Goal: Task Accomplishment & Management: Complete application form

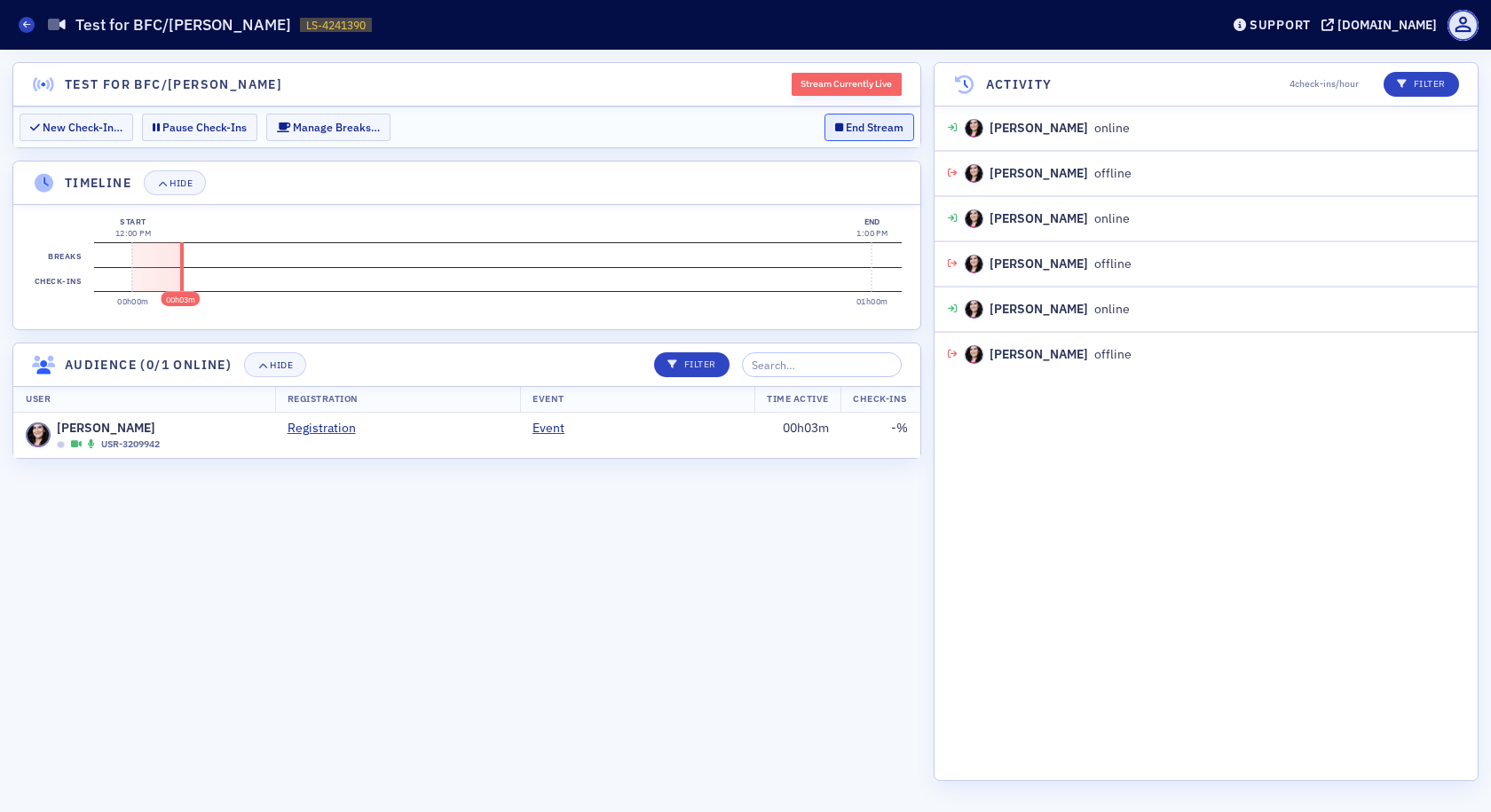
click at [849, 121] on button "End Stream" at bounding box center [869, 127] width 90 height 28
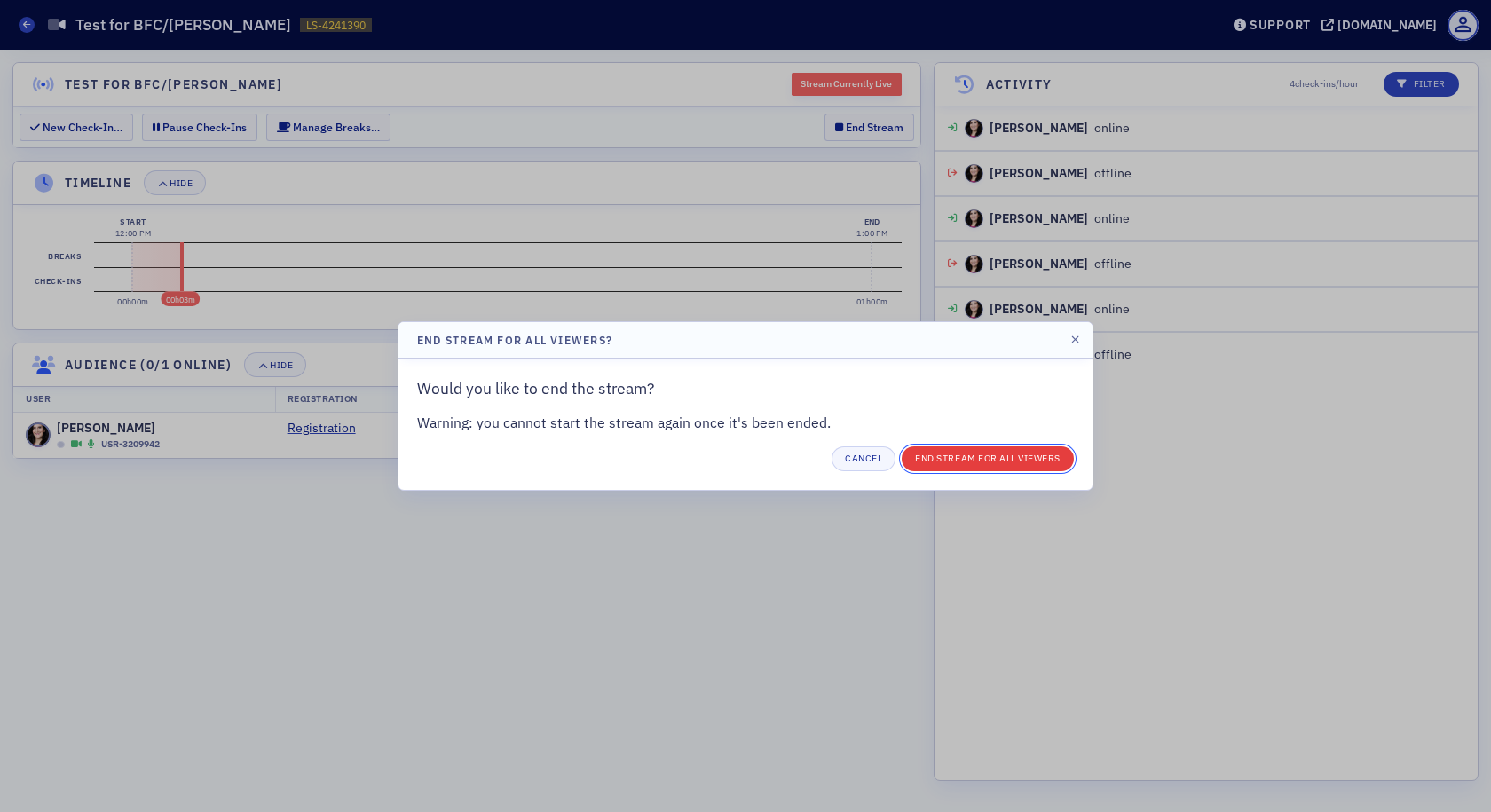
click at [941, 463] on button "End Stream for all Viewers" at bounding box center [988, 459] width 172 height 25
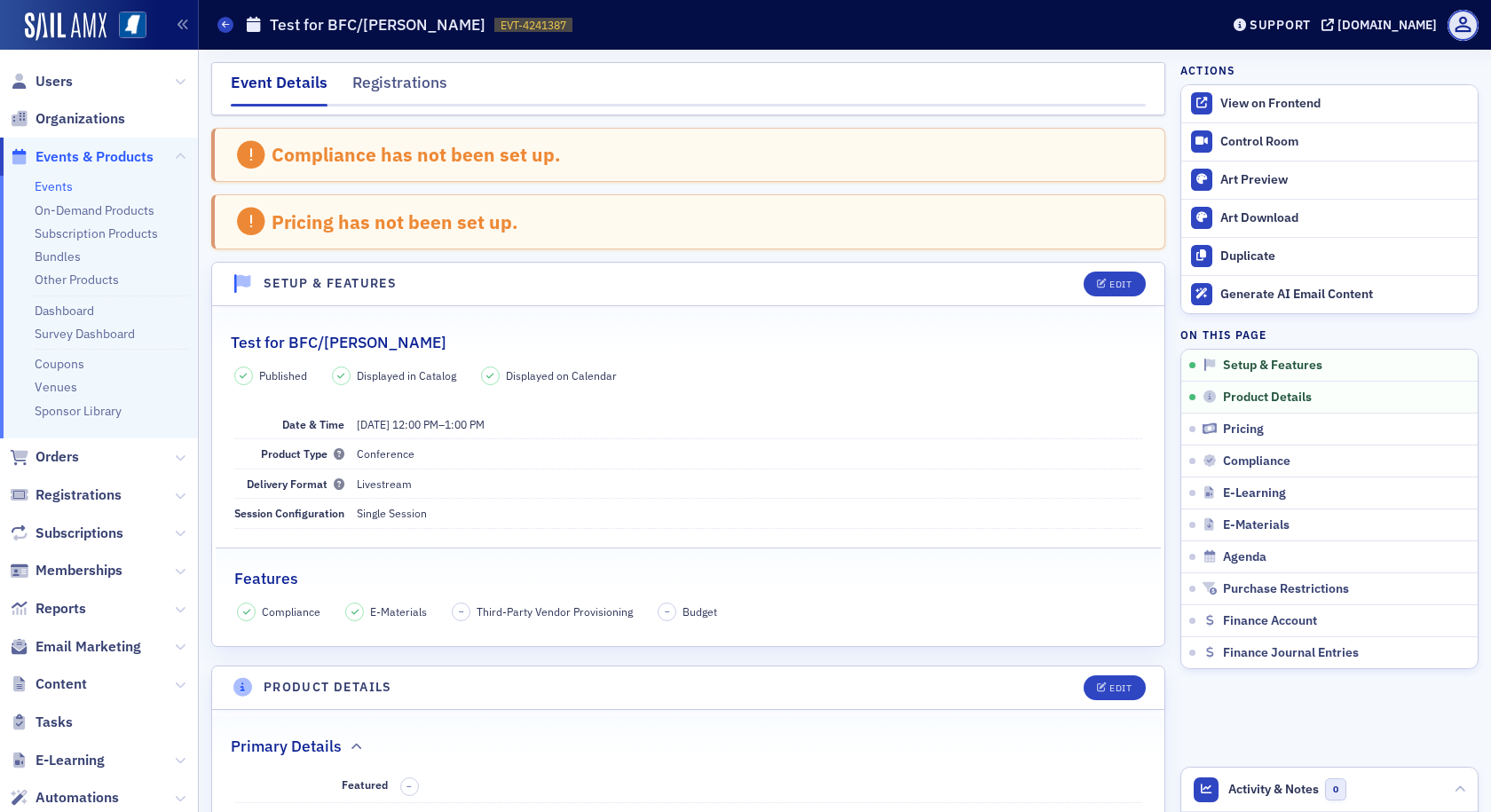
scroll to position [159, 0]
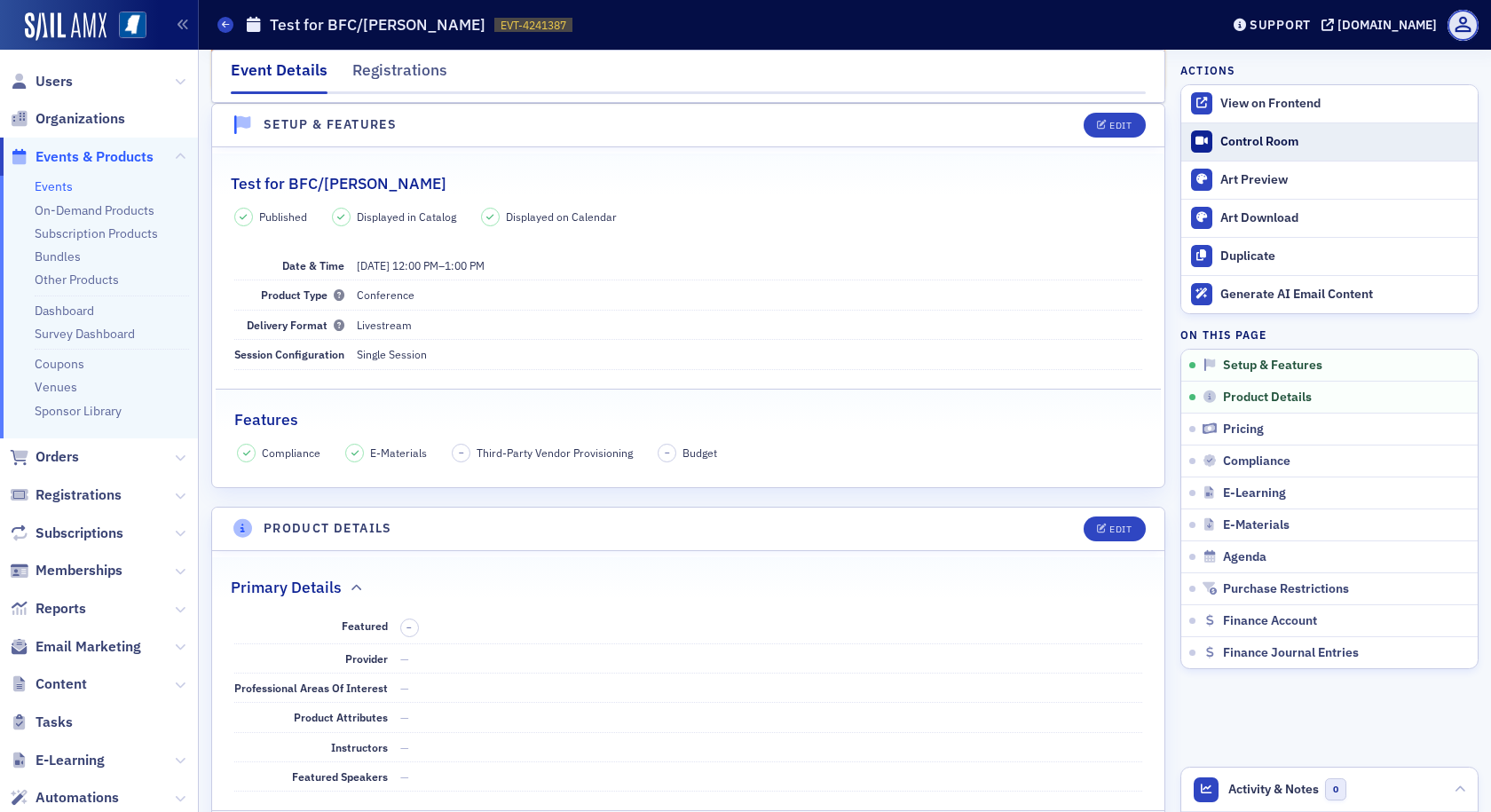
click at [1230, 140] on div "Control Room" at bounding box center [1345, 142] width 249 height 16
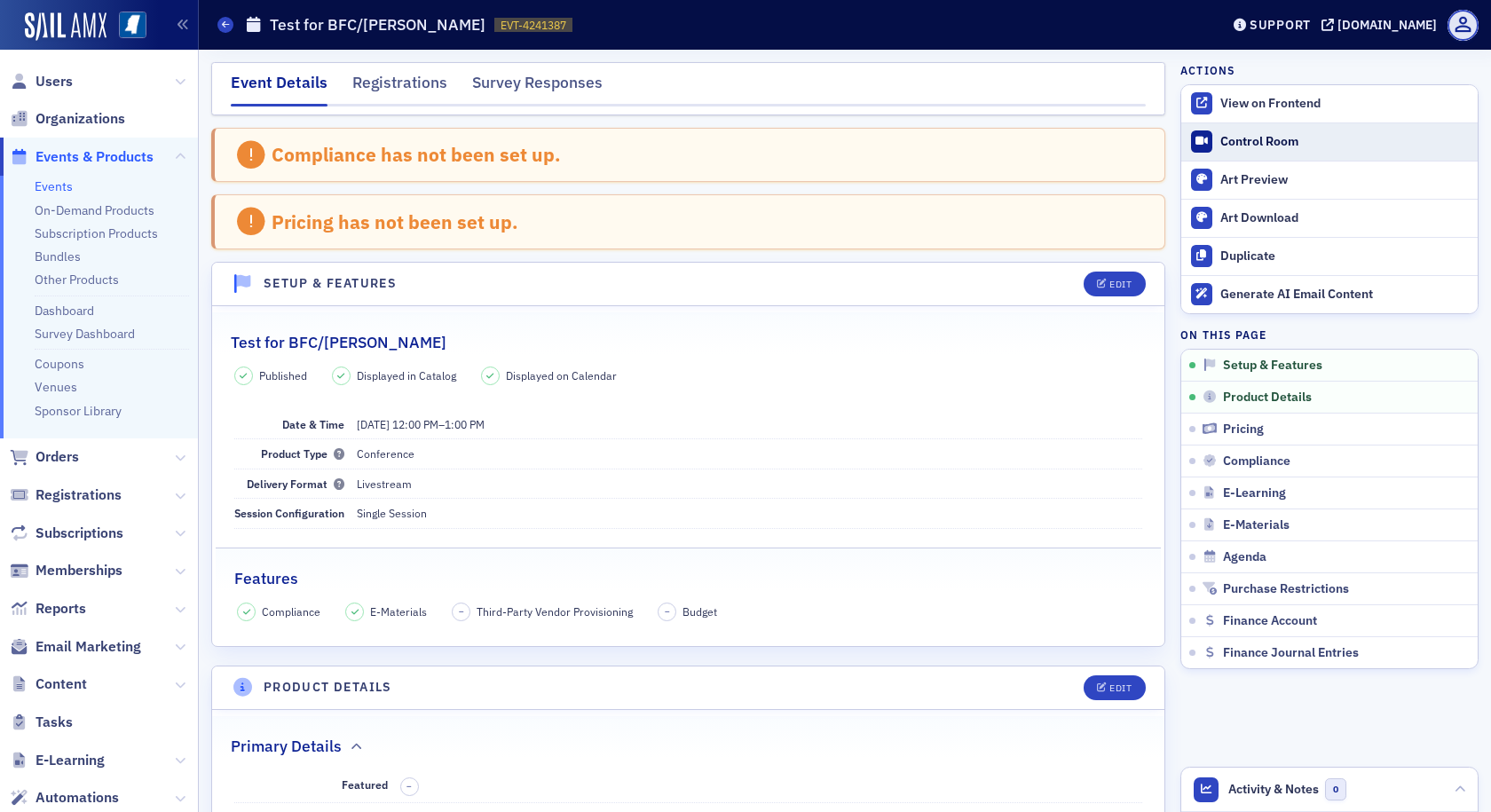
click at [1221, 144] on div "Control Room" at bounding box center [1345, 142] width 249 height 16
click at [1097, 283] on icon "button" at bounding box center [1102, 284] width 11 height 10
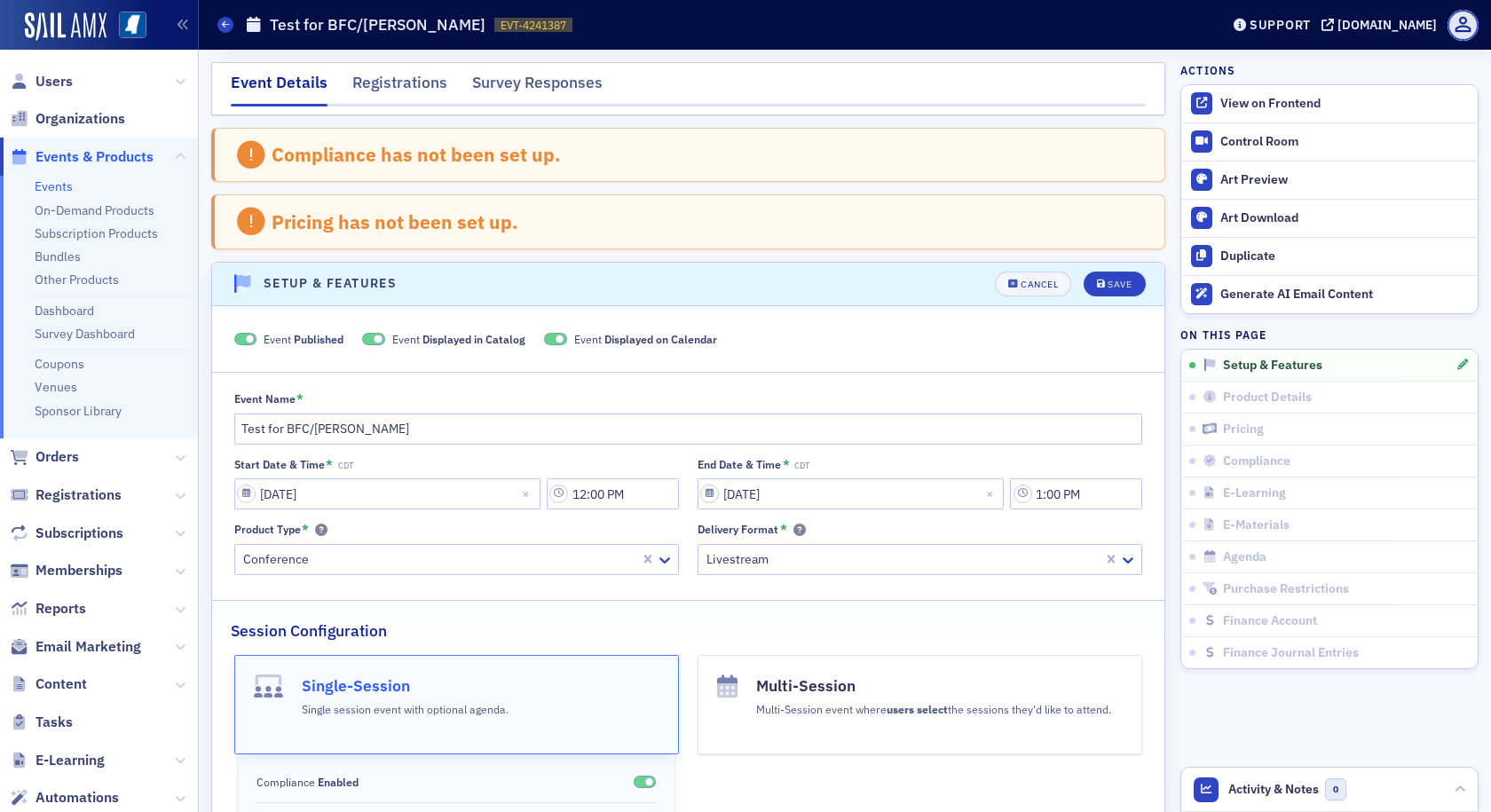
scroll to position [159, 0]
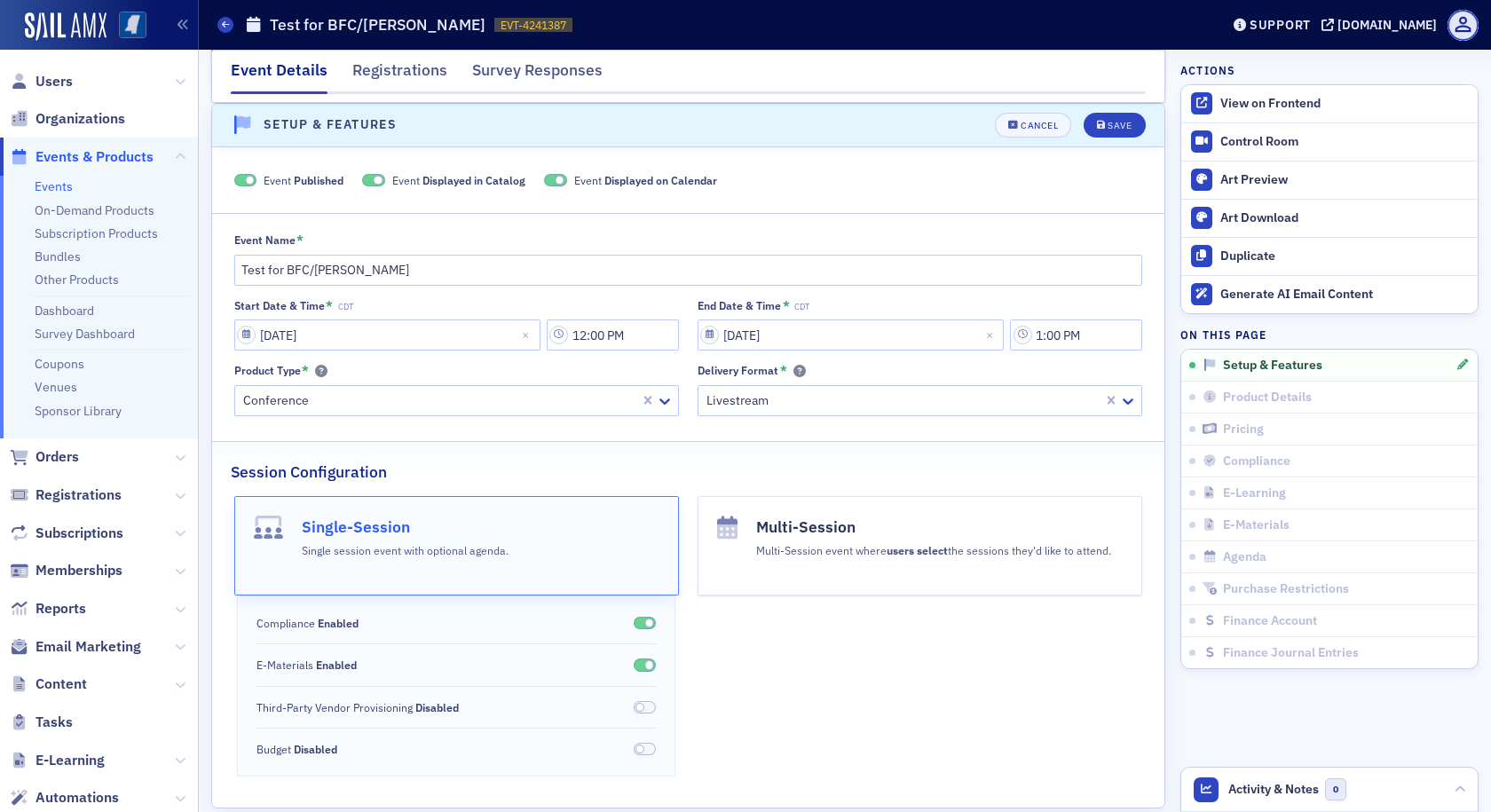
click at [124, 15] on img at bounding box center [132, 25] width 28 height 28
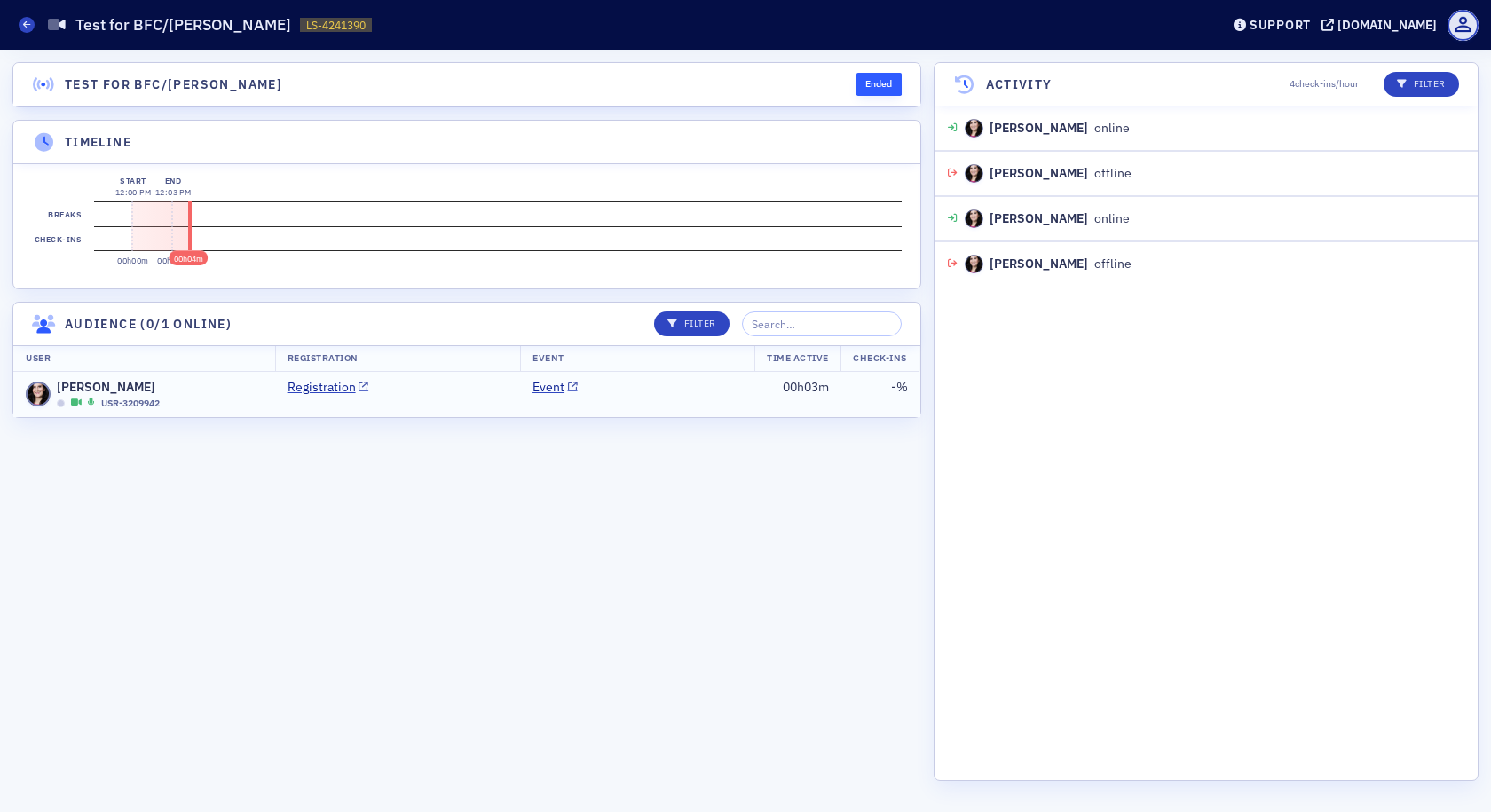
click at [152, 393] on div "Susan Sullivan USR-3209942" at bounding box center [108, 394] width 103 height 33
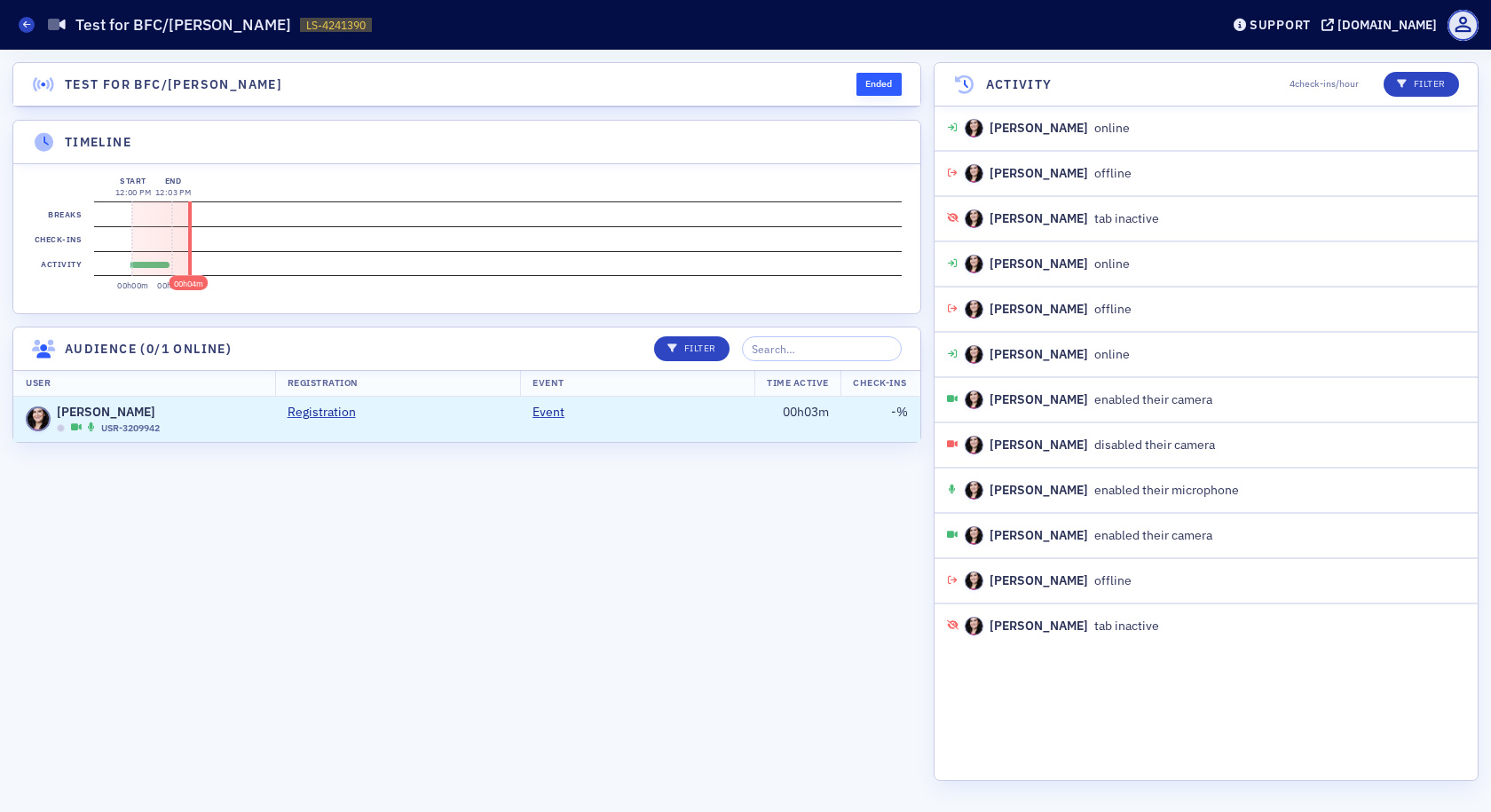
click at [183, 28] on h1 "Test for BFC/[PERSON_NAME]" at bounding box center [183, 25] width 216 height 22
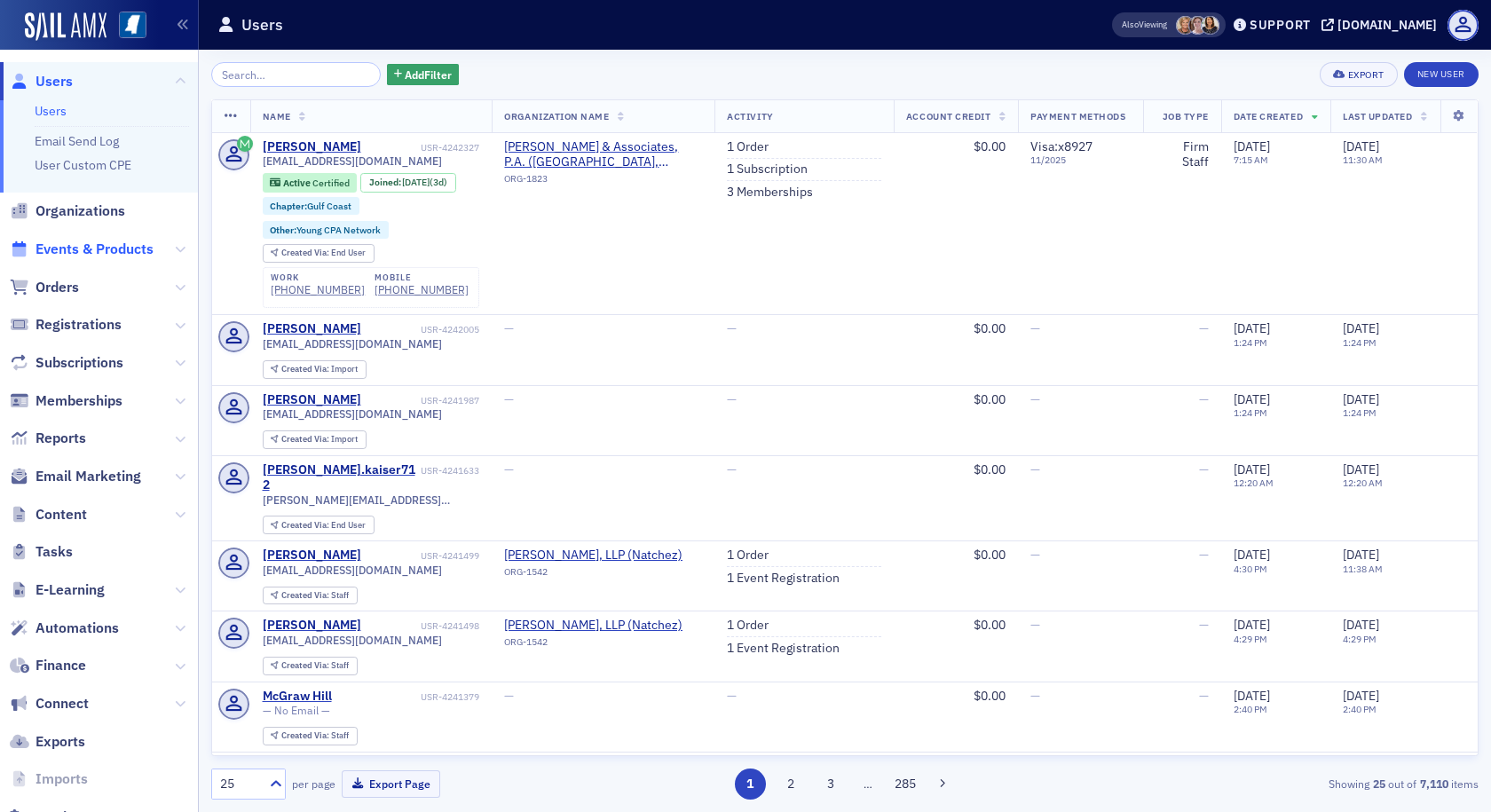
click at [108, 251] on span "Events & Products" at bounding box center [94, 250] width 118 height 20
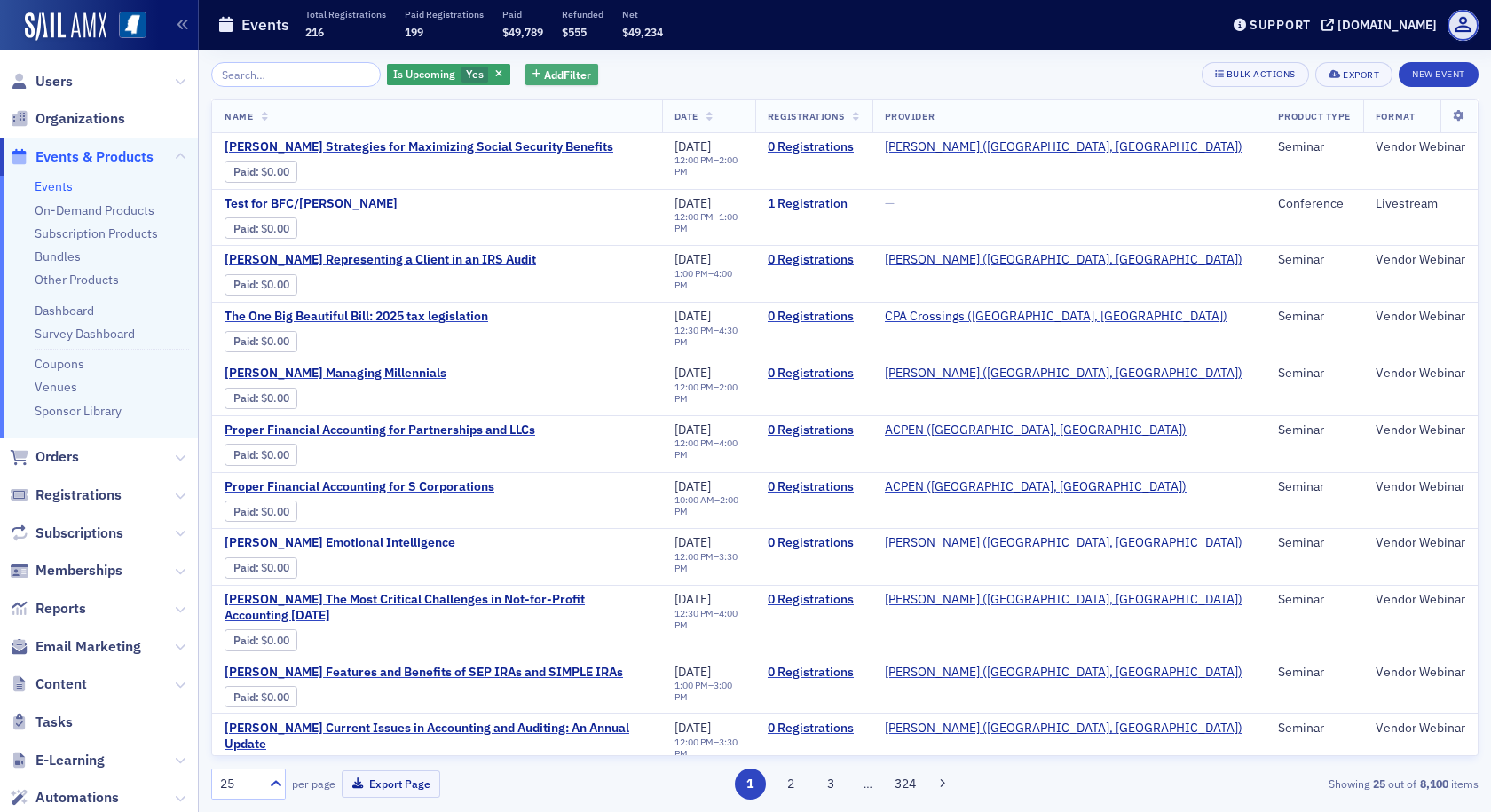
click at [533, 74] on icon "button" at bounding box center [536, 75] width 8 height 10
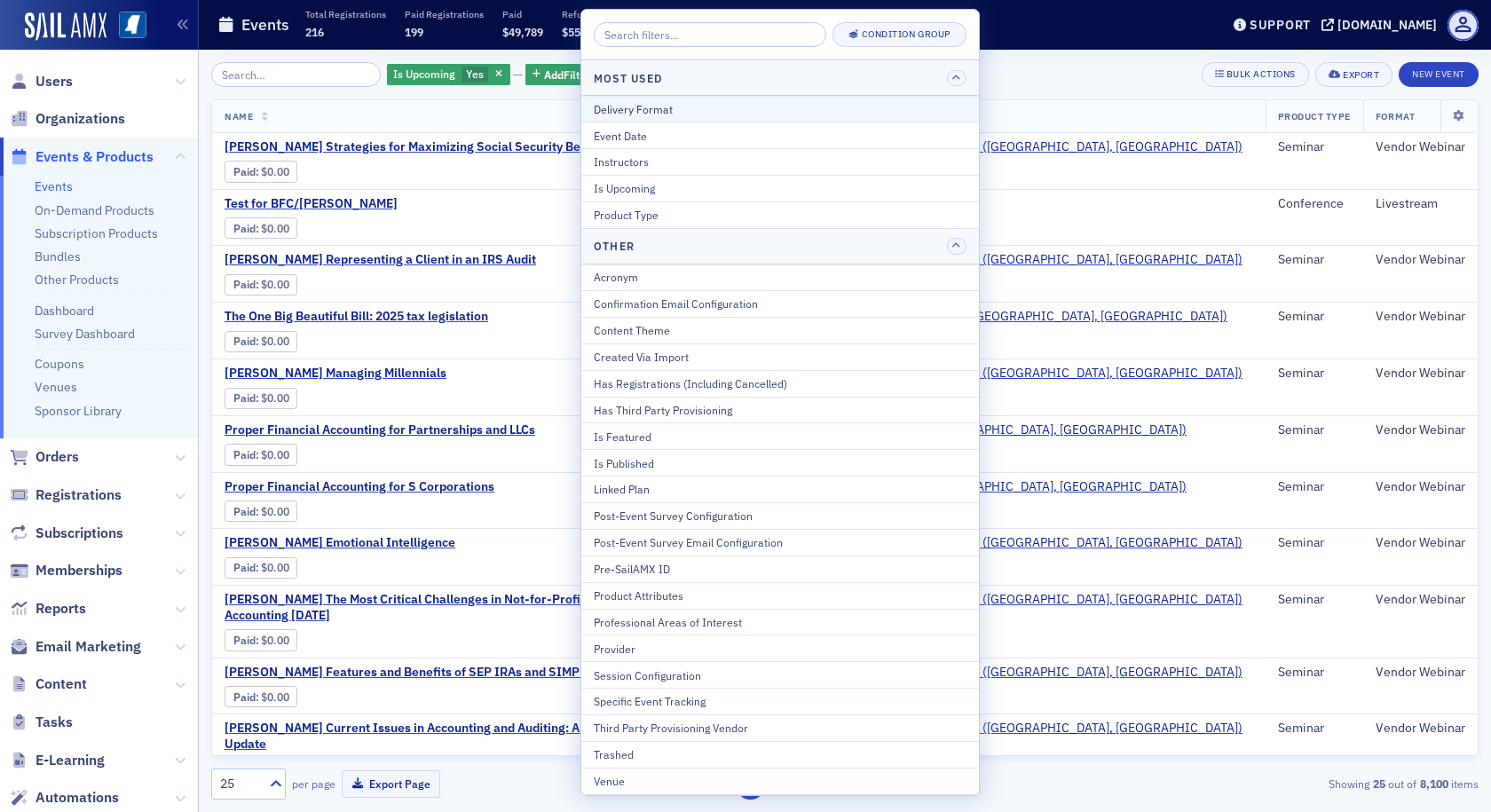
click at [597, 110] on div "Delivery Format" at bounding box center [780, 110] width 373 height 16
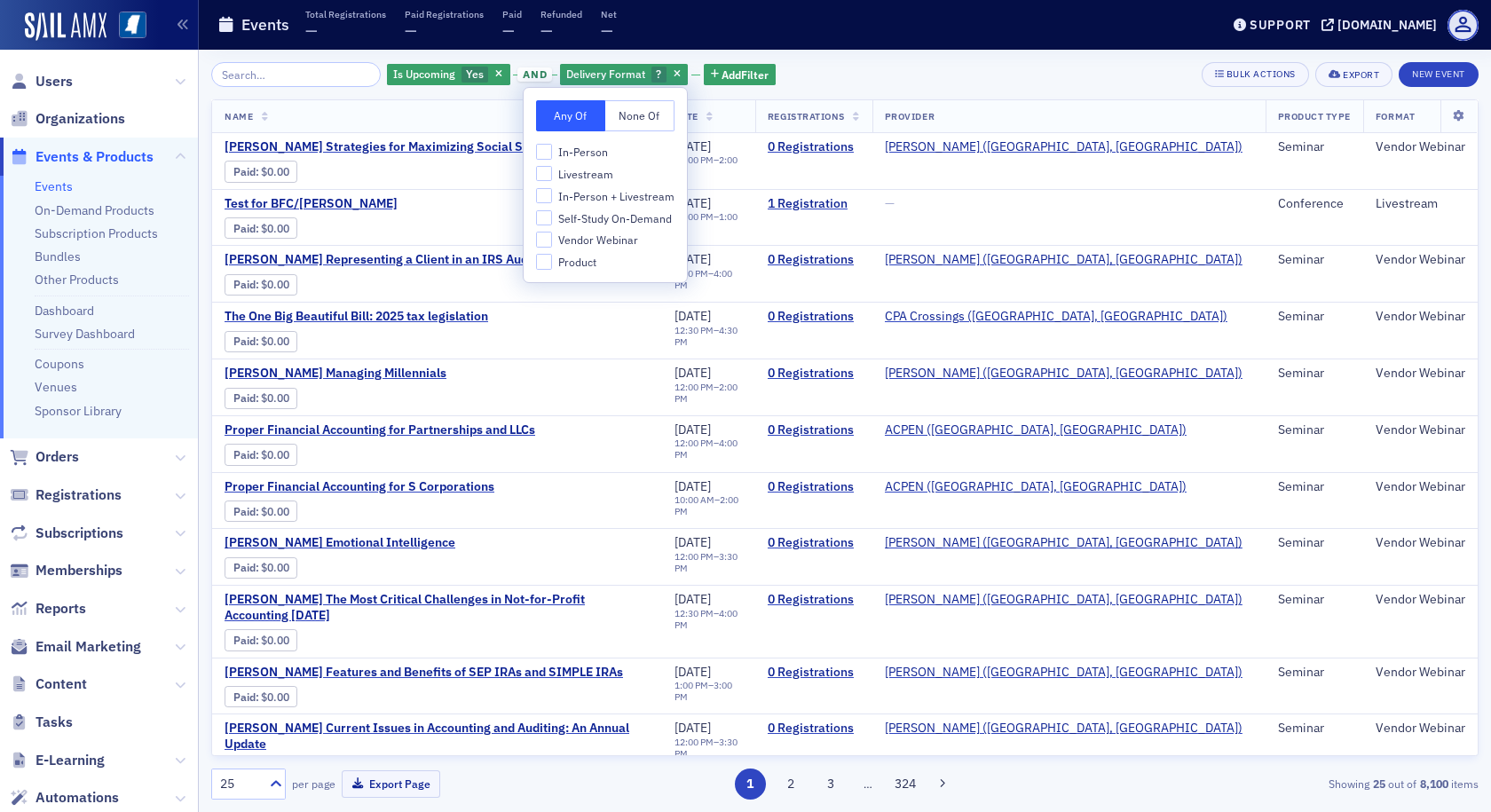
click at [576, 173] on span "Livestream" at bounding box center [586, 174] width 55 height 15
click at [552, 173] on input "Livestream" at bounding box center [544, 174] width 16 height 16
checkbox input "true"
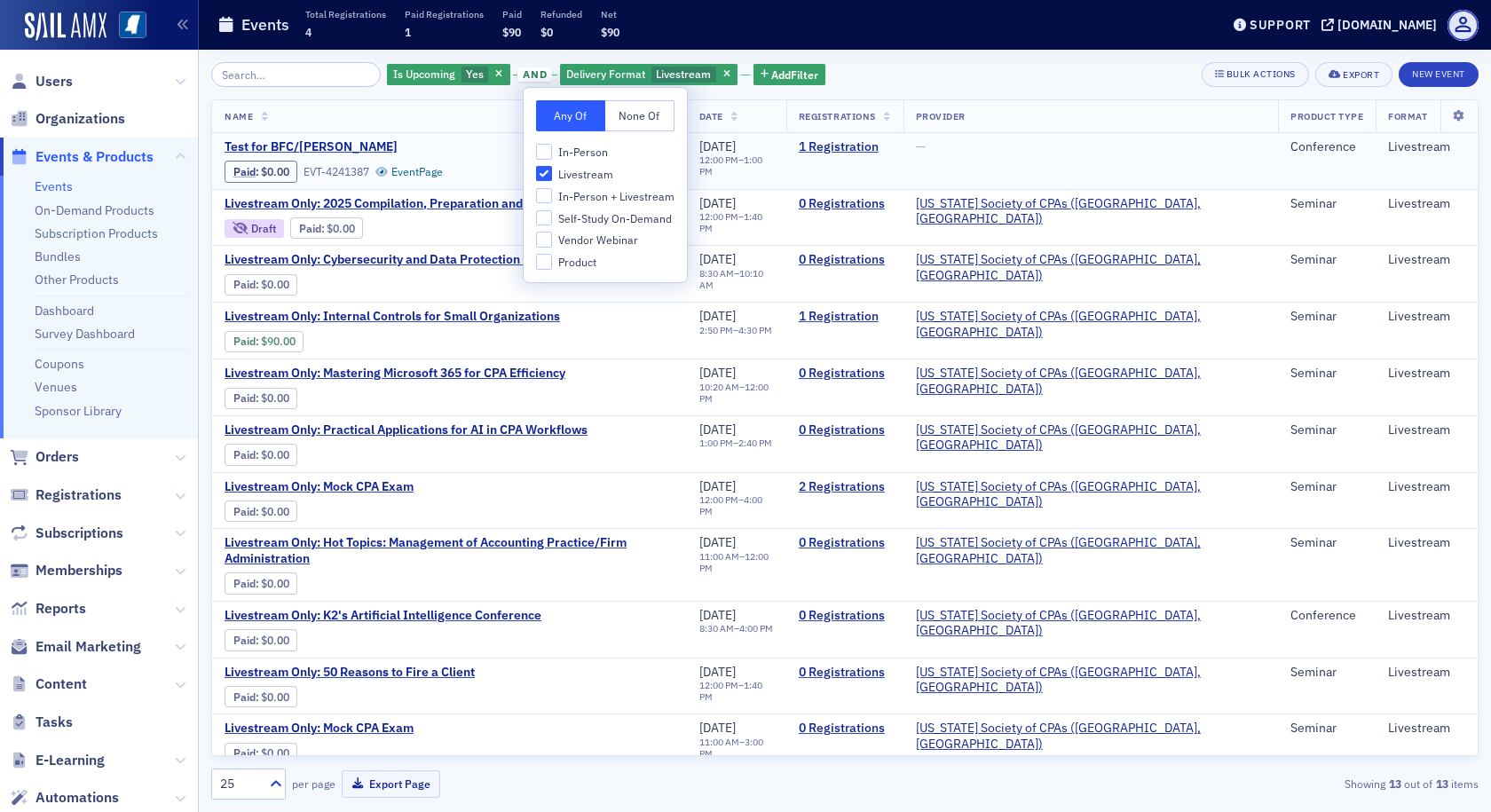
click at [675, 163] on div "Test for BFC/Susan Sullivan Paid : $0.00 EVT-4241387 Event Page" at bounding box center [449, 161] width 450 height 43
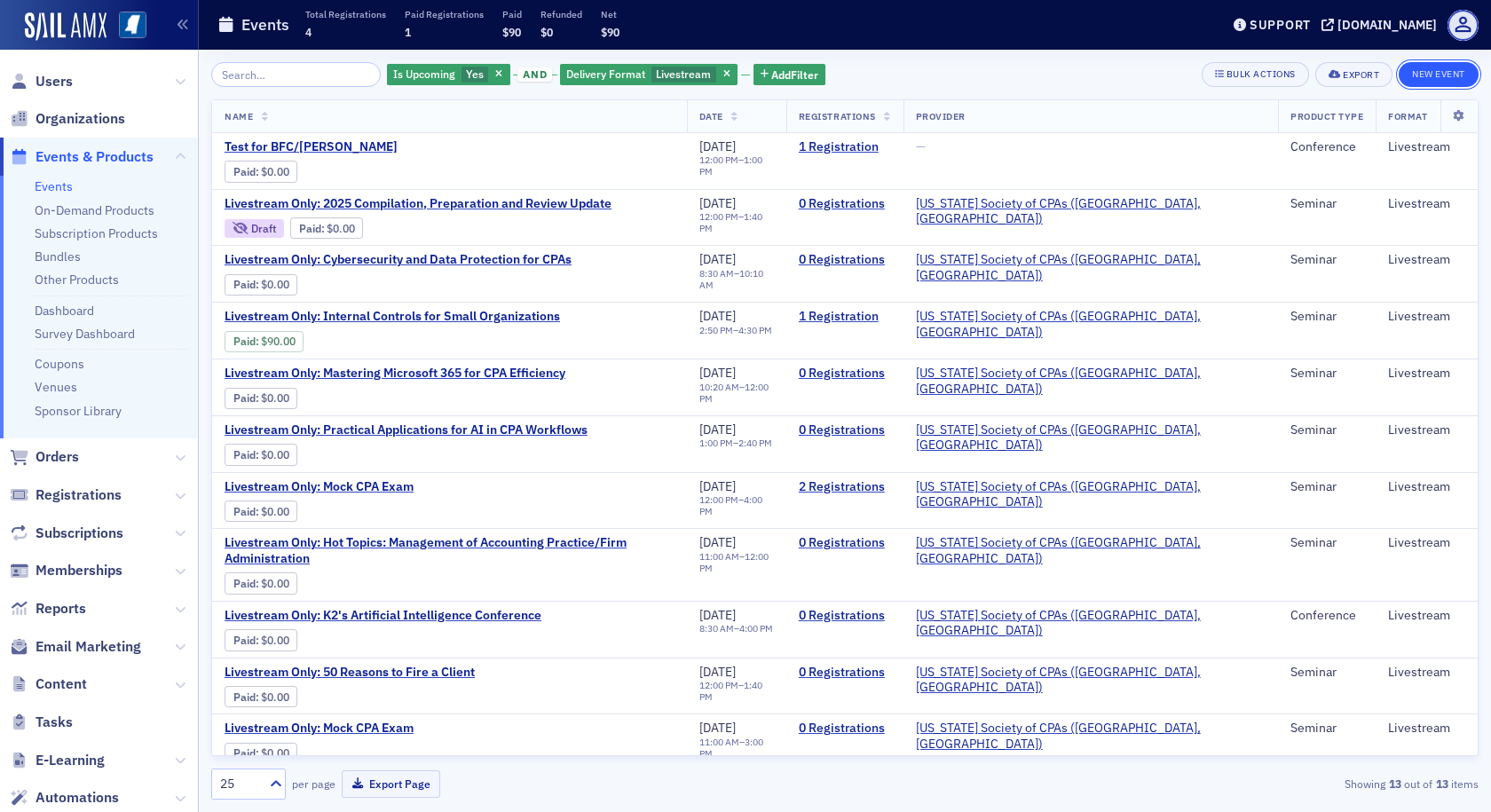
click at [1432, 78] on button "New Event" at bounding box center [1438, 75] width 80 height 25
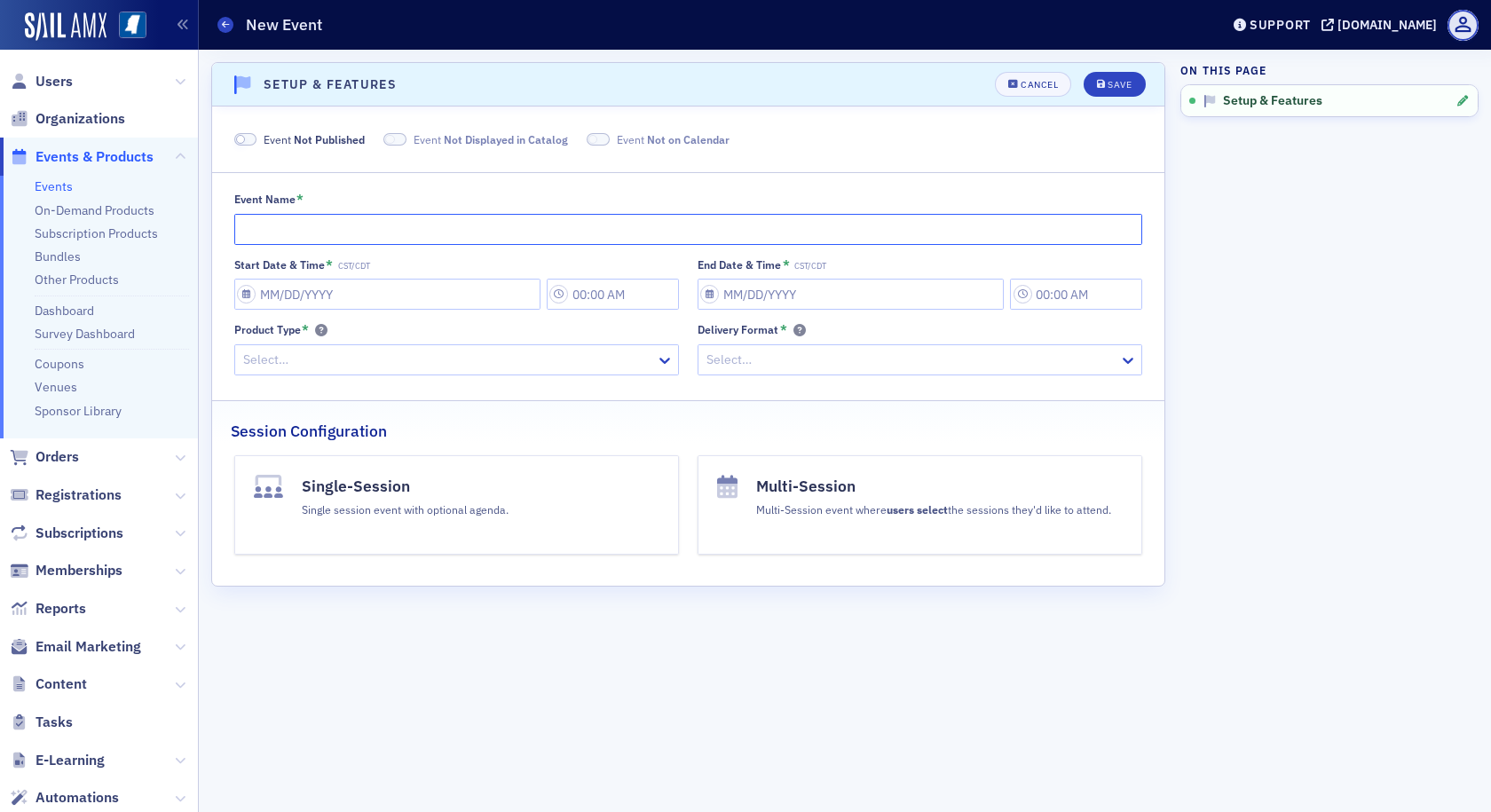
click at [519, 230] on input "Event Name *" at bounding box center [689, 229] width 909 height 31
type input "Test 2 [PERSON_NAME] for BFC"
select select "7"
select select "2025"
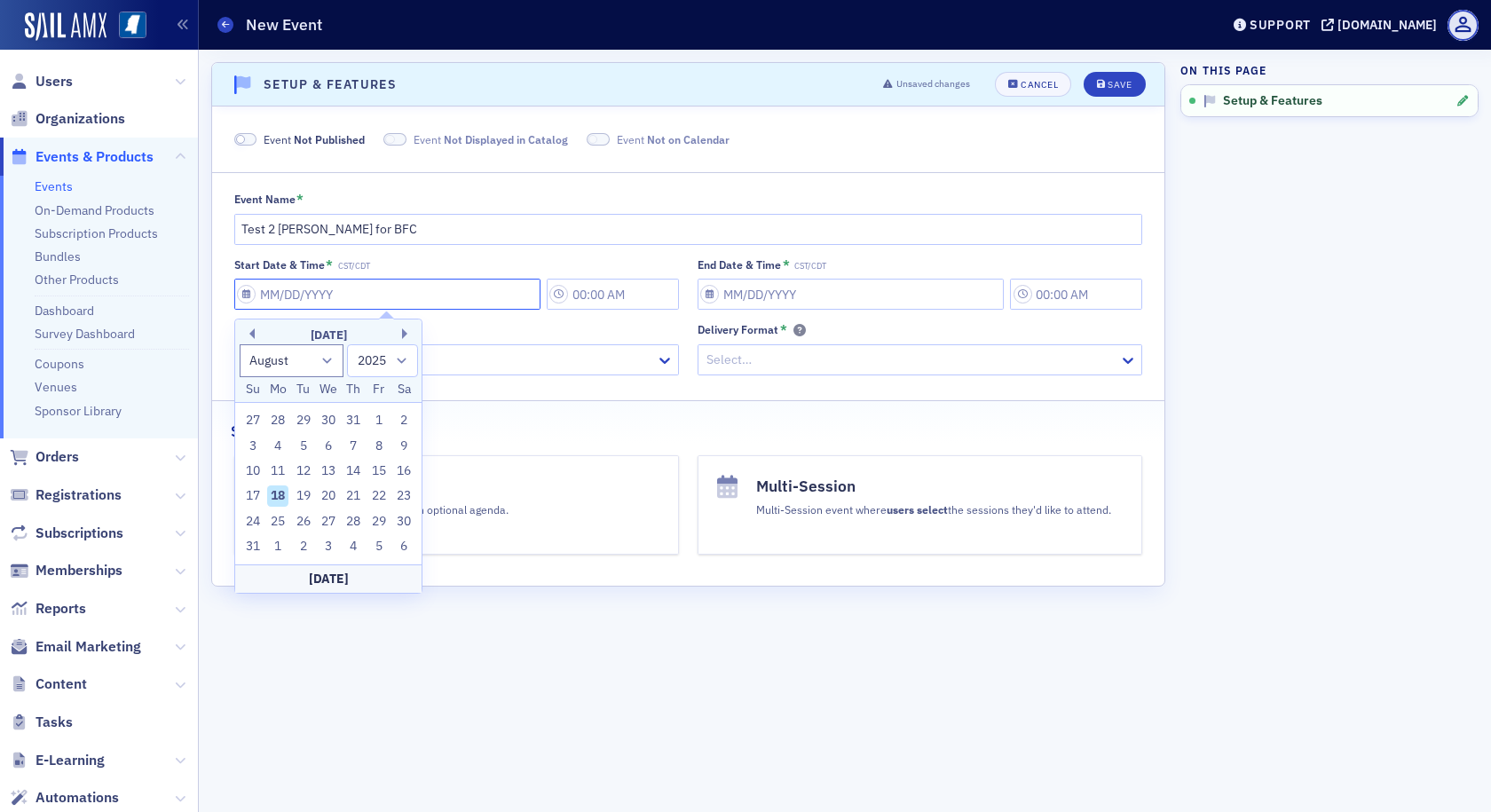
click at [330, 296] on input "Start Date & Time * CST/CDT" at bounding box center [387, 294] width 306 height 31
click at [277, 490] on div "18" at bounding box center [278, 497] width 22 height 22
type input "08/18/2025"
type input "12:00 PM"
type input "08/18/2025"
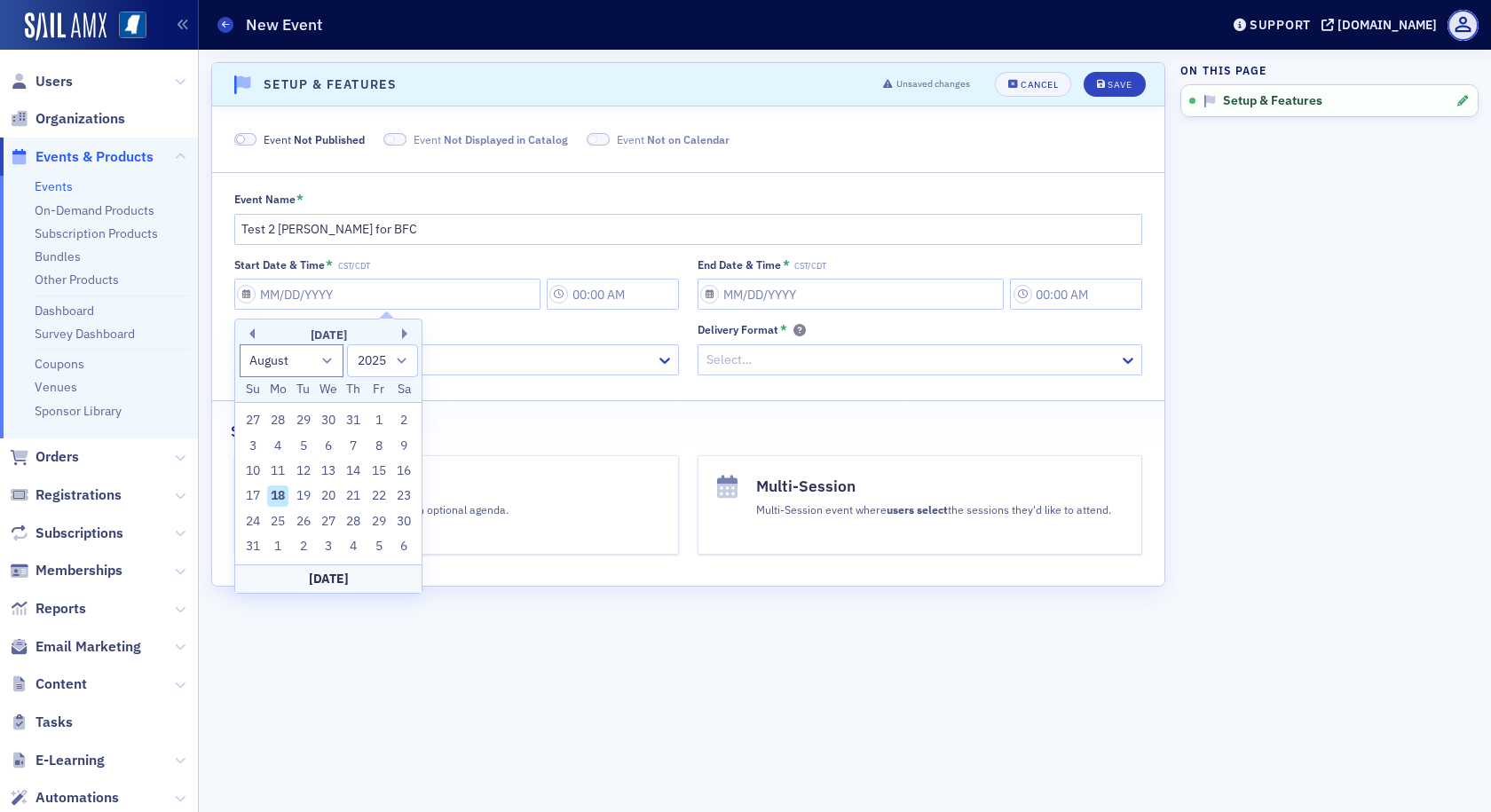
type input "1:00 PM"
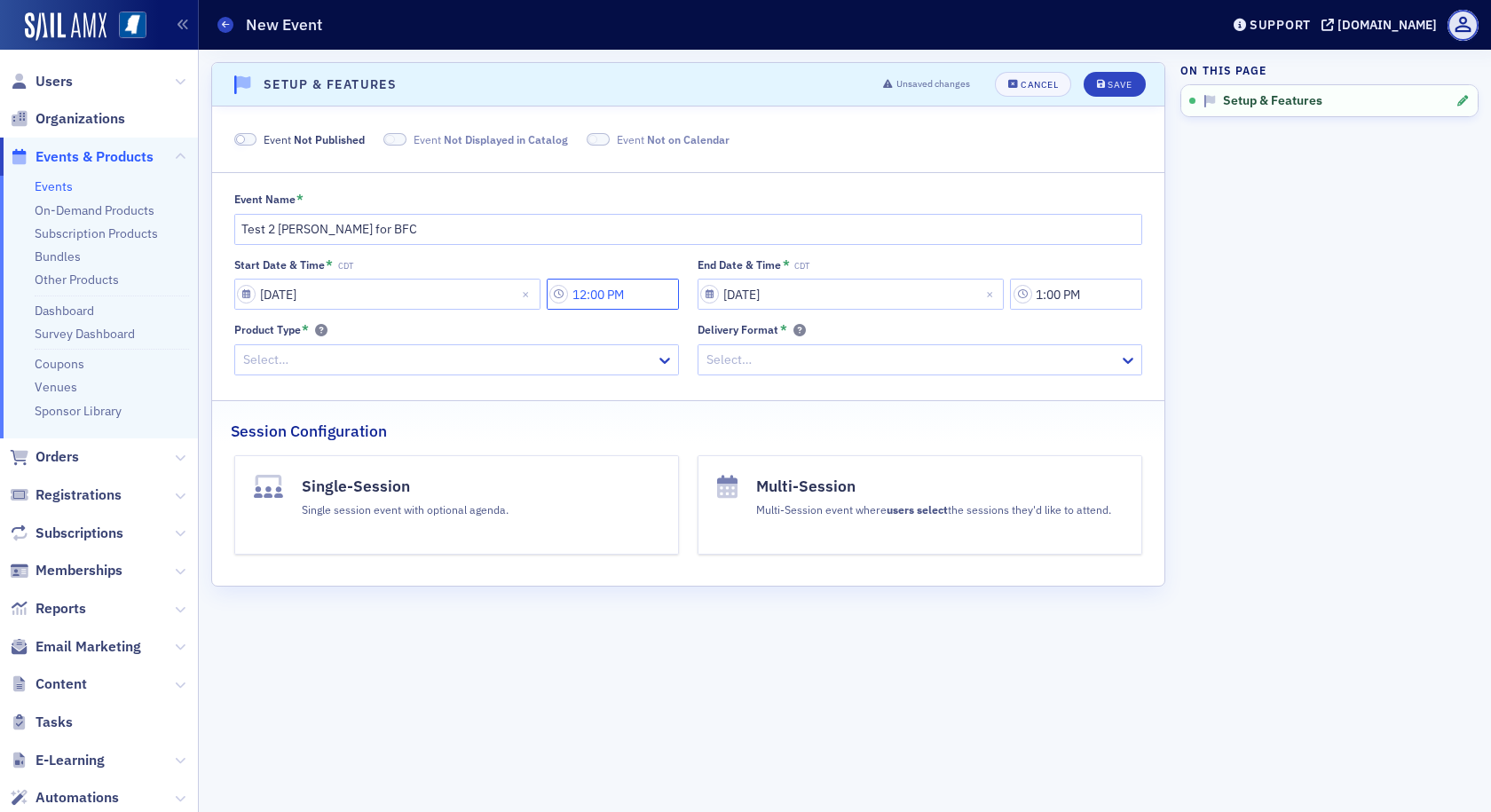
click at [609, 298] on input "12:00 PM" at bounding box center [613, 294] width 132 height 31
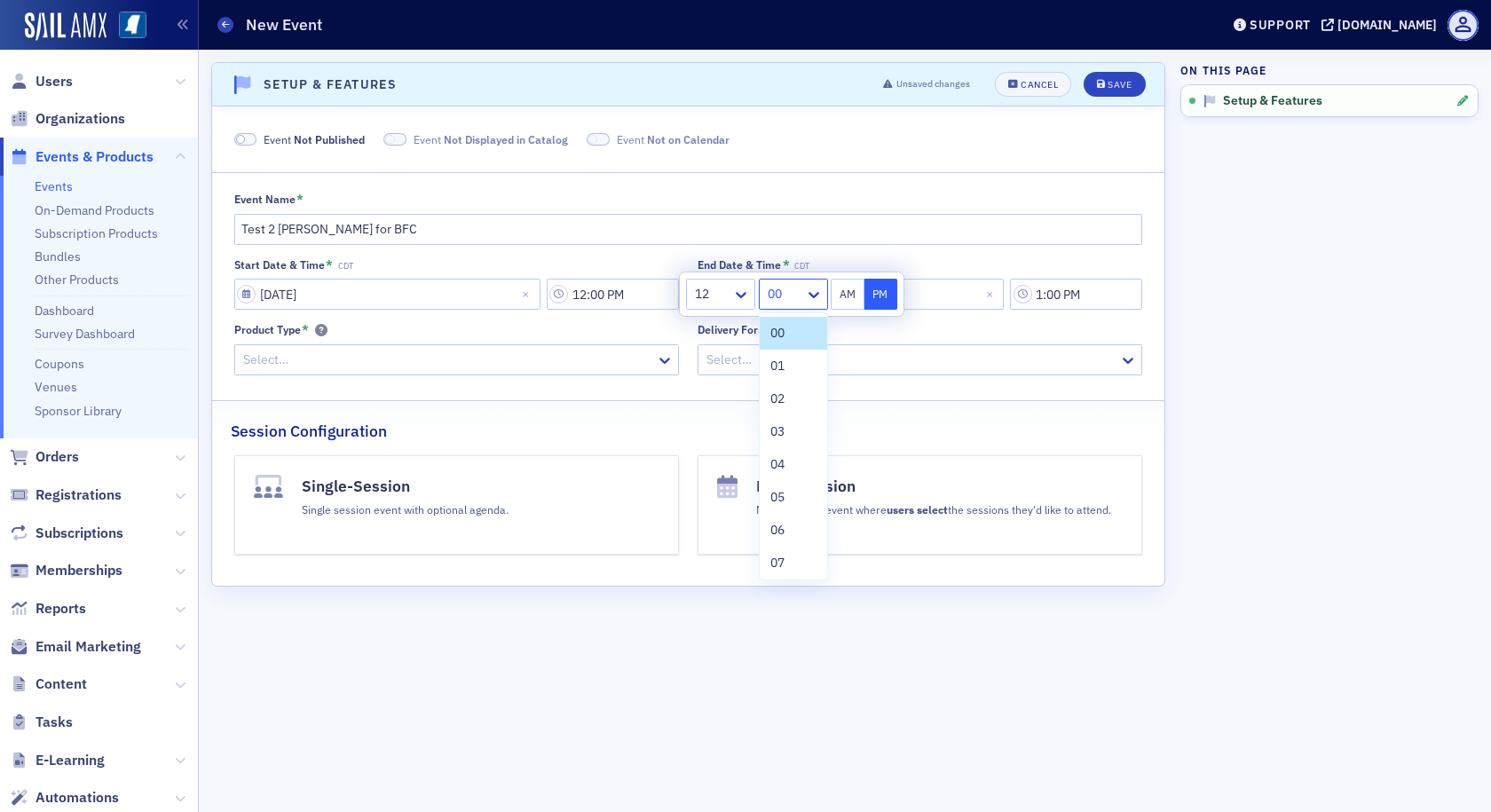
click at [785, 296] on div at bounding box center [785, 294] width 38 height 22
click at [789, 490] on div "10" at bounding box center [793, 484] width 46 height 19
type input "12:10 PM"
click at [829, 398] on div "Event Not Published Event Not Displayed in Catalog Event Not on Calendar Event …" at bounding box center [688, 346] width 915 height 429
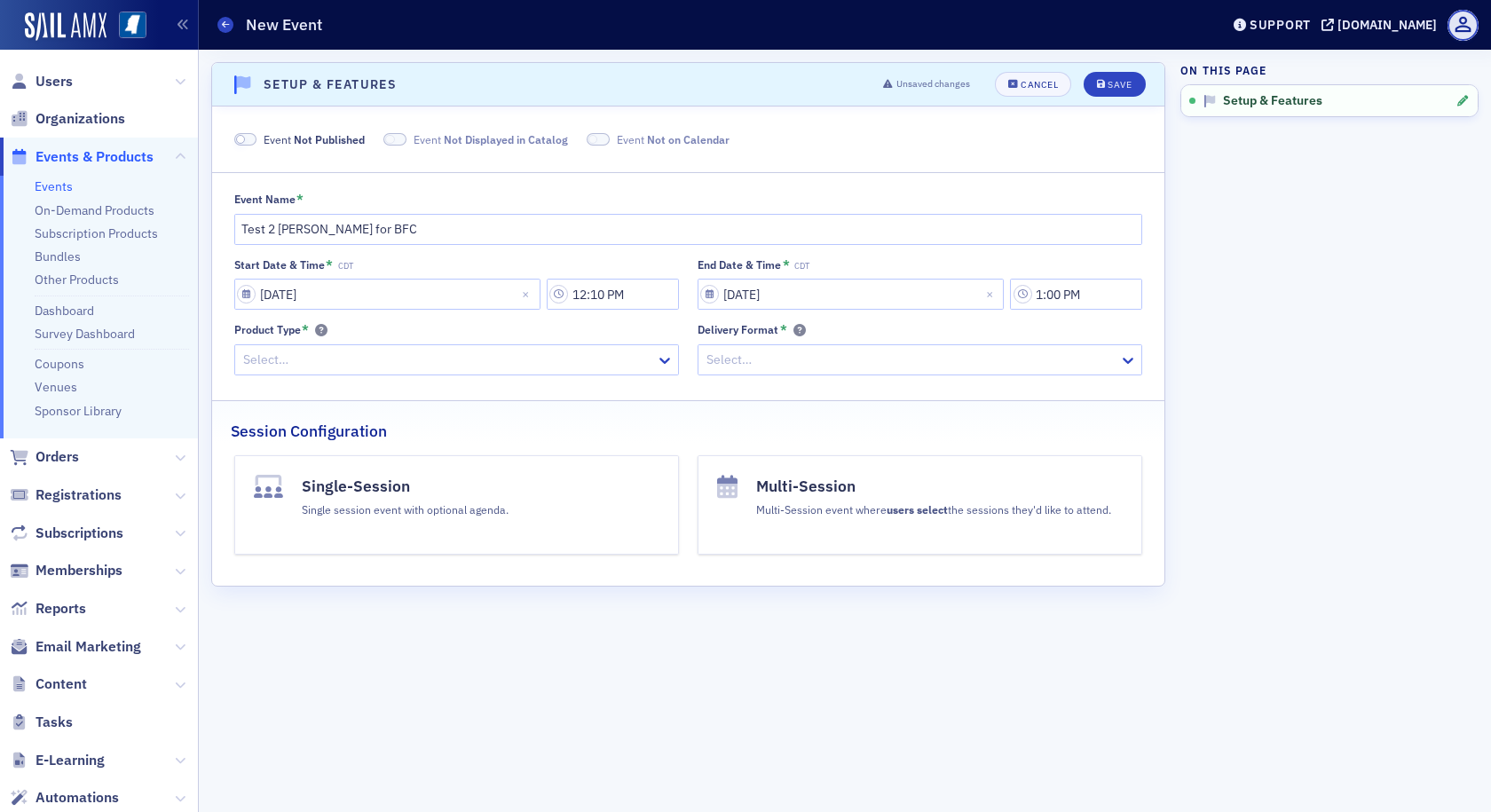
click at [652, 364] on div at bounding box center [448, 359] width 413 height 22
click at [573, 498] on button "Single-Session Single session event with optional agenda." at bounding box center [456, 505] width 445 height 100
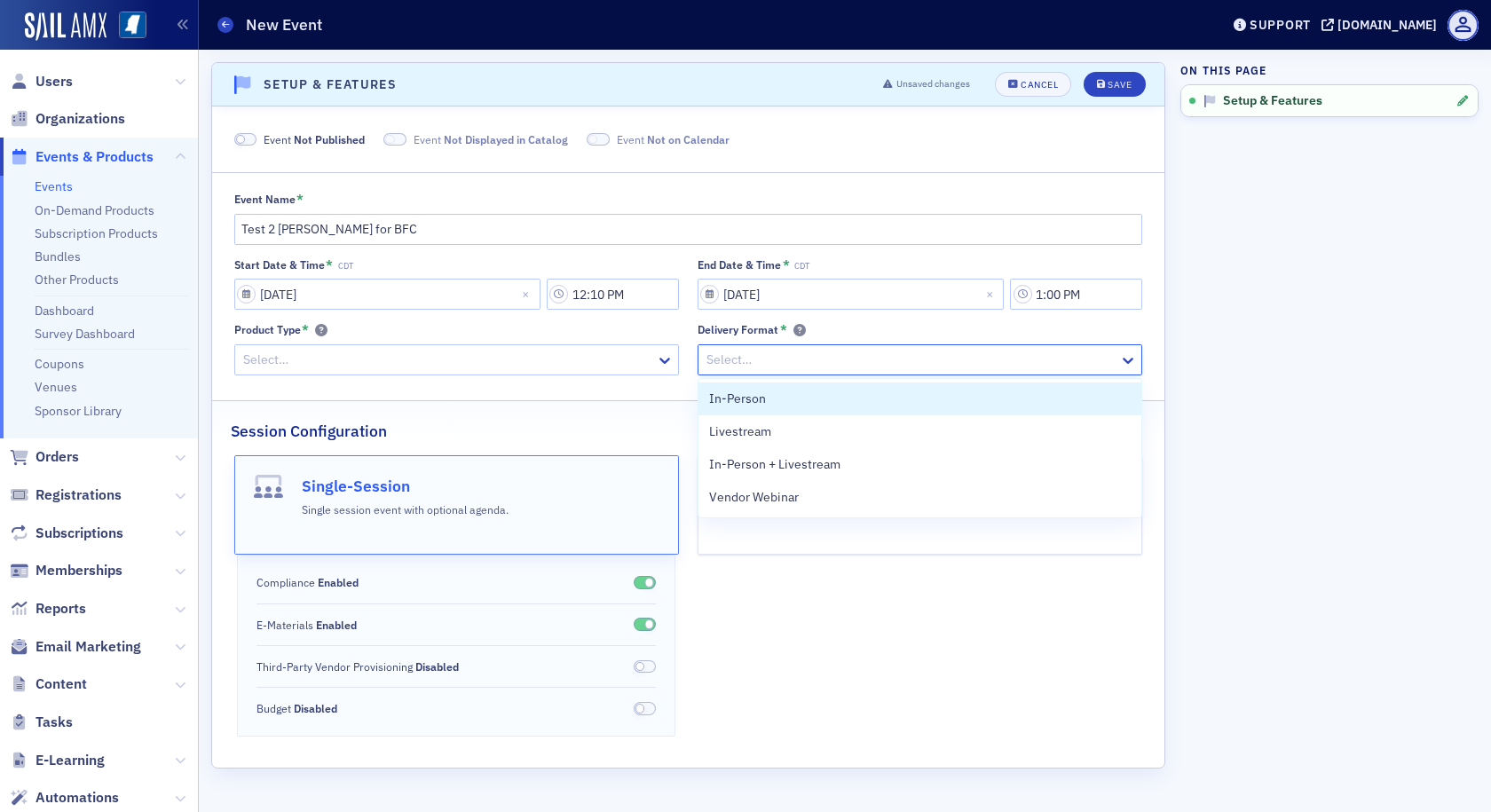
click at [817, 365] on div at bounding box center [912, 359] width 413 height 22
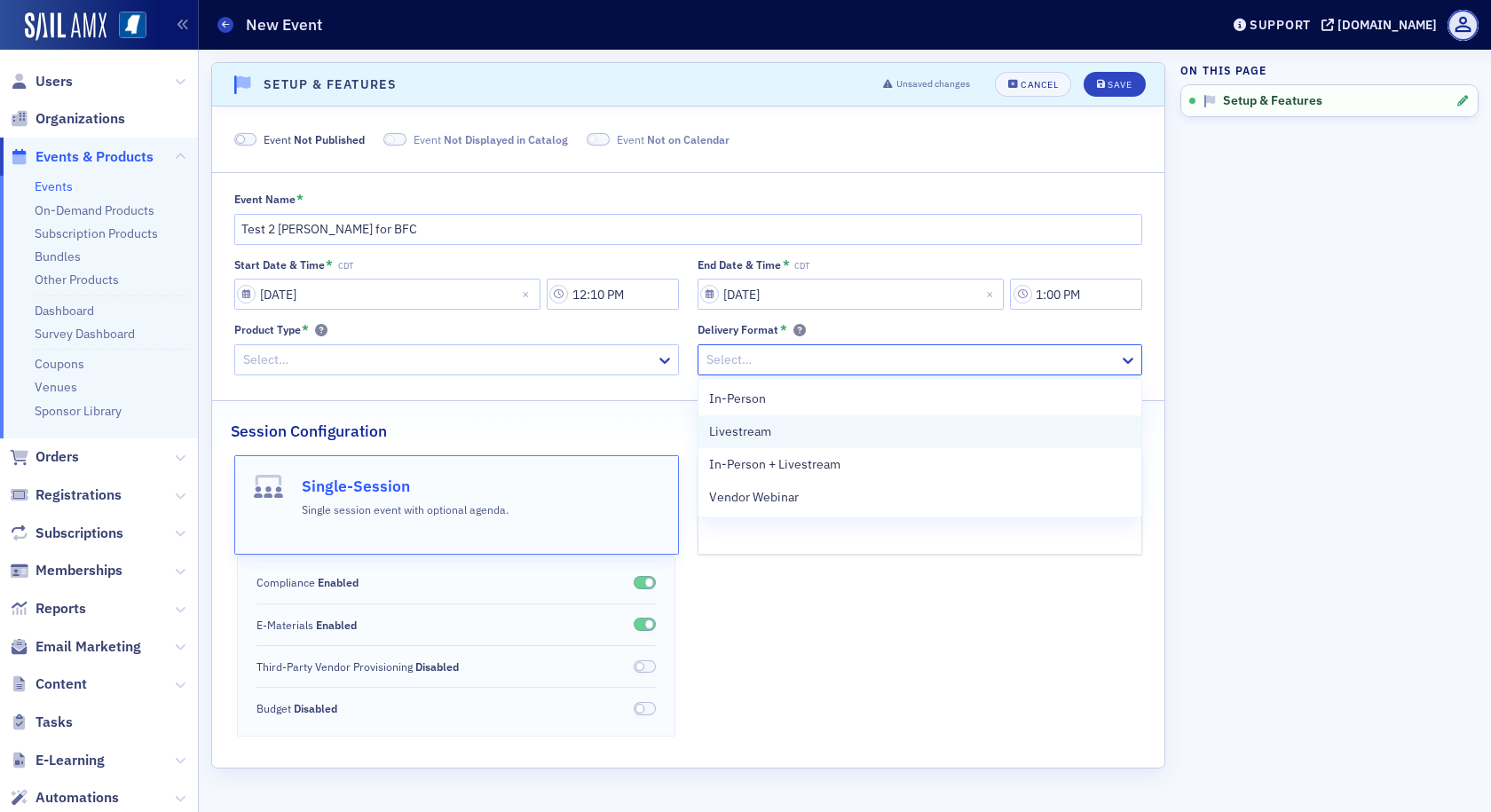
click at [790, 431] on div "Livestream" at bounding box center [920, 431] width 421 height 19
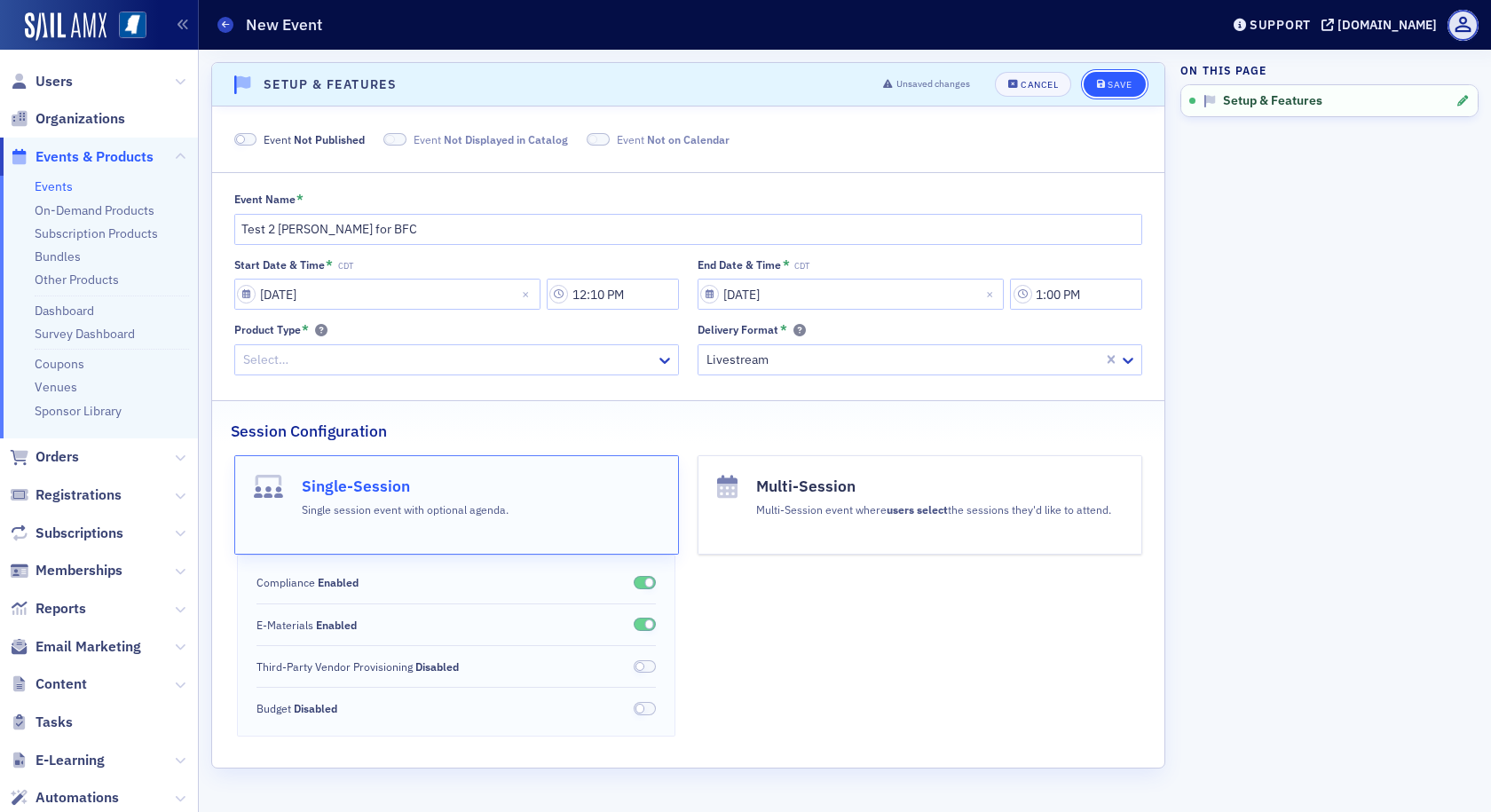
click at [1112, 78] on button "Save" at bounding box center [1115, 84] width 61 height 25
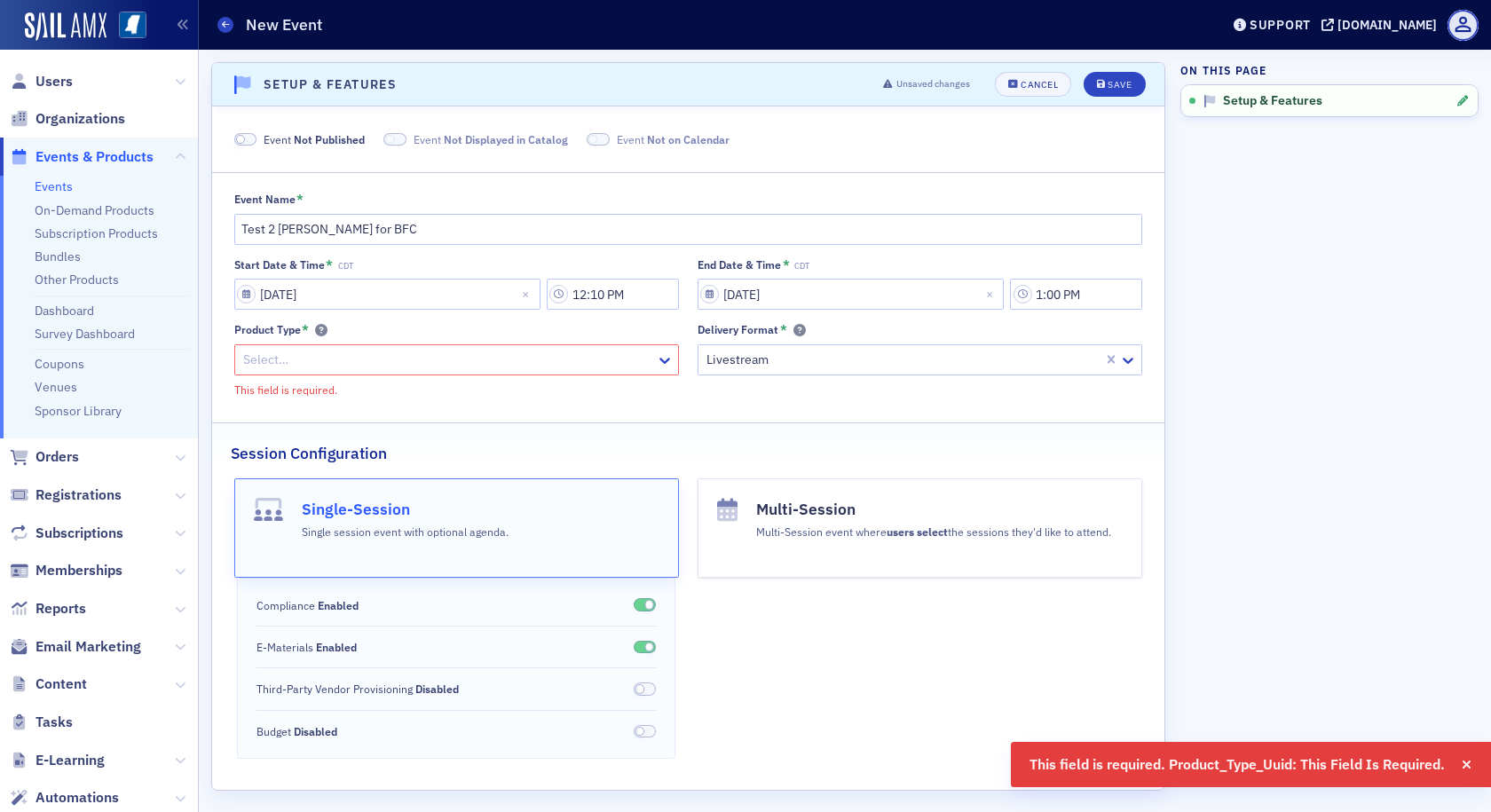
click at [481, 365] on div at bounding box center [448, 359] width 413 height 22
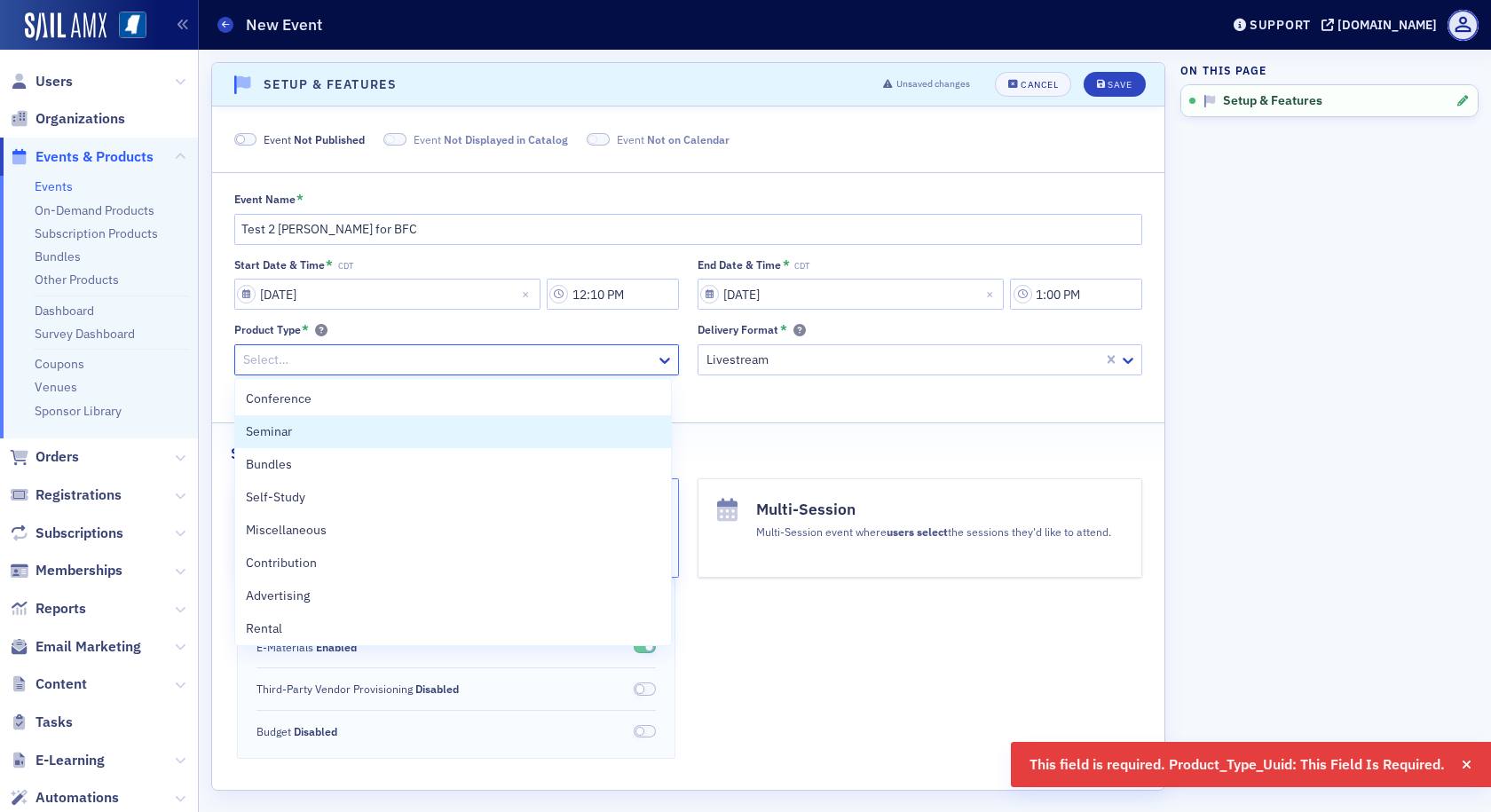
click at [339, 437] on div "Seminar" at bounding box center [454, 431] width 415 height 19
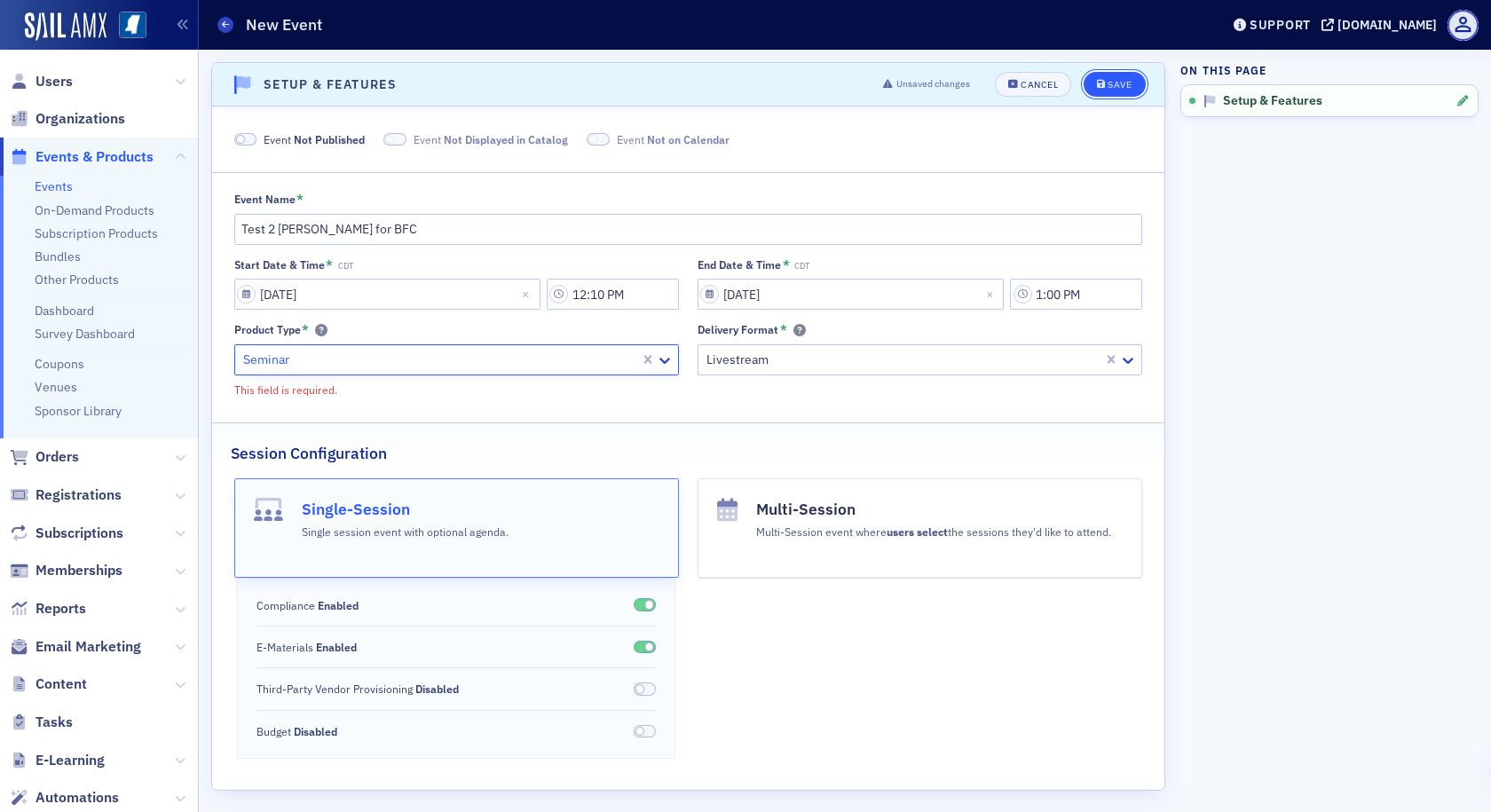
click at [1107, 86] on div "Save" at bounding box center [1119, 84] width 24 height 10
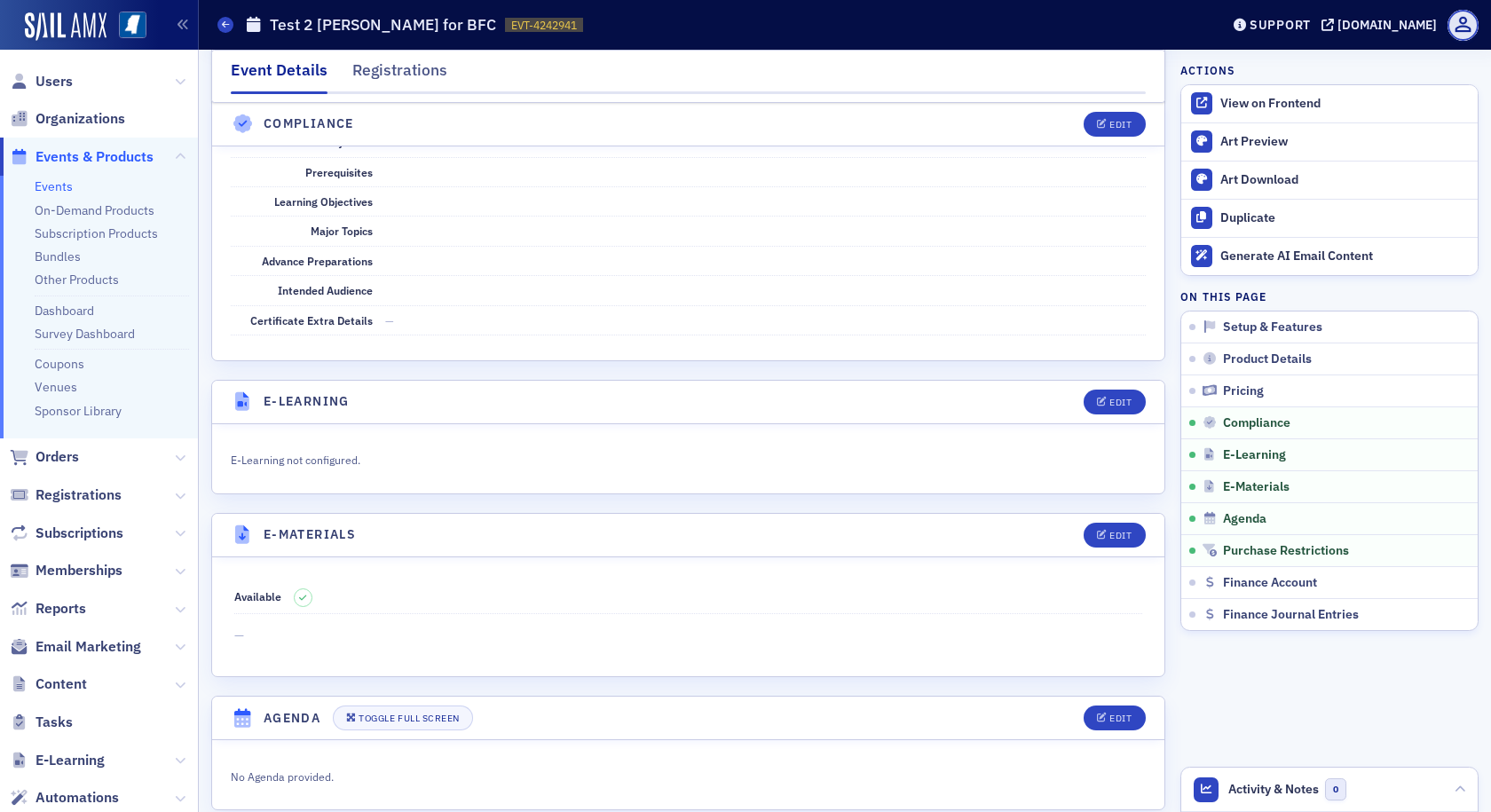
scroll to position [2308, 0]
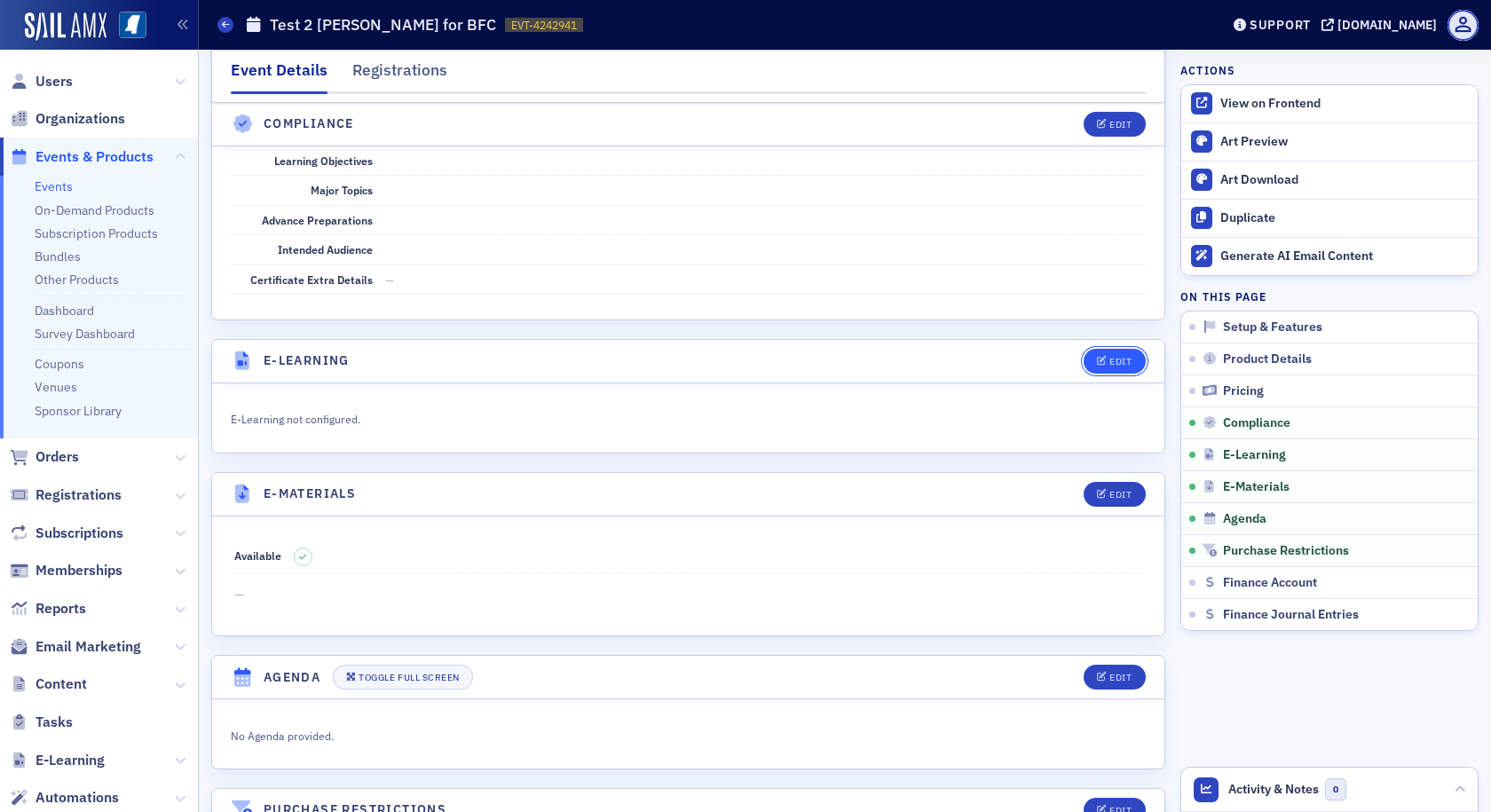
click at [1109, 357] on div "Edit" at bounding box center [1120, 361] width 22 height 10
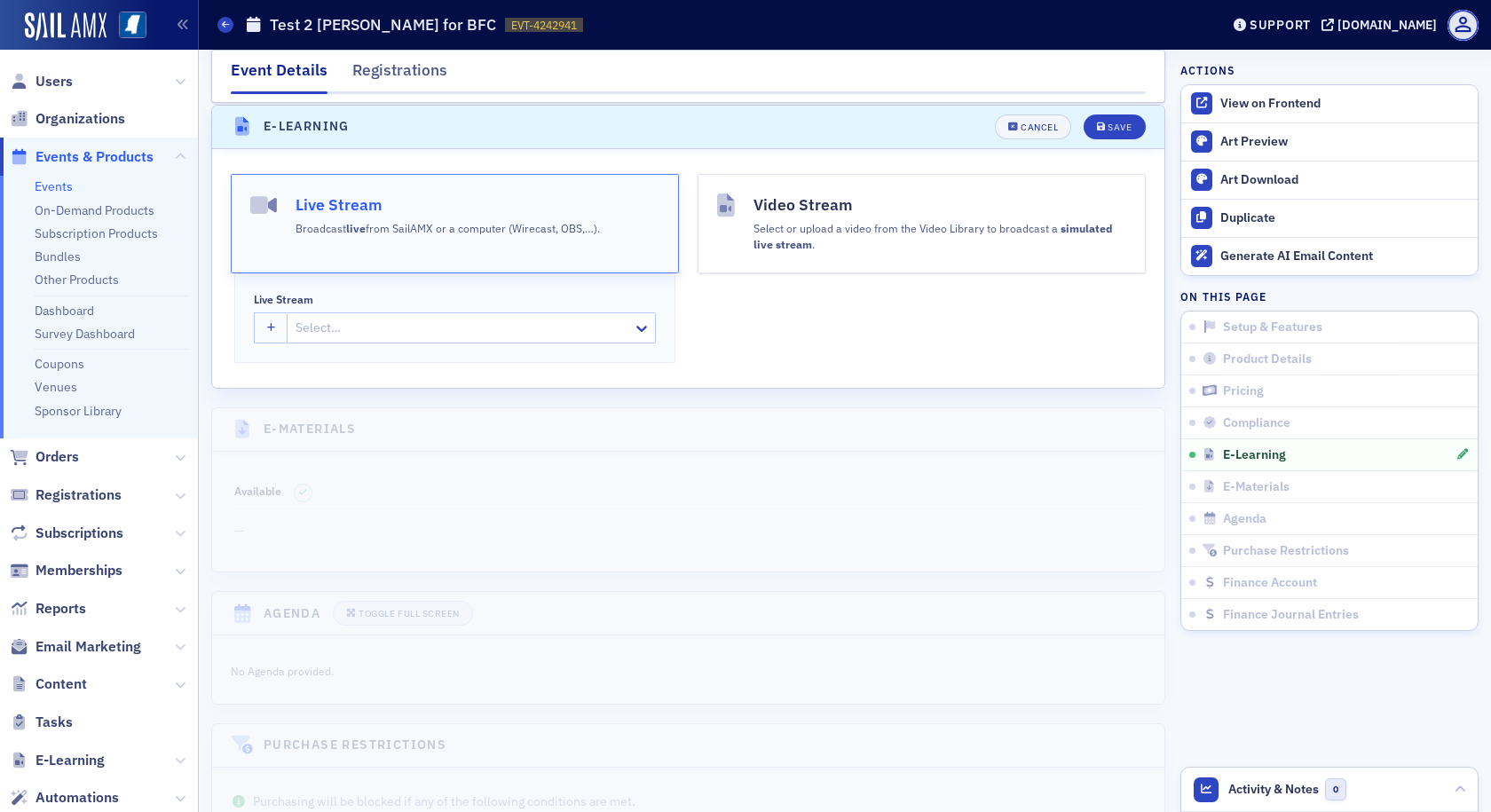
scroll to position [2545, 0]
click at [520, 337] on div "Select…" at bounding box center [460, 326] width 345 height 26
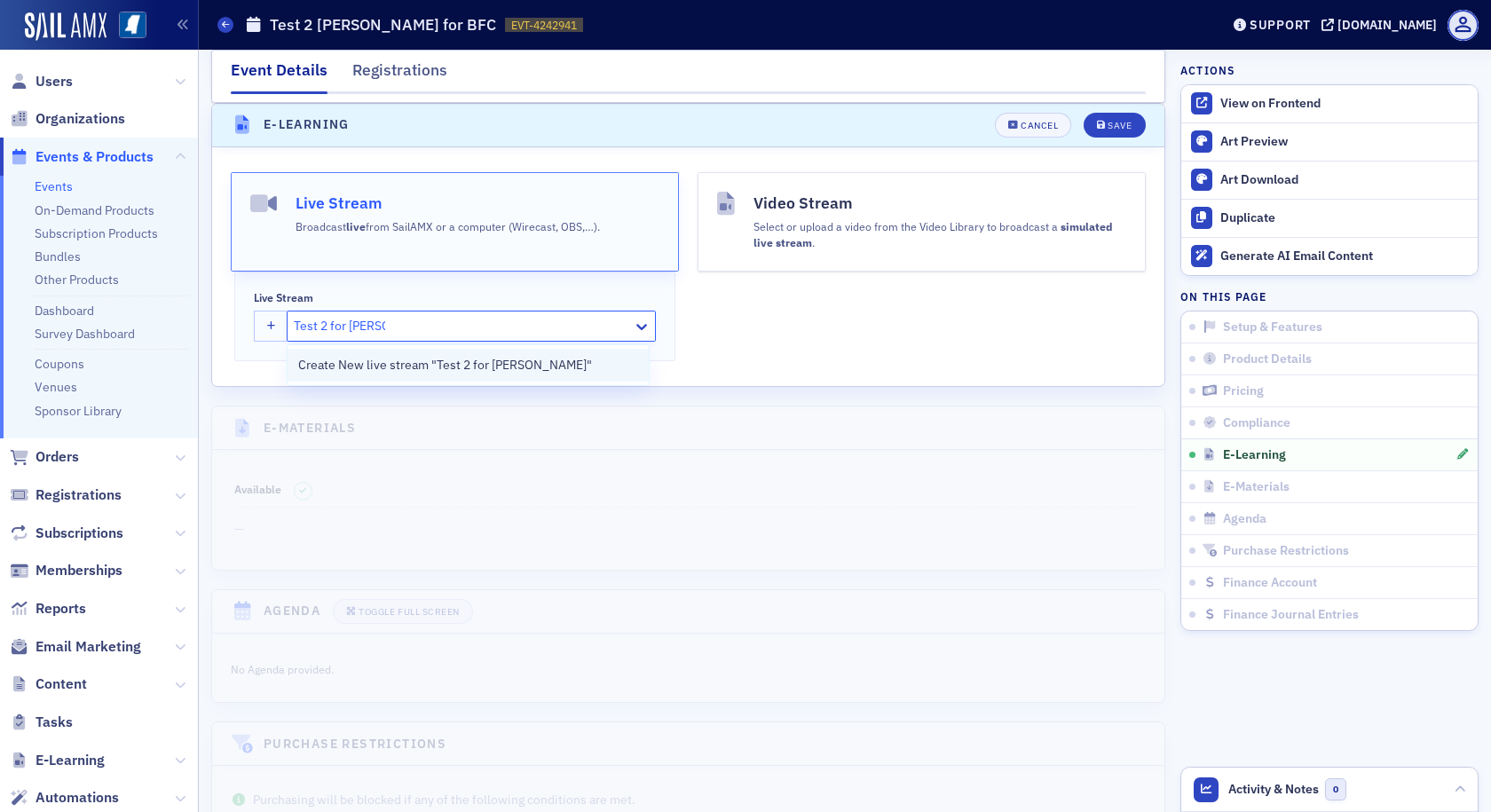
click at [507, 370] on span "Create New live stream "Test 2 for Susan"" at bounding box center [445, 365] width 294 height 19
type input "Test 2 for Susan"
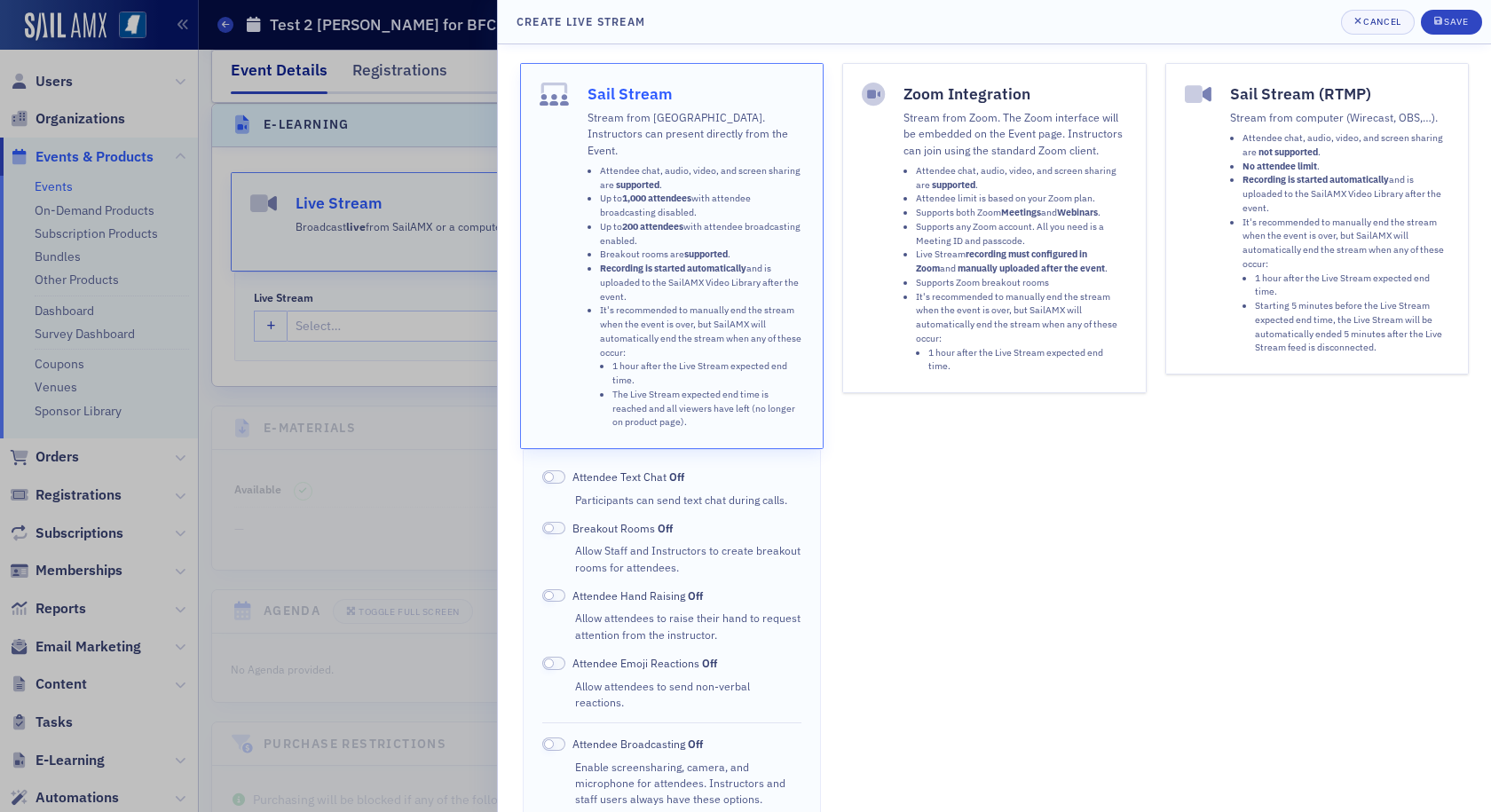
click at [701, 328] on li "It's recommended to manually end the stream when the event is over, but SailAMX…" at bounding box center [702, 366] width 205 height 126
click at [559, 471] on span at bounding box center [554, 477] width 23 height 13
click at [556, 657] on span at bounding box center [554, 663] width 23 height 13
click at [1450, 29] on span "Save" at bounding box center [1451, 22] width 35 height 14
click at [1444, 22] on div "Save" at bounding box center [1456, 22] width 24 height 10
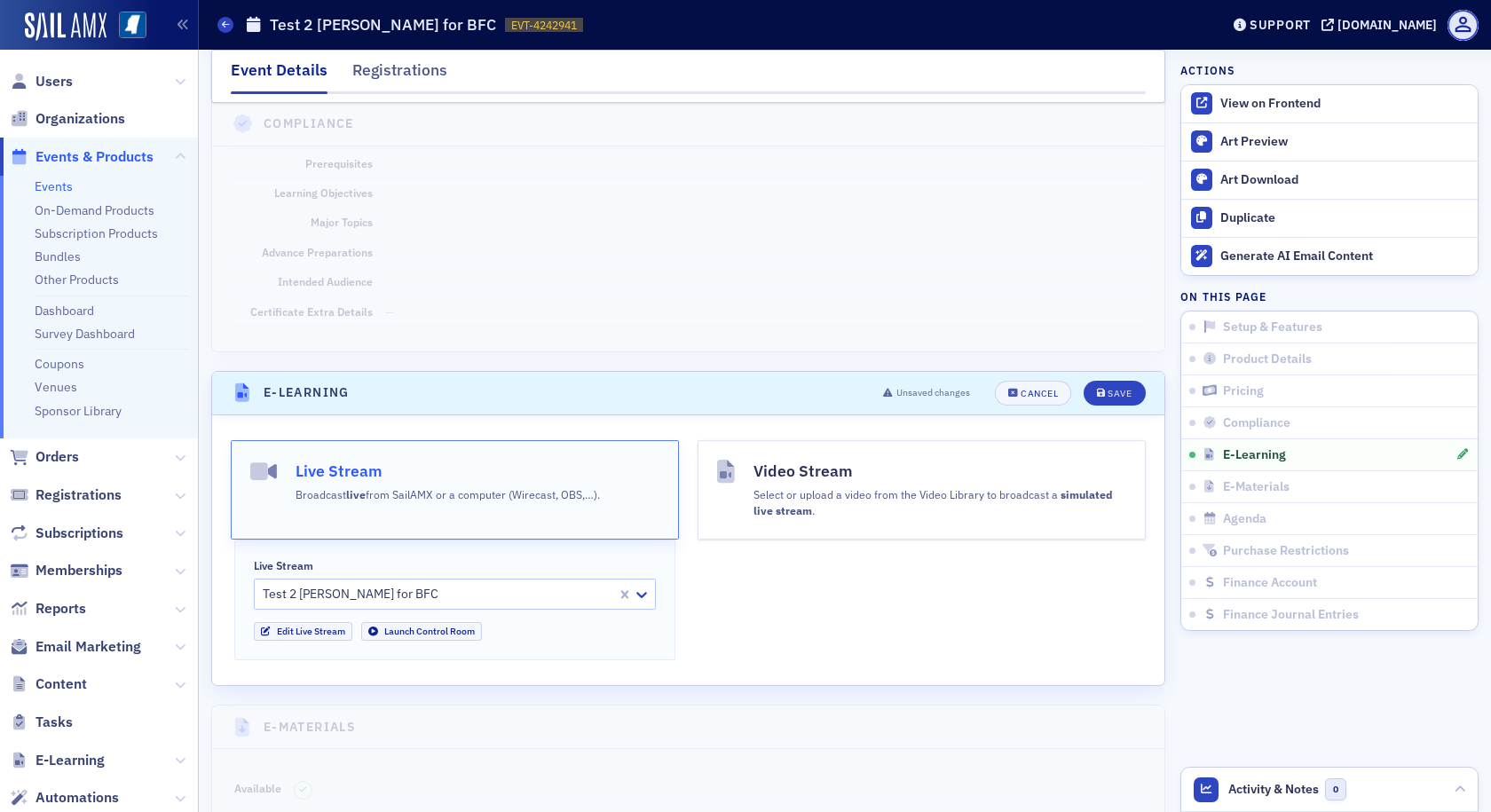
scroll to position [2279, 0]
click at [1107, 392] on div "Save" at bounding box center [1119, 392] width 24 height 10
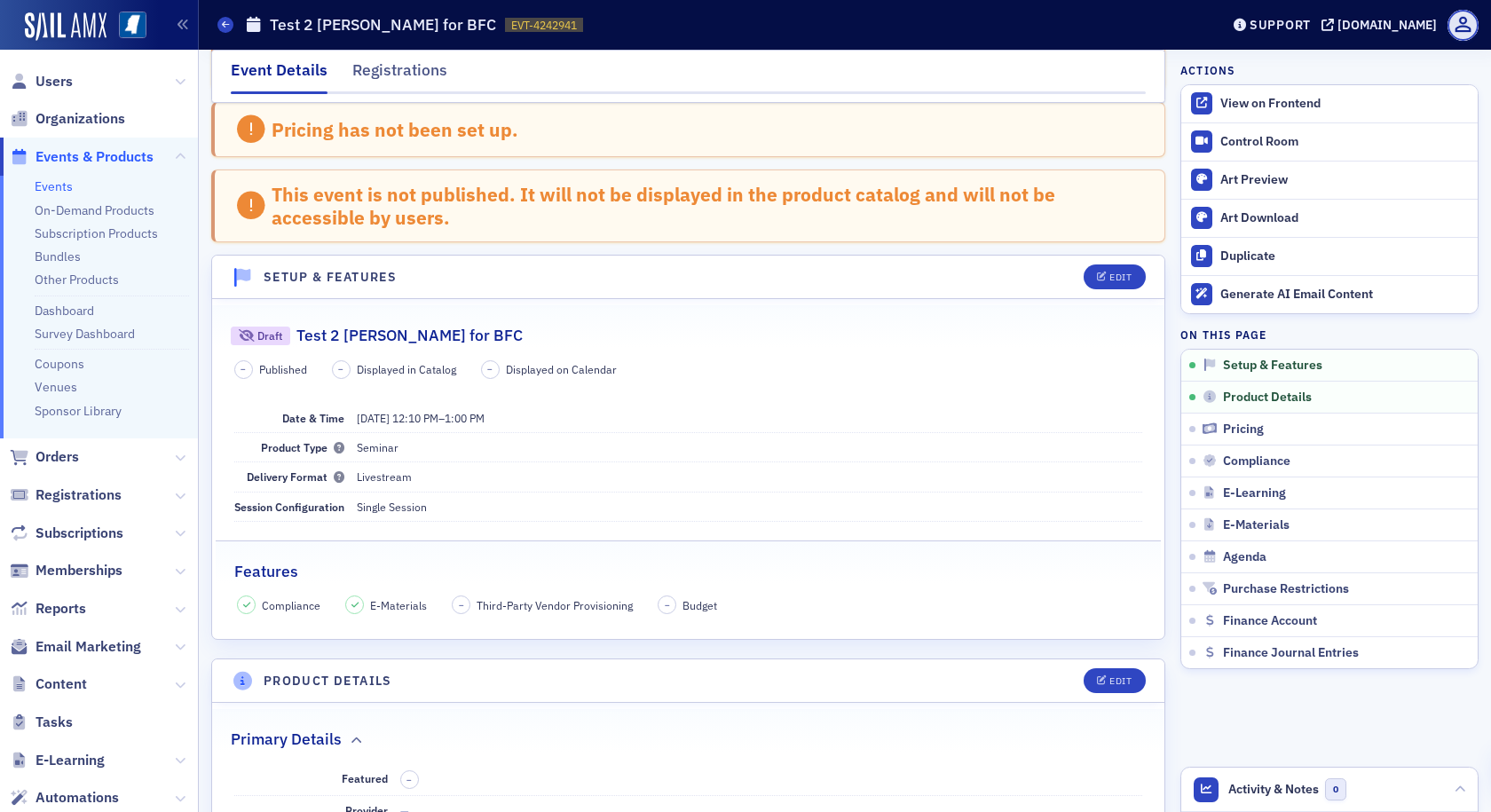
scroll to position [0, 0]
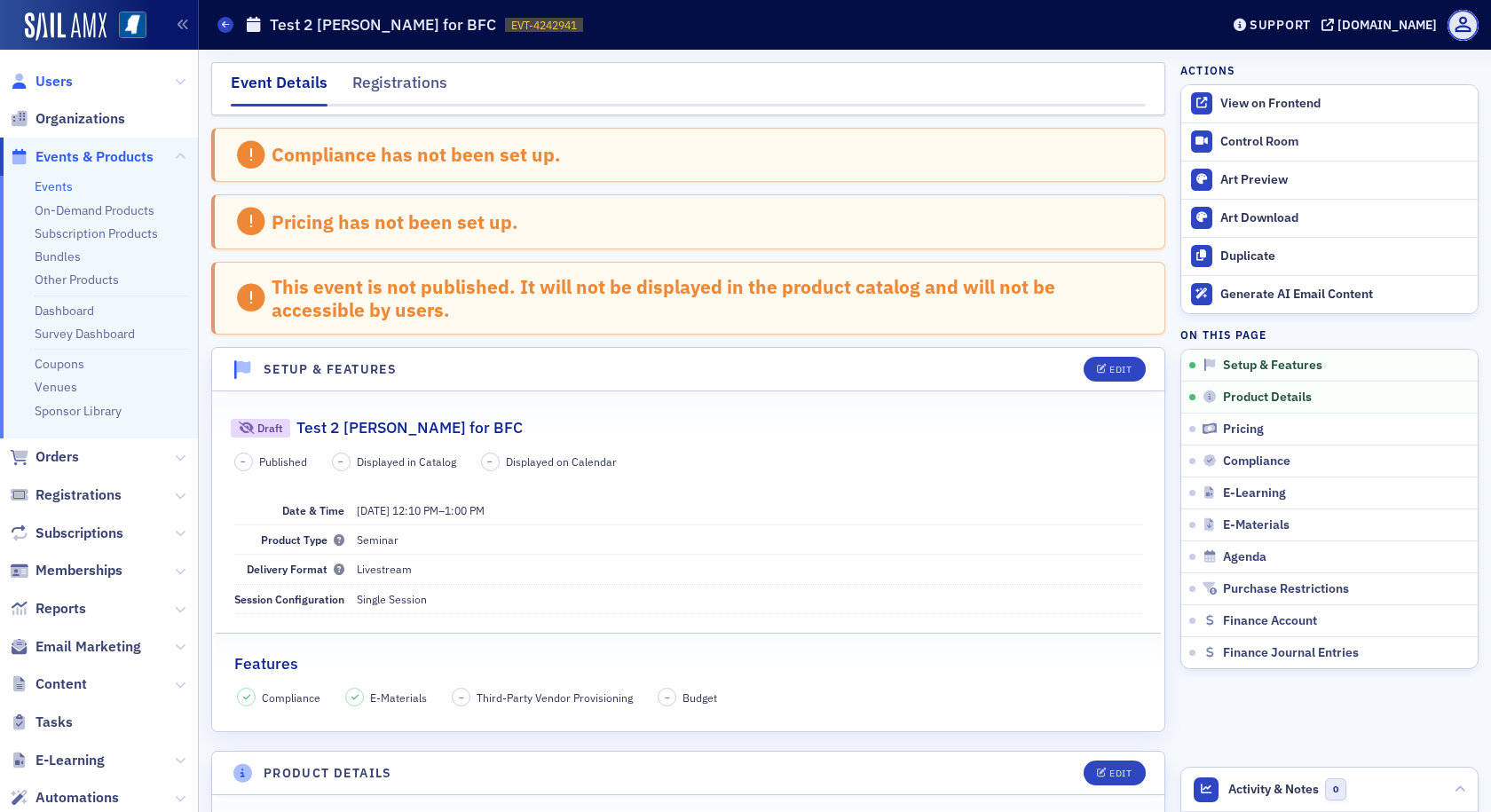
click at [59, 76] on span "Users" at bounding box center [55, 82] width 38 height 20
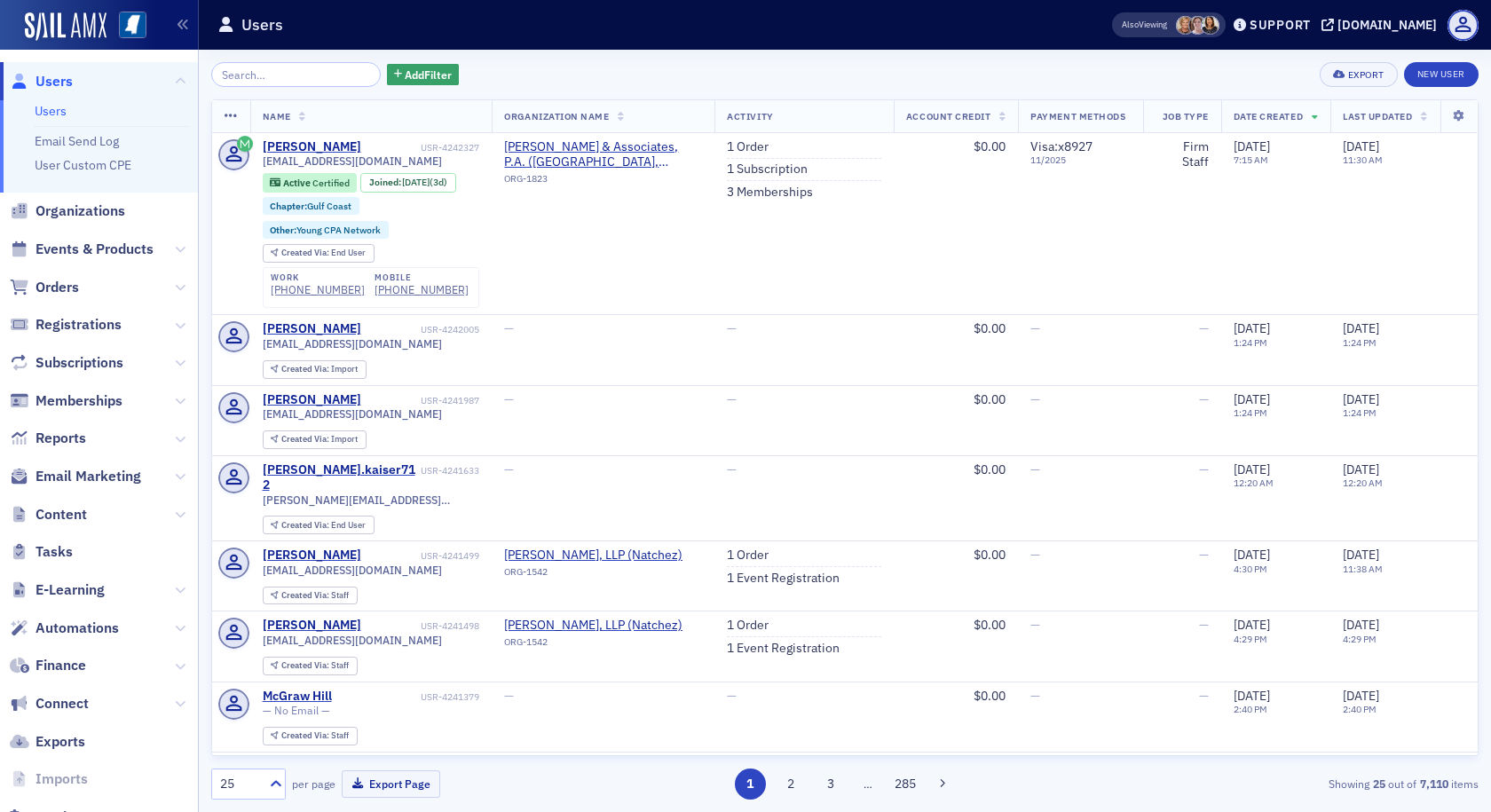
click at [227, 68] on input "search" at bounding box center [296, 75] width 170 height 25
click at [113, 240] on span "Events & Products" at bounding box center [94, 250] width 118 height 20
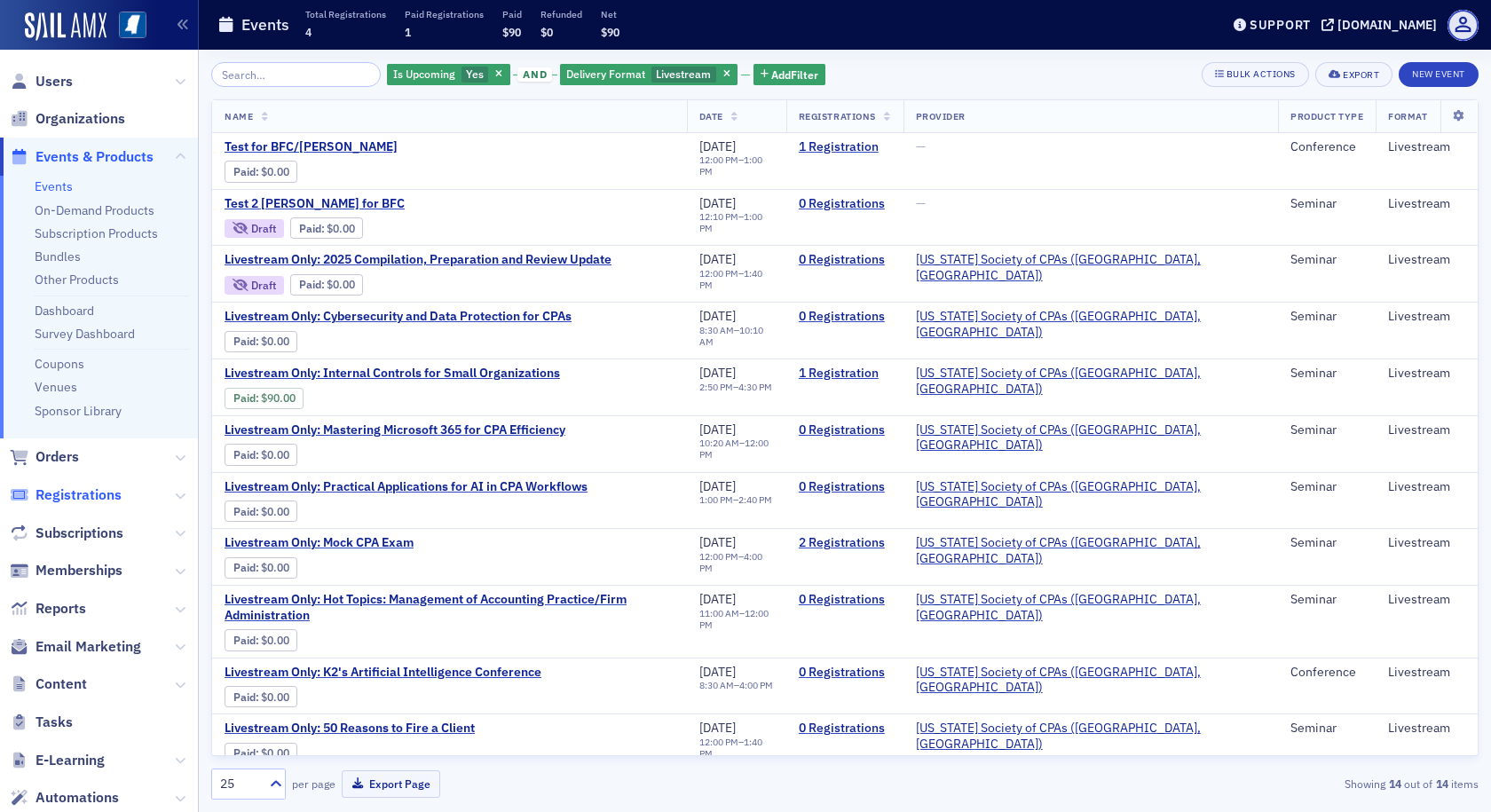
click at [79, 495] on span "Registrations" at bounding box center [79, 496] width 86 height 20
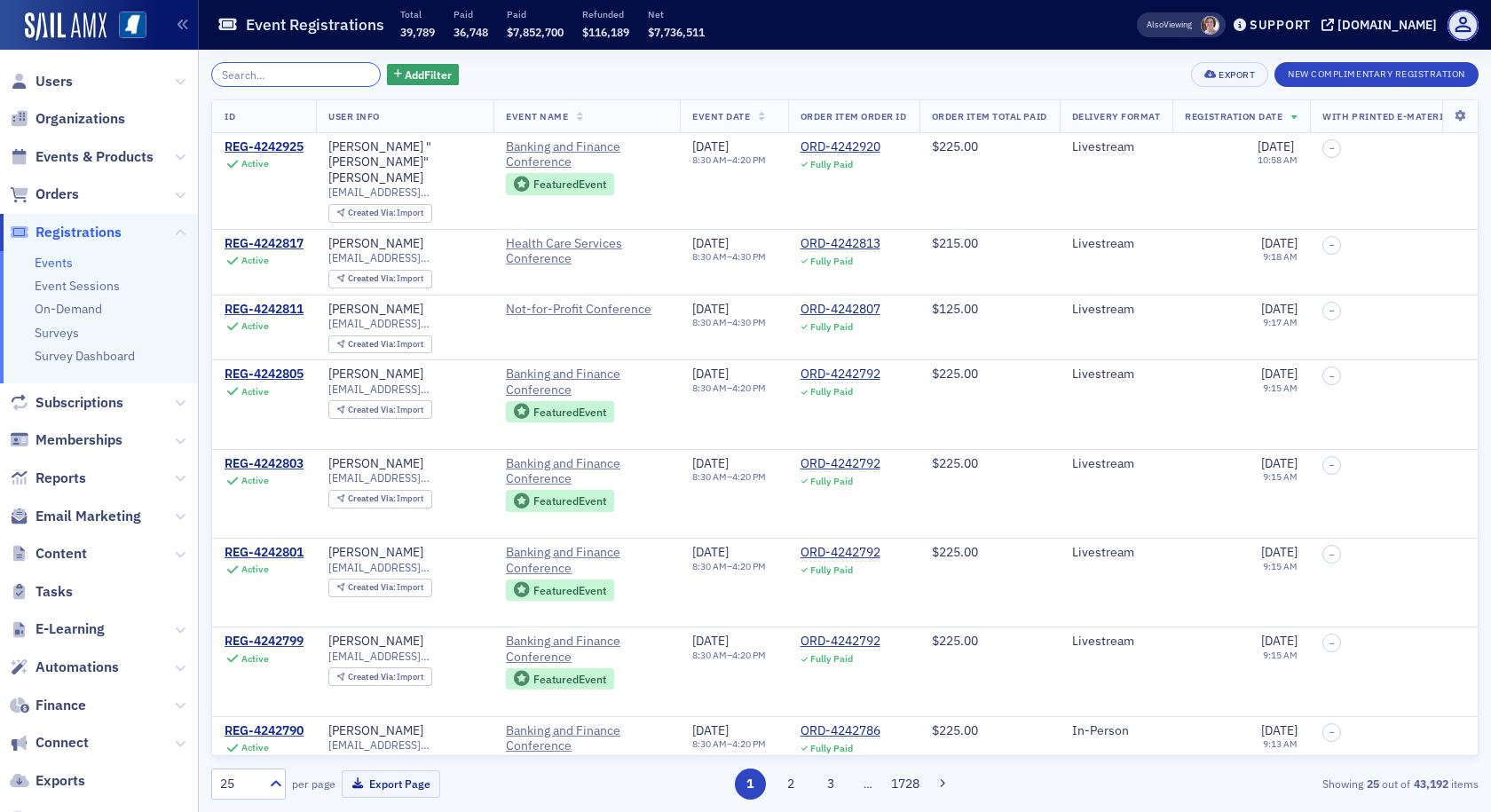
click at [329, 72] on input "search" at bounding box center [296, 75] width 170 height 25
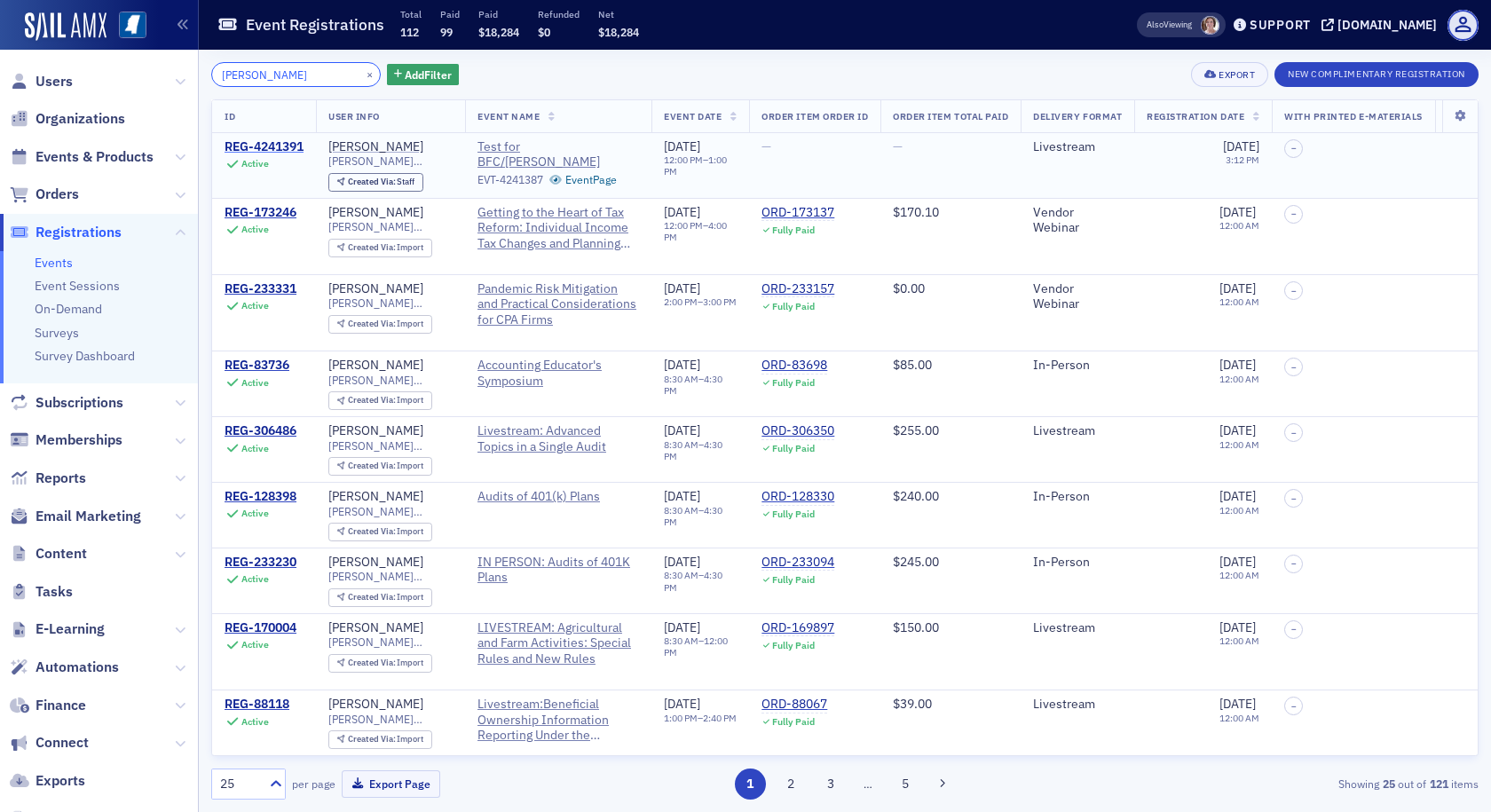
type input "susan sullivan"
click at [283, 144] on div "REG-4241391" at bounding box center [264, 147] width 79 height 16
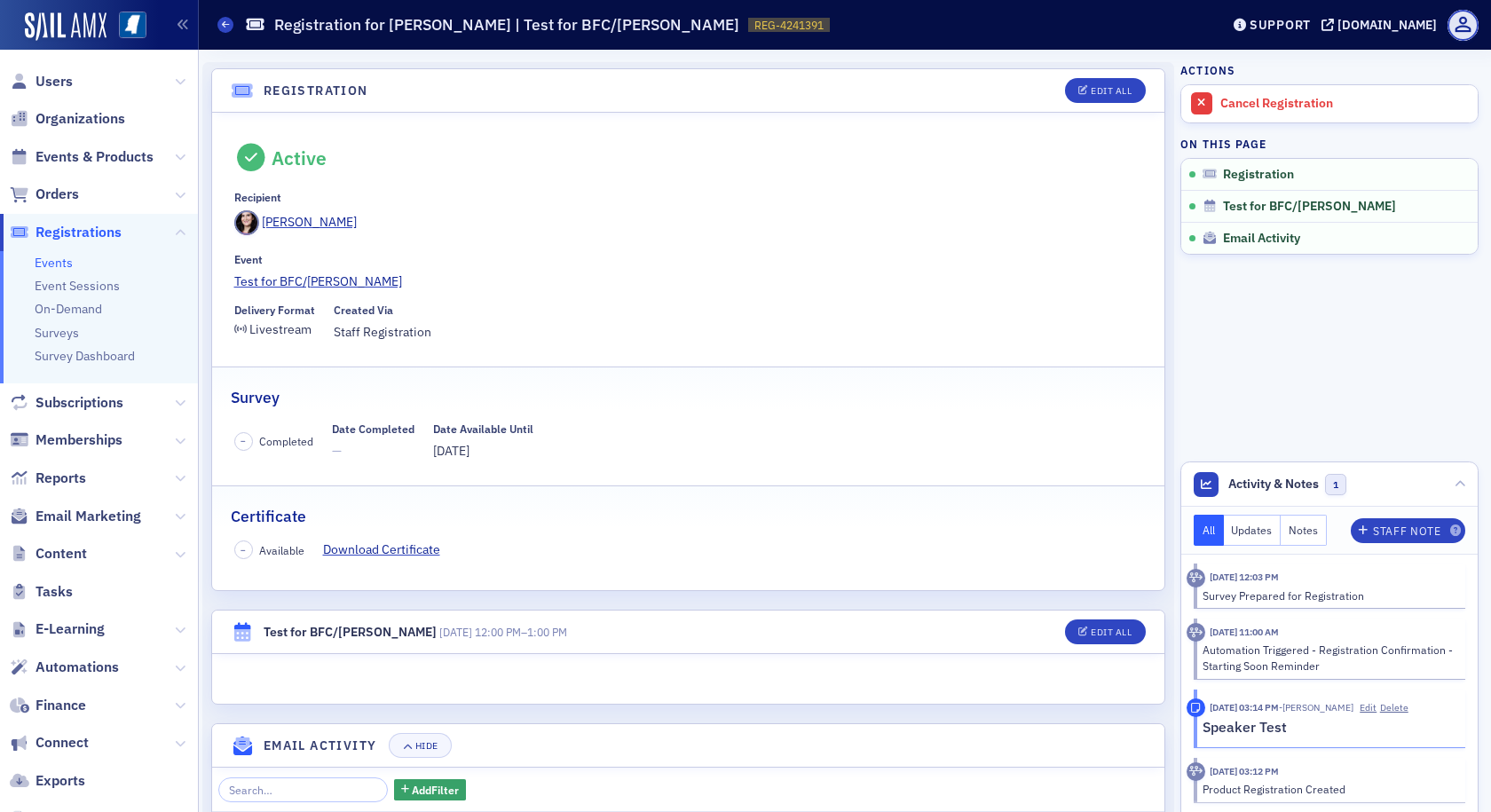
click at [320, 87] on h4 "Registration" at bounding box center [316, 91] width 105 height 19
click at [226, 22] on icon at bounding box center [225, 24] width 7 height 8
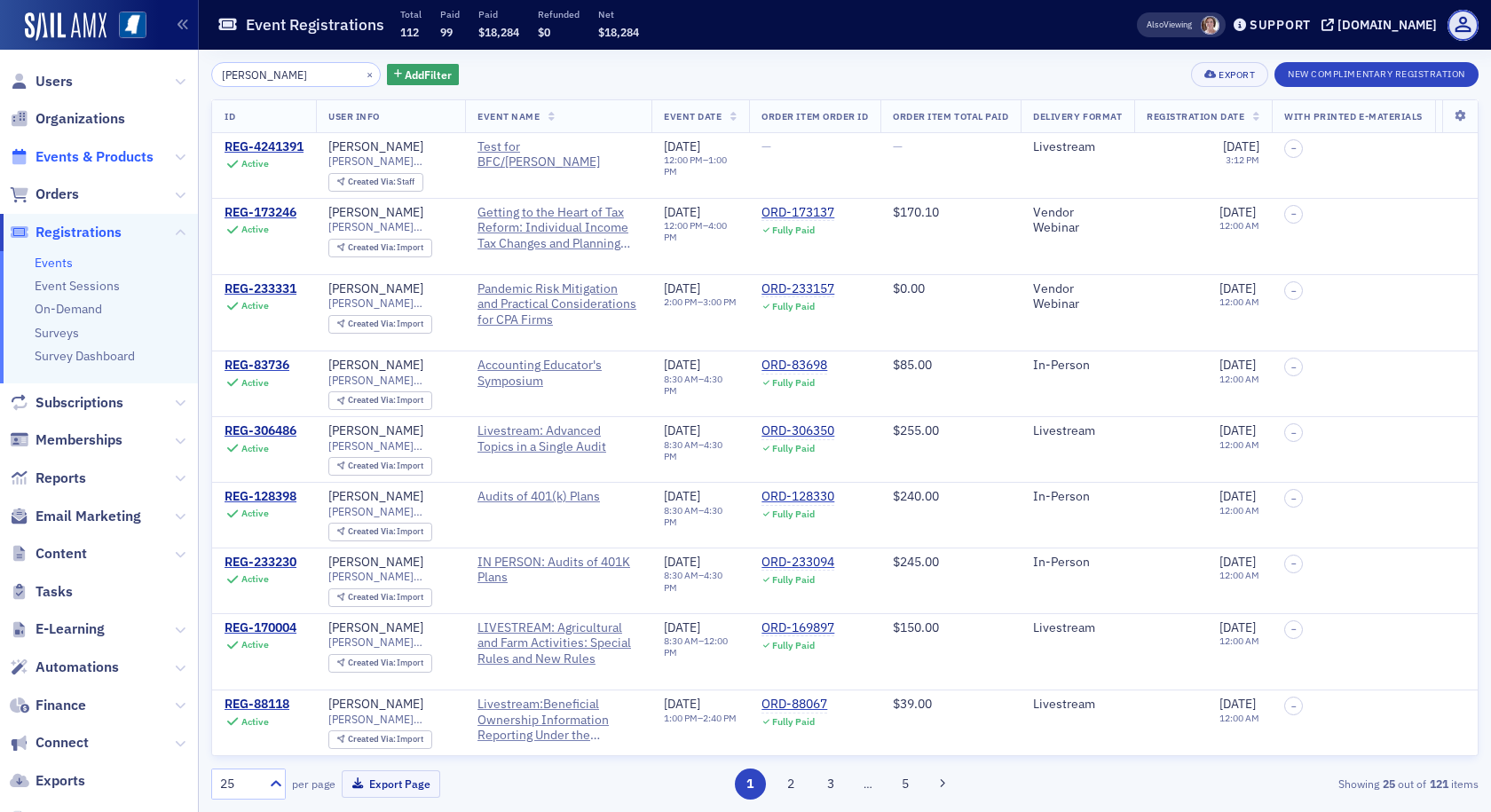
click at [128, 159] on span "Events & Products" at bounding box center [94, 157] width 118 height 20
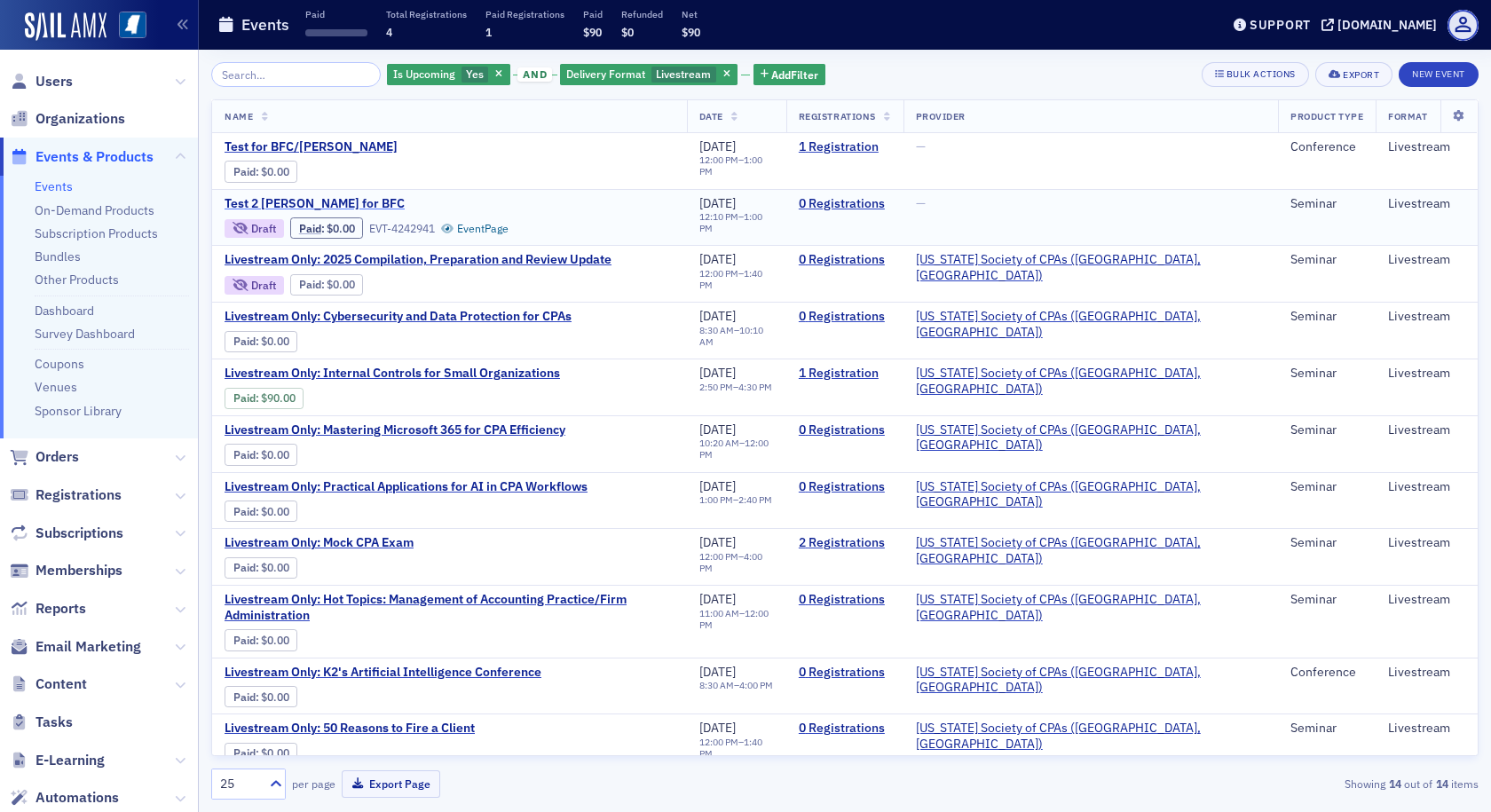
click at [323, 199] on span "Test 2 [PERSON_NAME] for BFC" at bounding box center [374, 204] width 298 height 16
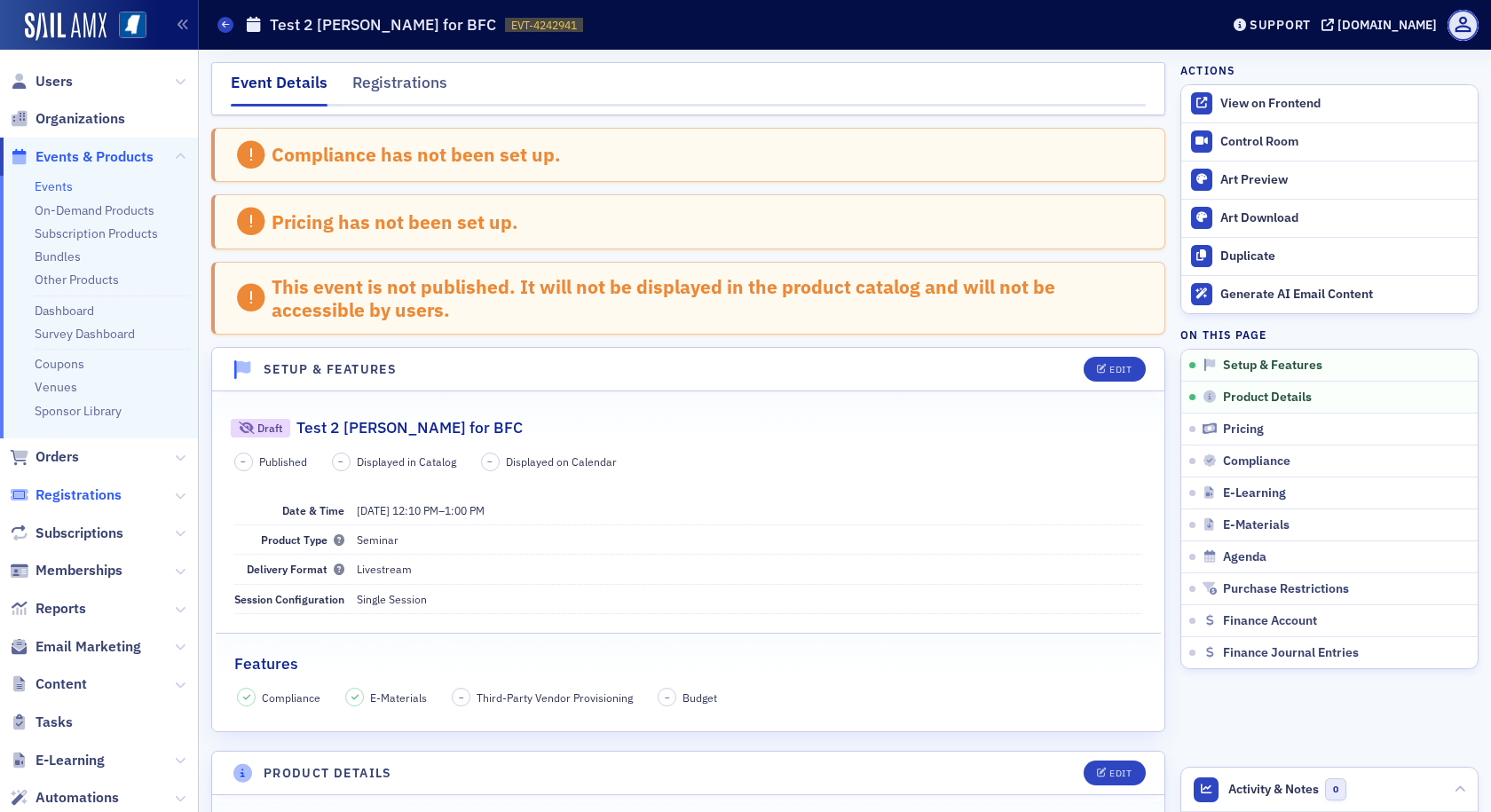
click at [98, 498] on span "Registrations" at bounding box center [79, 496] width 86 height 20
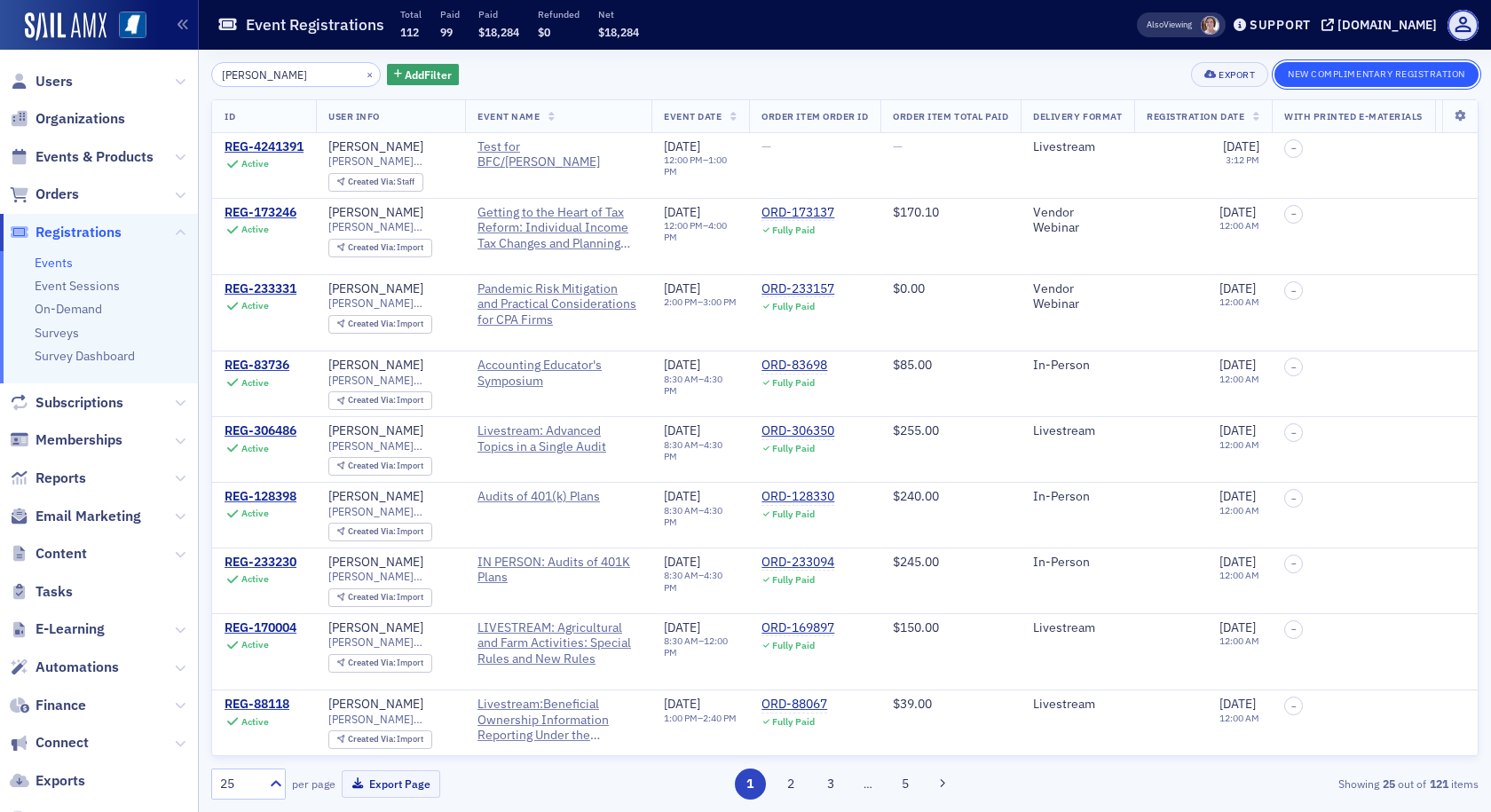
click at [1361, 69] on button "New Complimentary Registration" at bounding box center [1376, 75] width 204 height 25
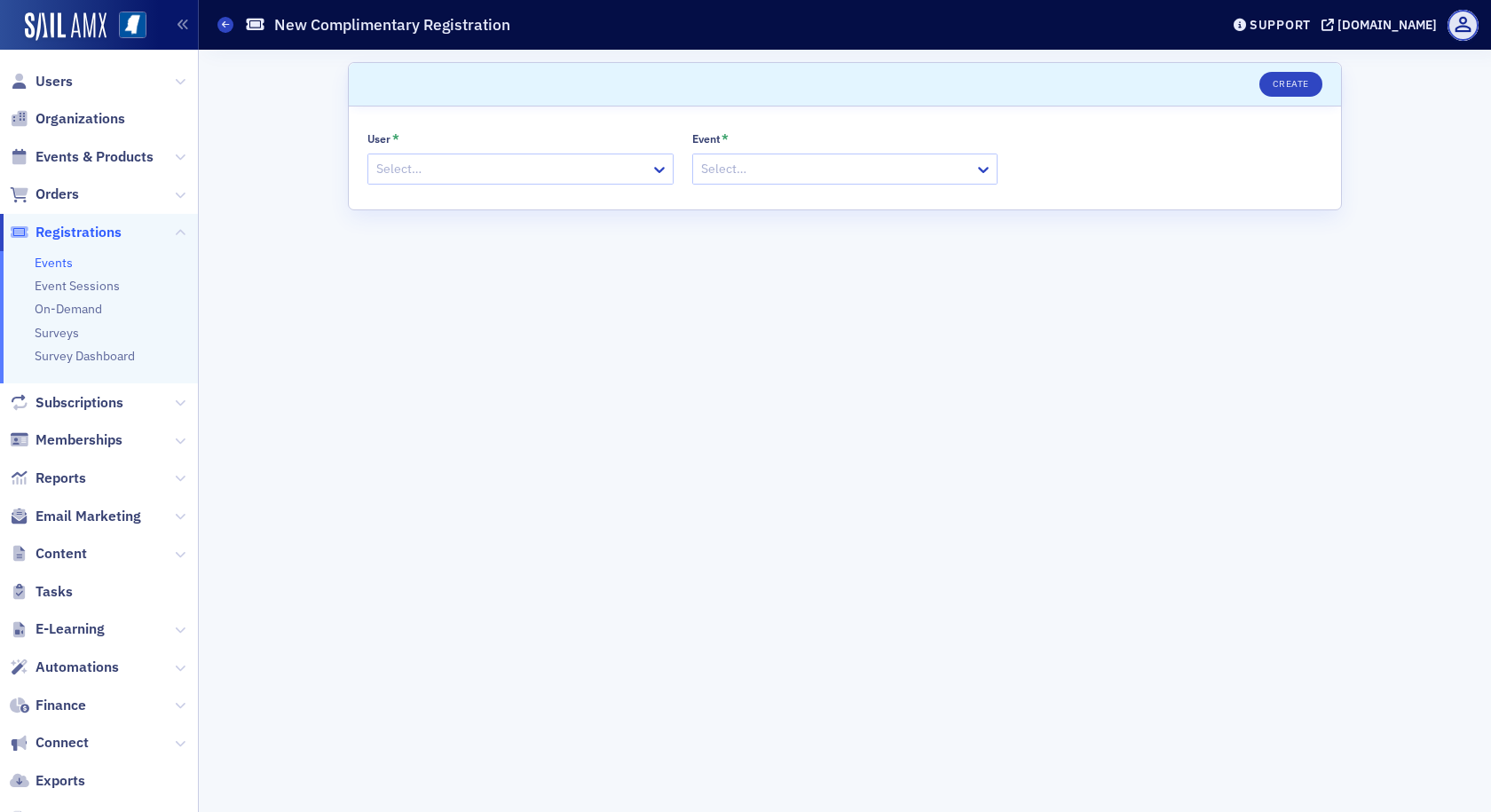
click at [646, 173] on div at bounding box center [511, 169] width 274 height 22
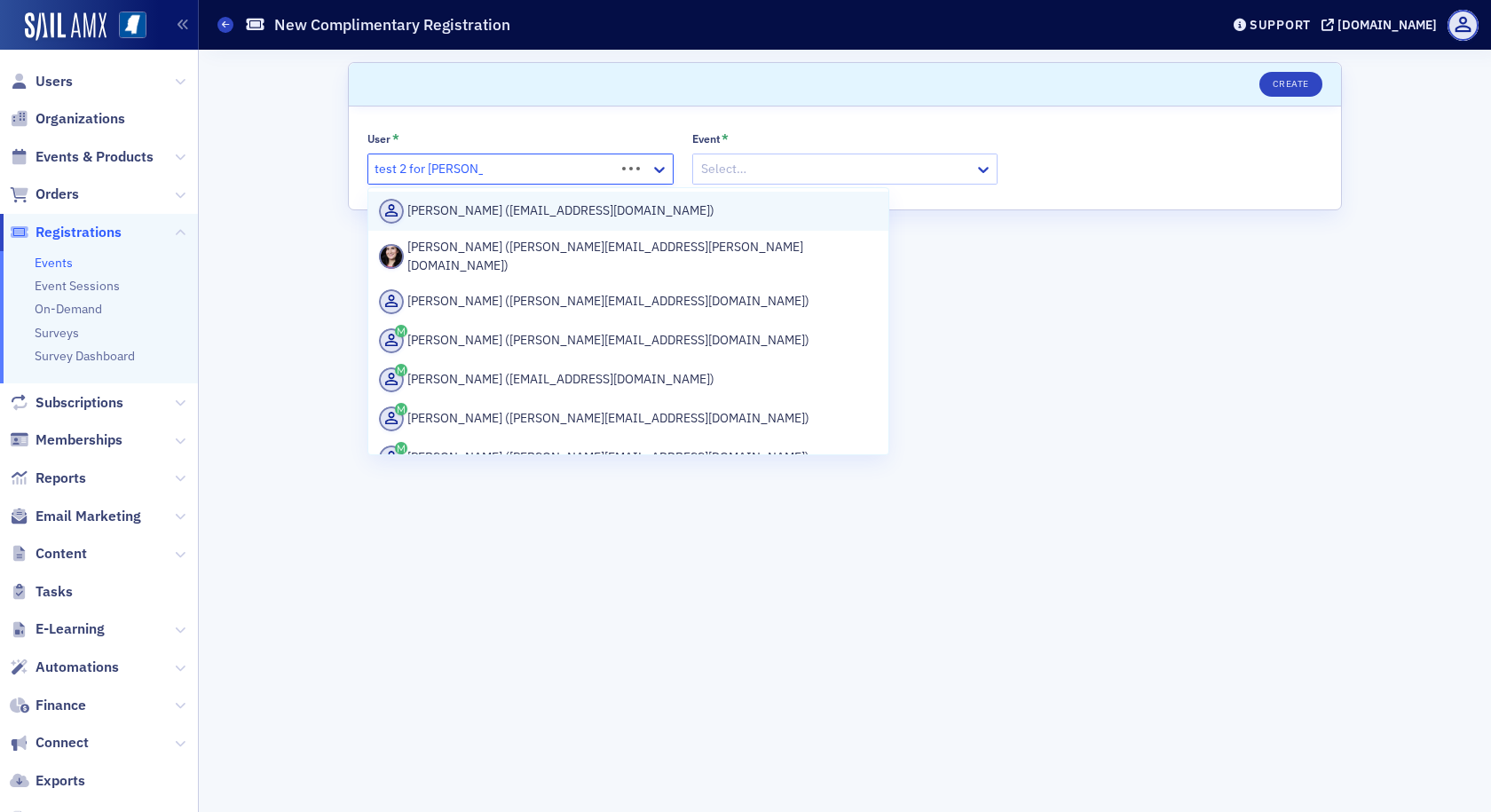
type input "test 2 for Susan for"
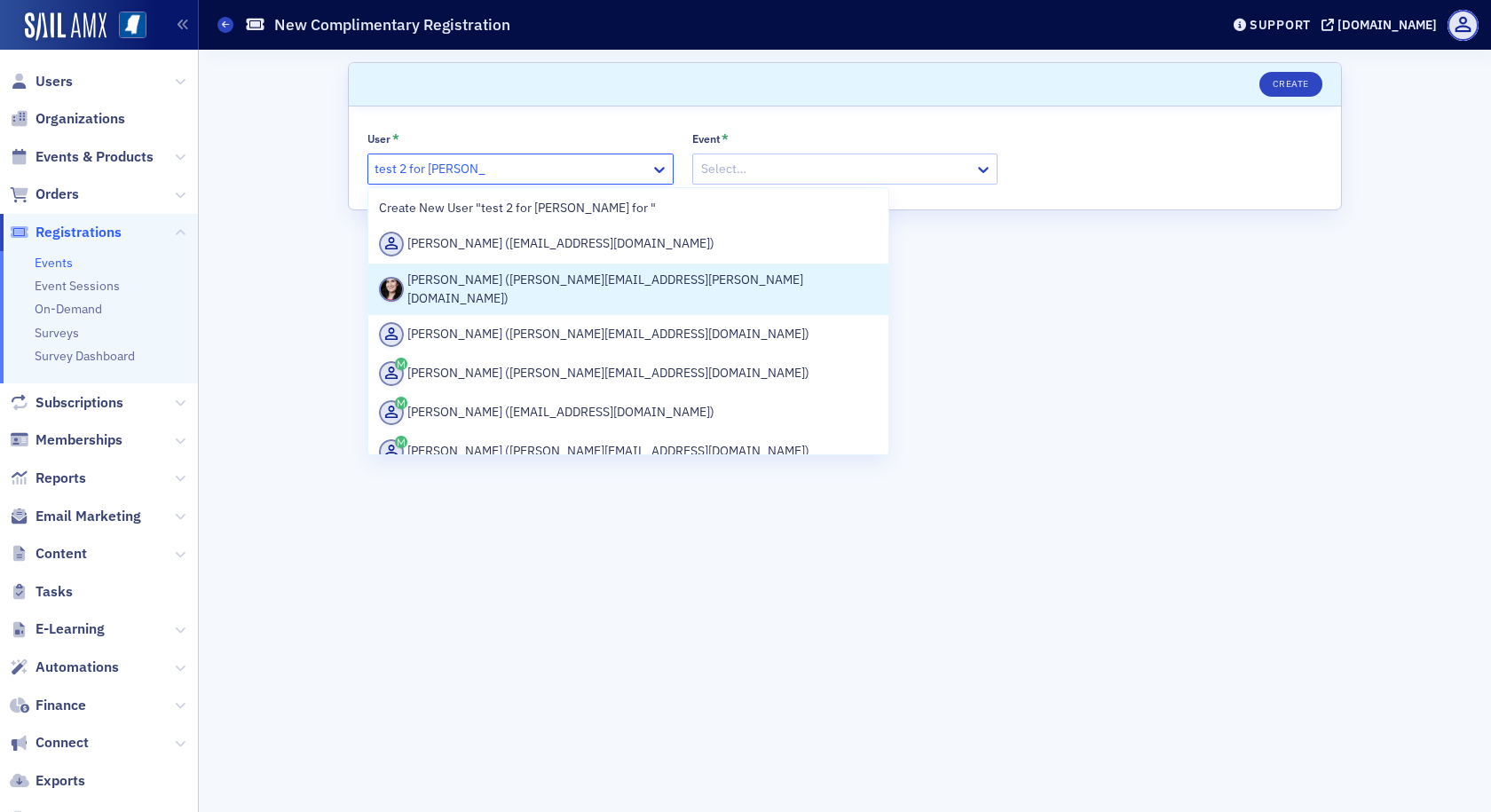
click at [508, 287] on div "Susan Sullivan (susan.sullivan@icba.org)" at bounding box center [628, 289] width 498 height 38
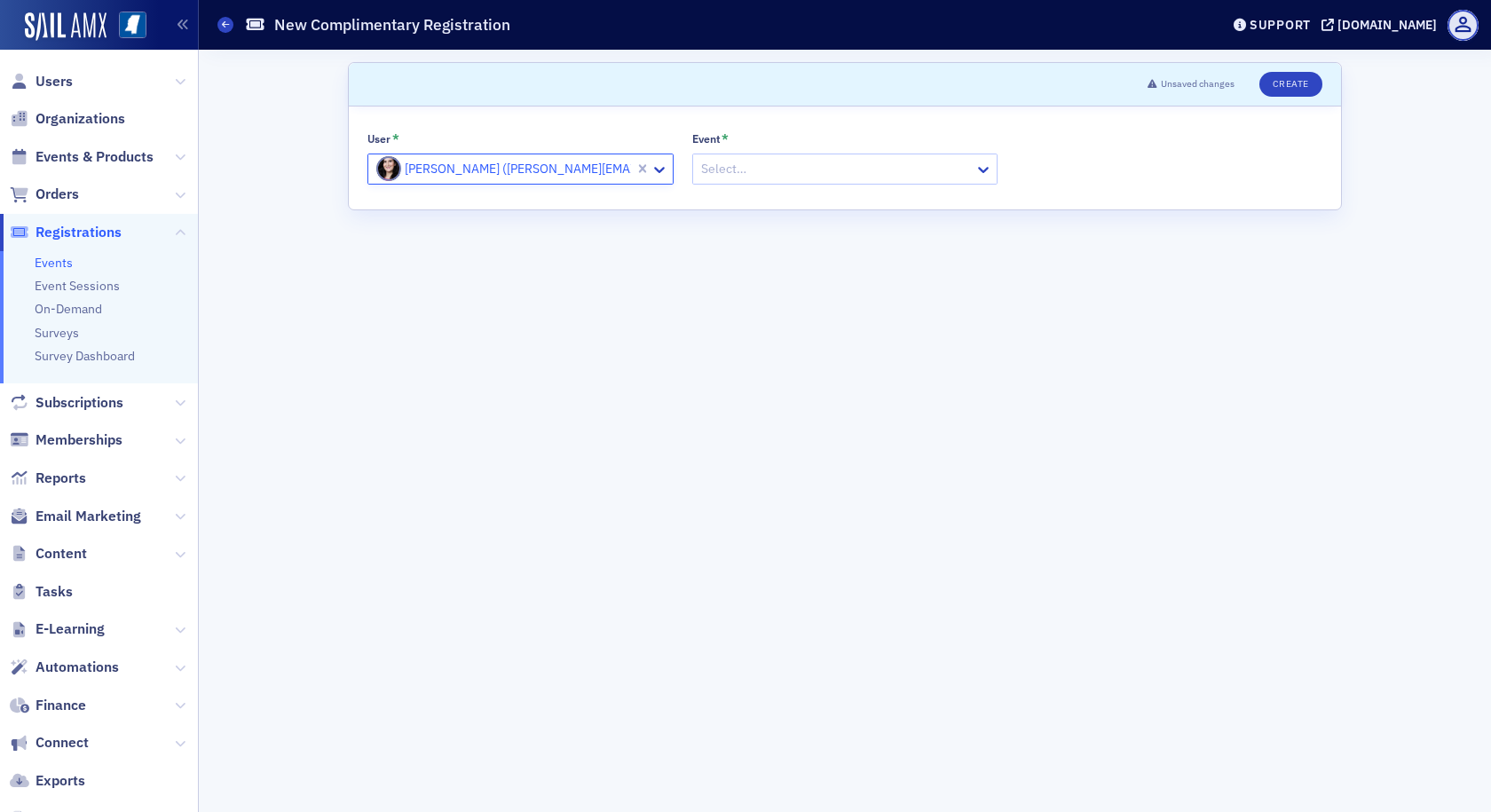
click at [700, 171] on input "Event *" at bounding box center [701, 169] width 3 height 19
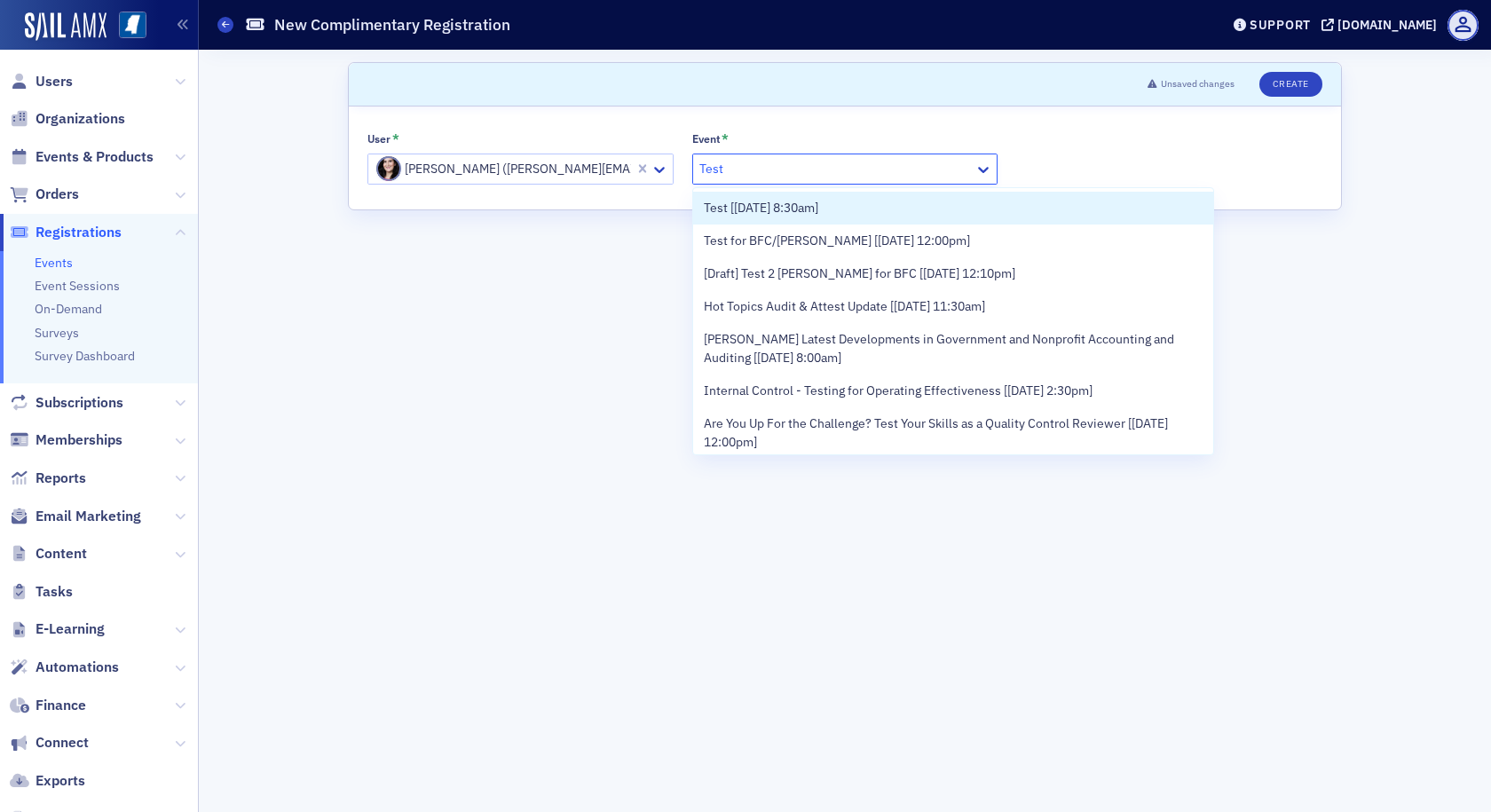
type input "Test 2"
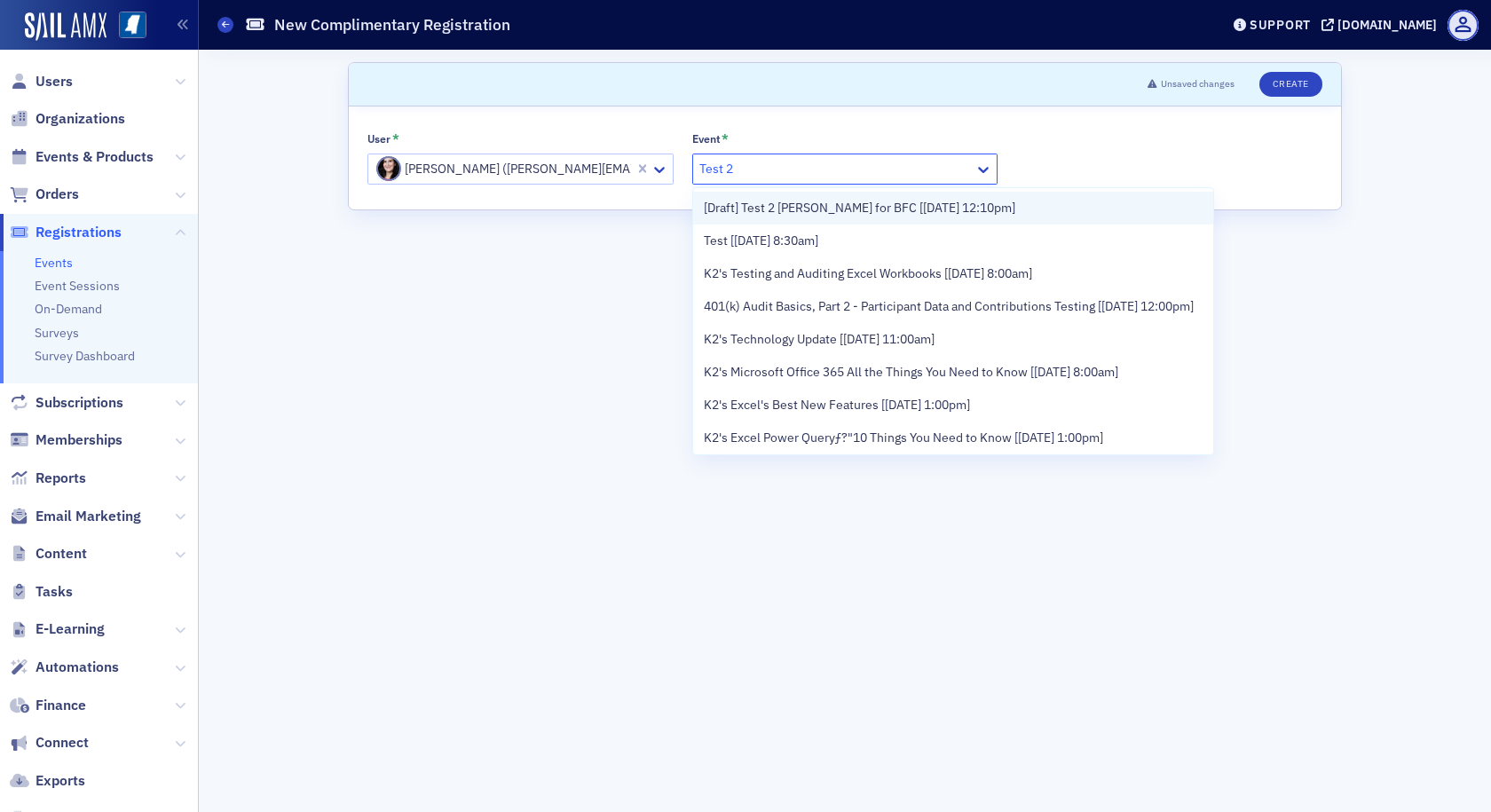
click at [768, 208] on span "[Draft] Test 2 Susan for BFC [8/18/2025 12:10pm]" at bounding box center [860, 207] width 312 height 19
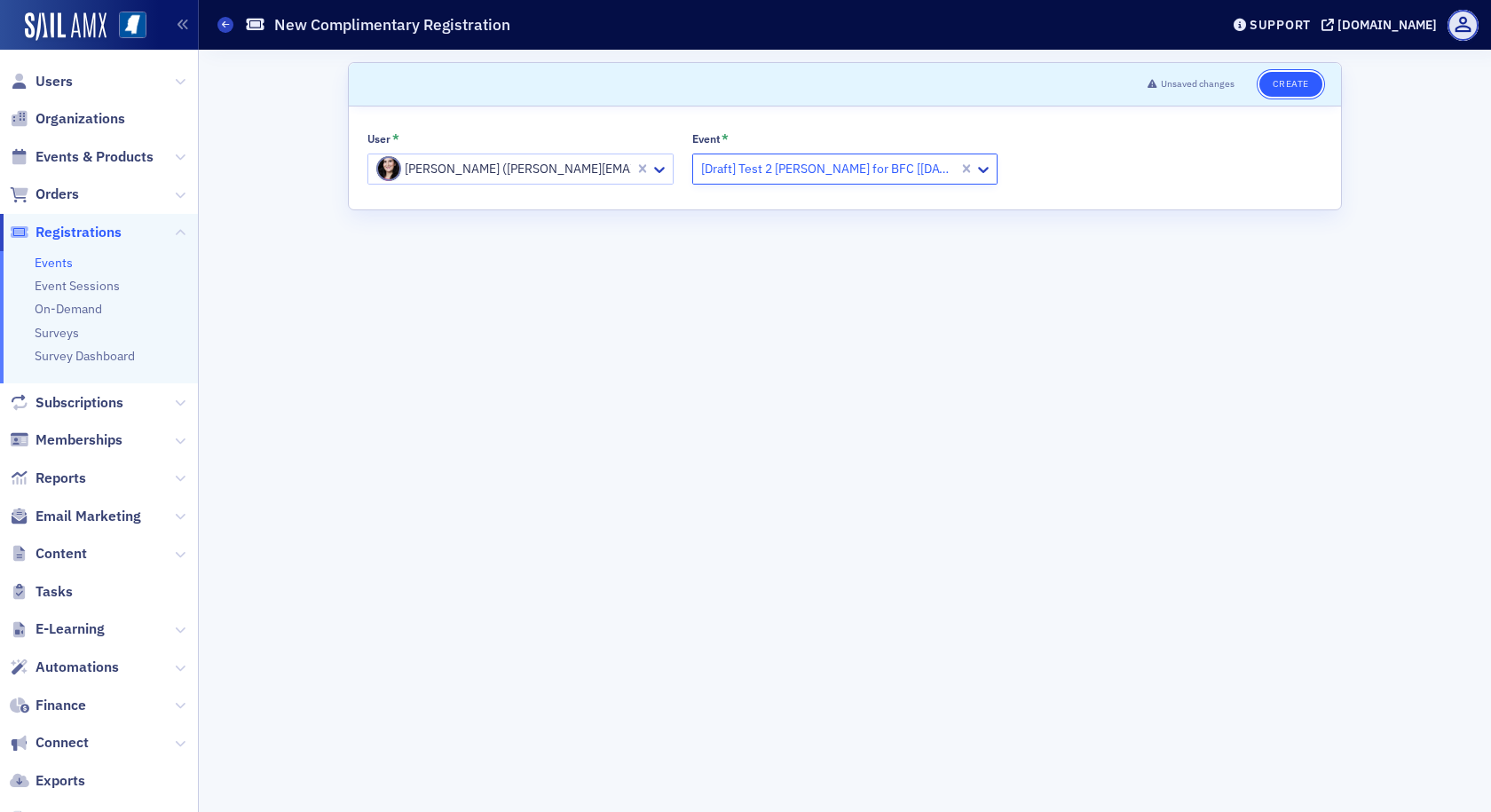
click at [1291, 78] on button "Create" at bounding box center [1291, 84] width 63 height 25
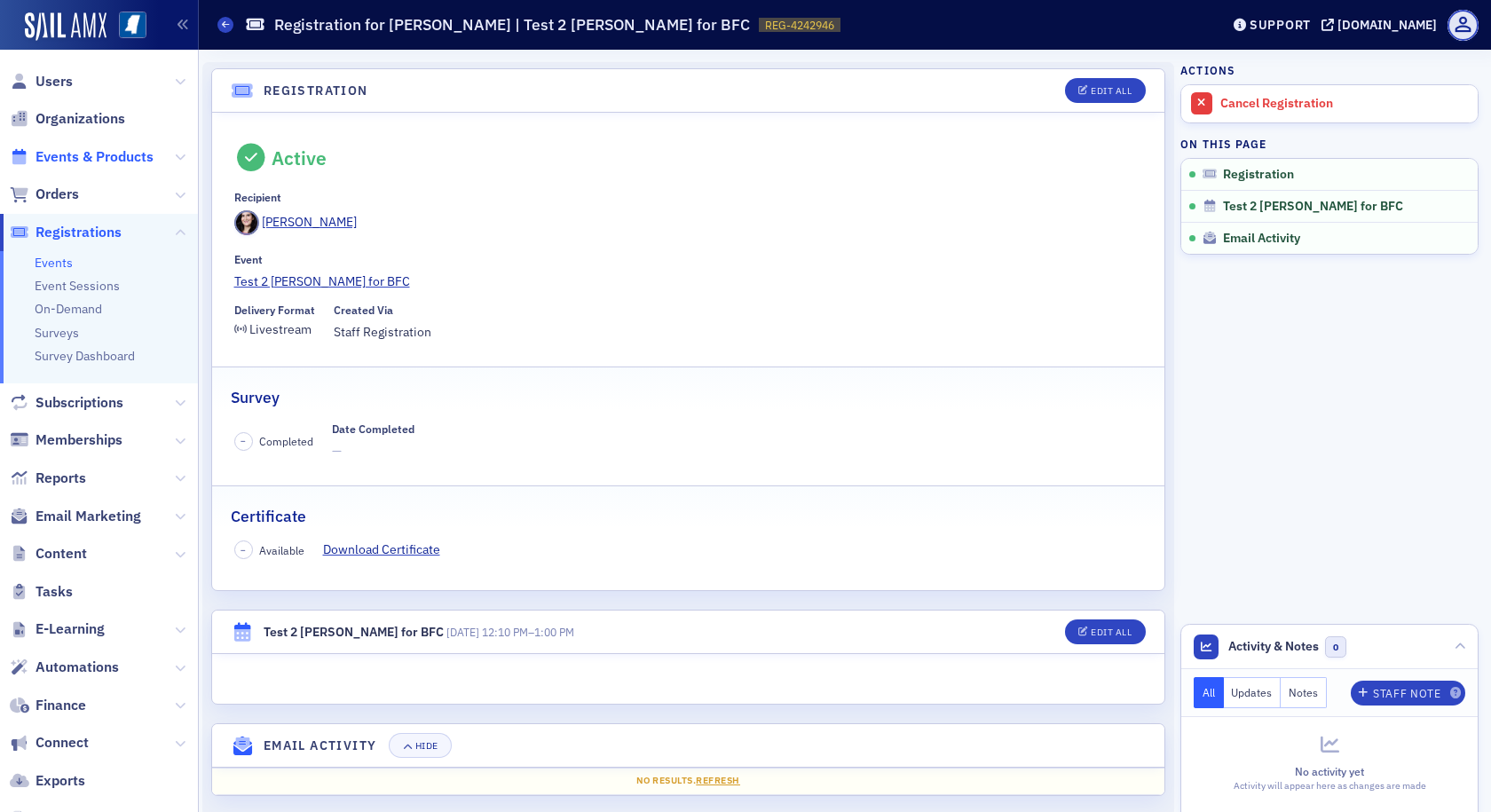
click at [128, 159] on span "Events & Products" at bounding box center [94, 157] width 118 height 20
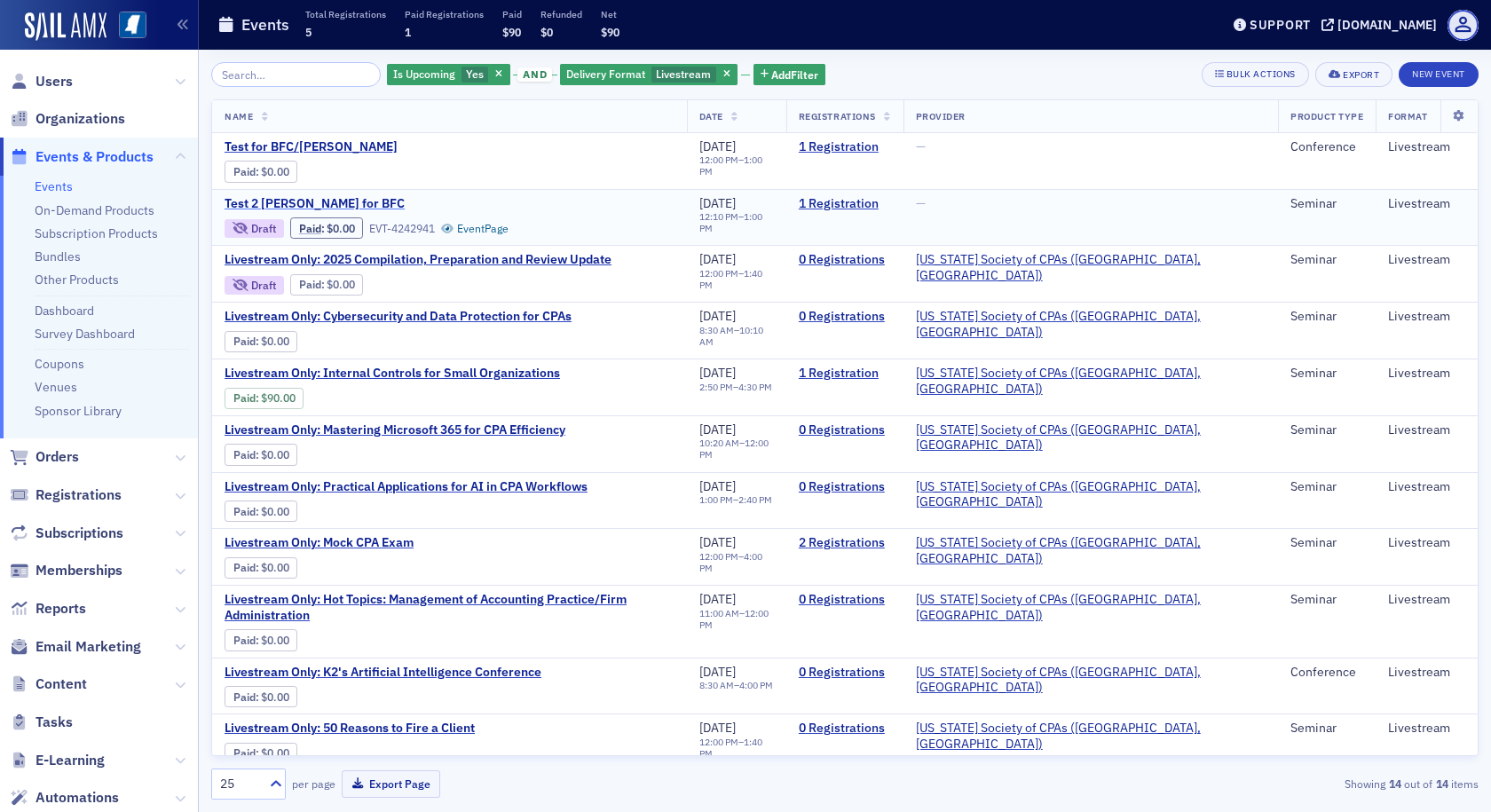
click at [319, 197] on span "Test 2 [PERSON_NAME] for BFC" at bounding box center [374, 204] width 298 height 16
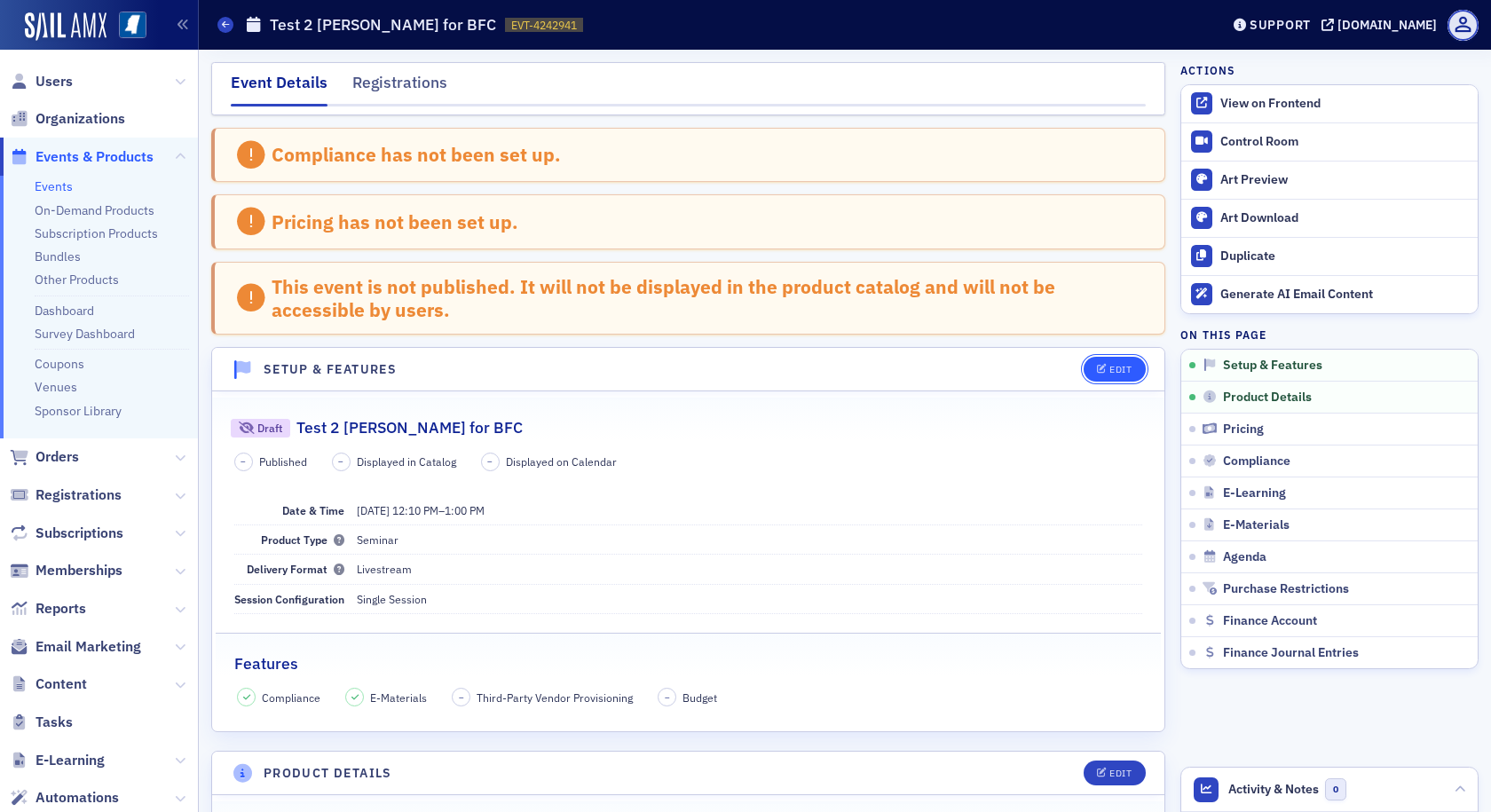
click at [1109, 368] on div "Edit" at bounding box center [1120, 369] width 22 height 10
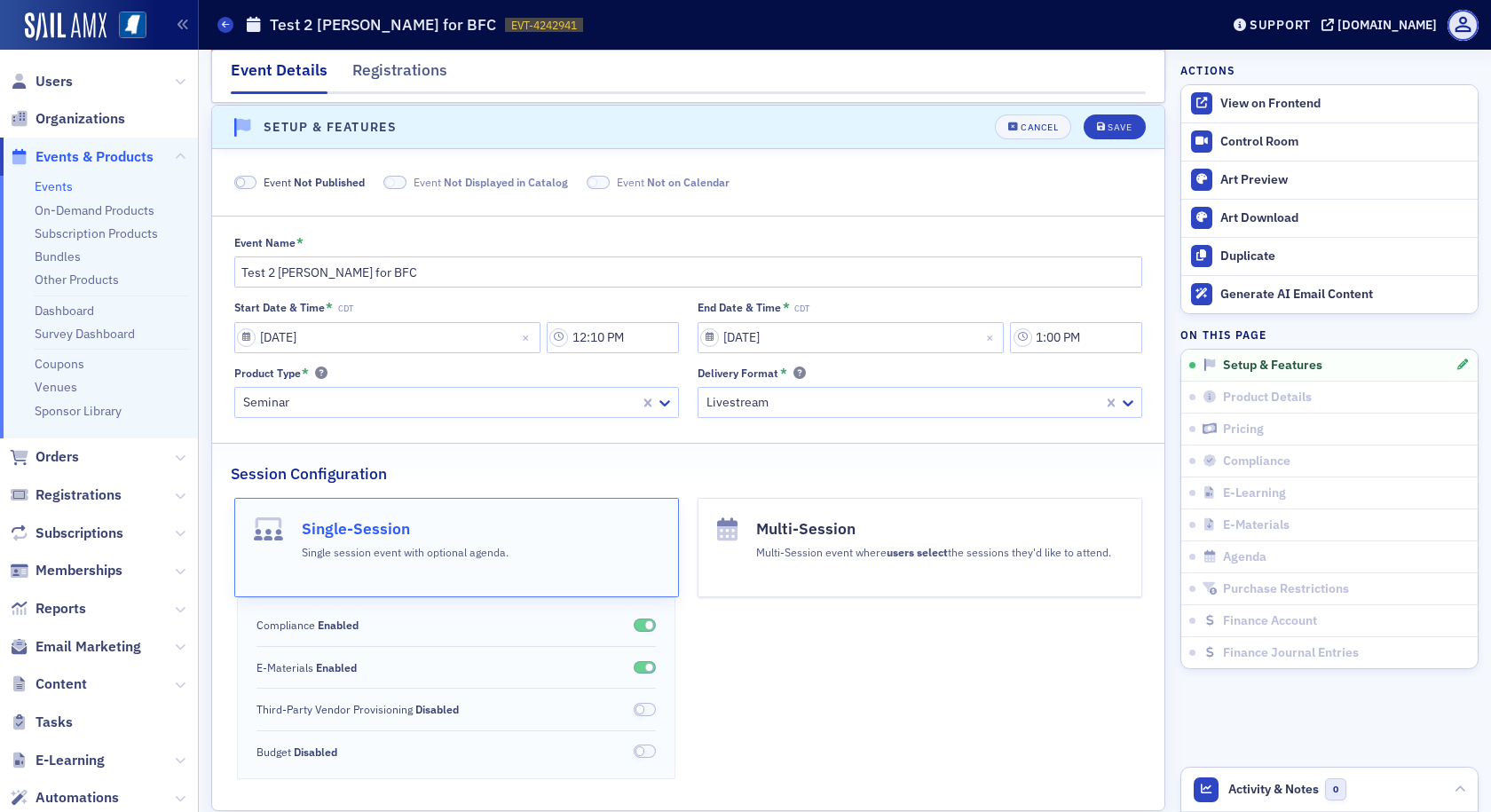
scroll to position [244, 0]
click at [251, 178] on span at bounding box center [246, 181] width 23 height 13
click at [1110, 124] on div "Save" at bounding box center [1119, 125] width 24 height 10
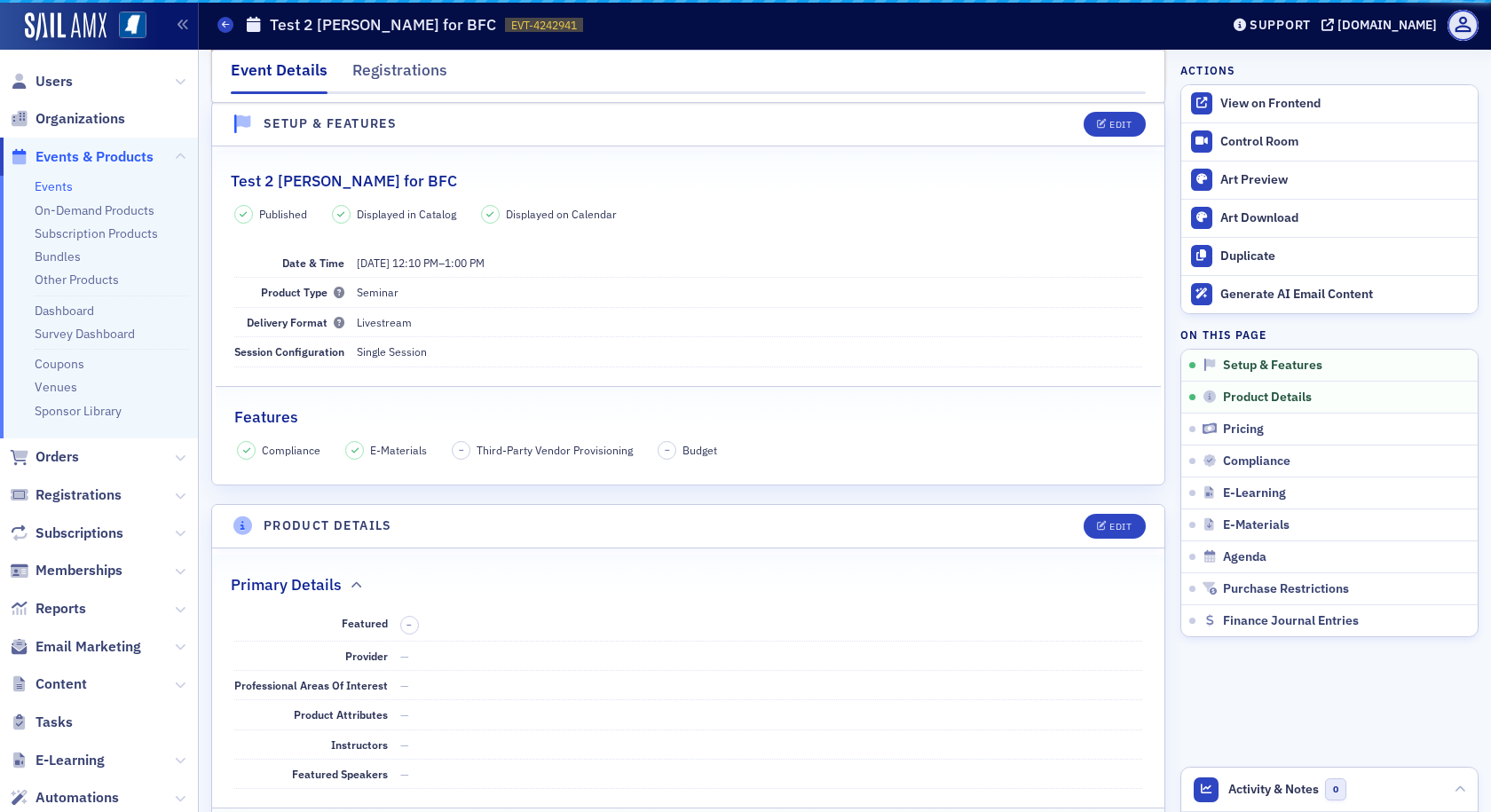
scroll to position [159, 0]
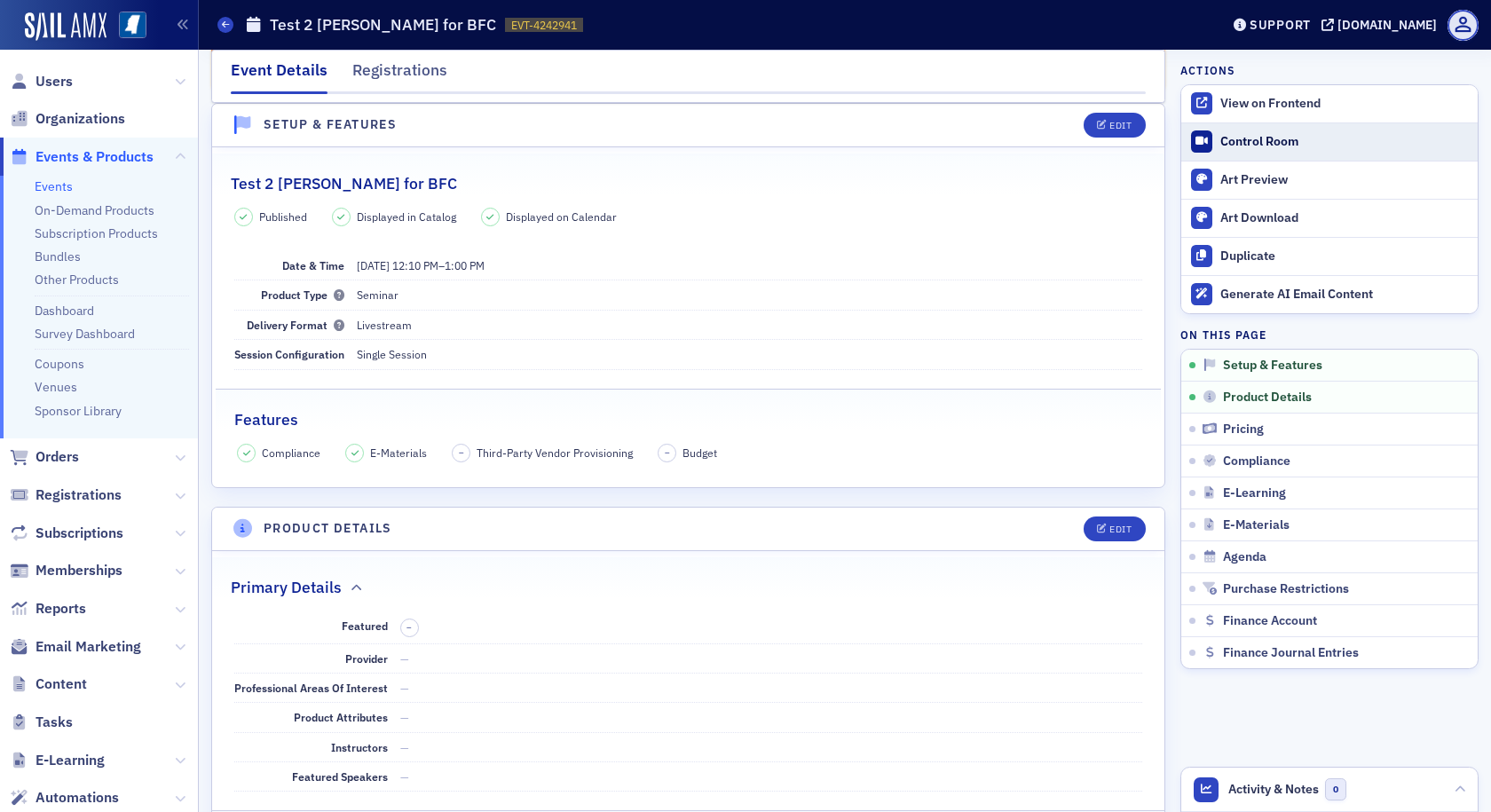
click at [1242, 136] on div "Control Room" at bounding box center [1345, 142] width 249 height 16
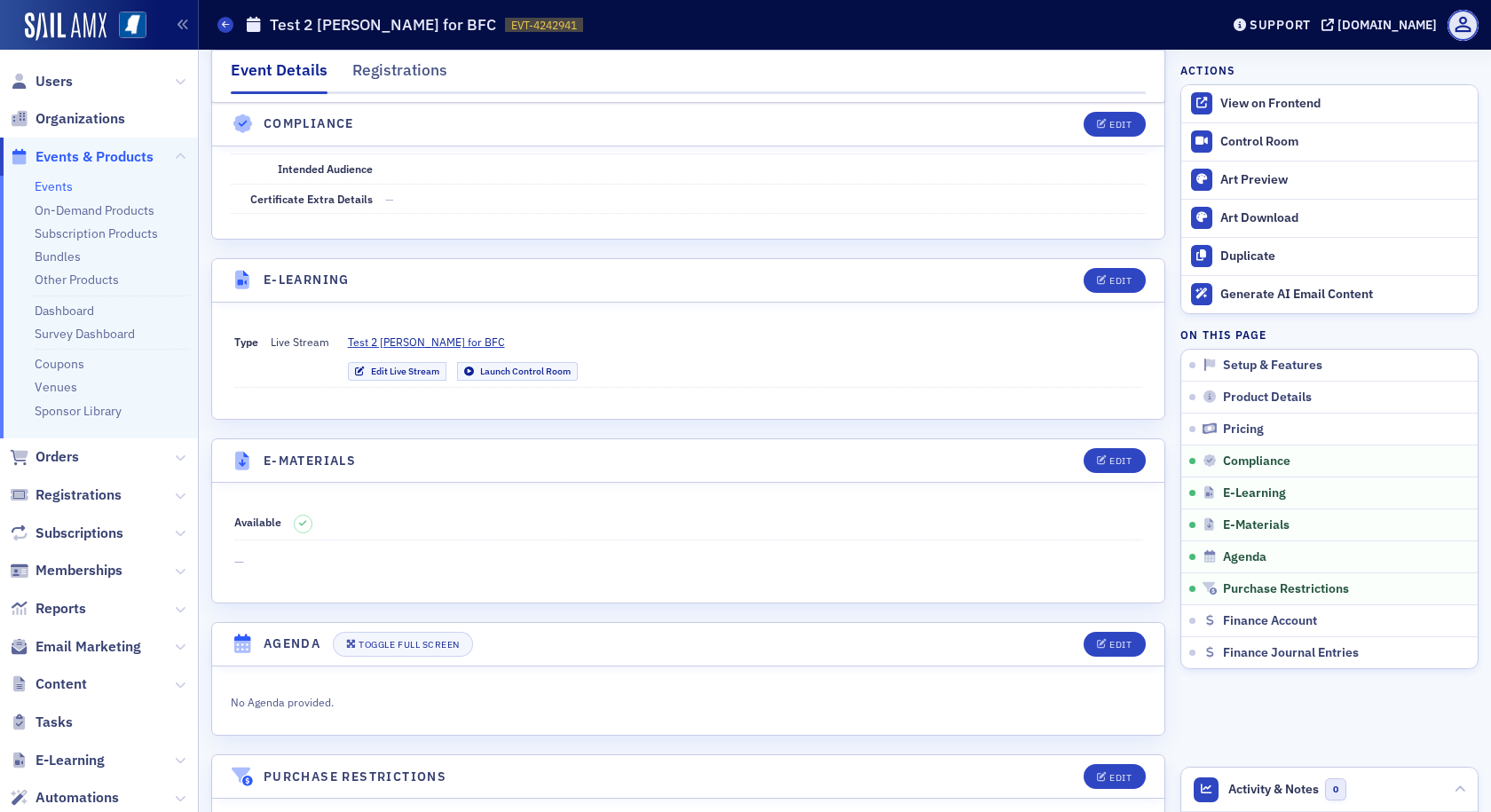
scroll to position [2201, 0]
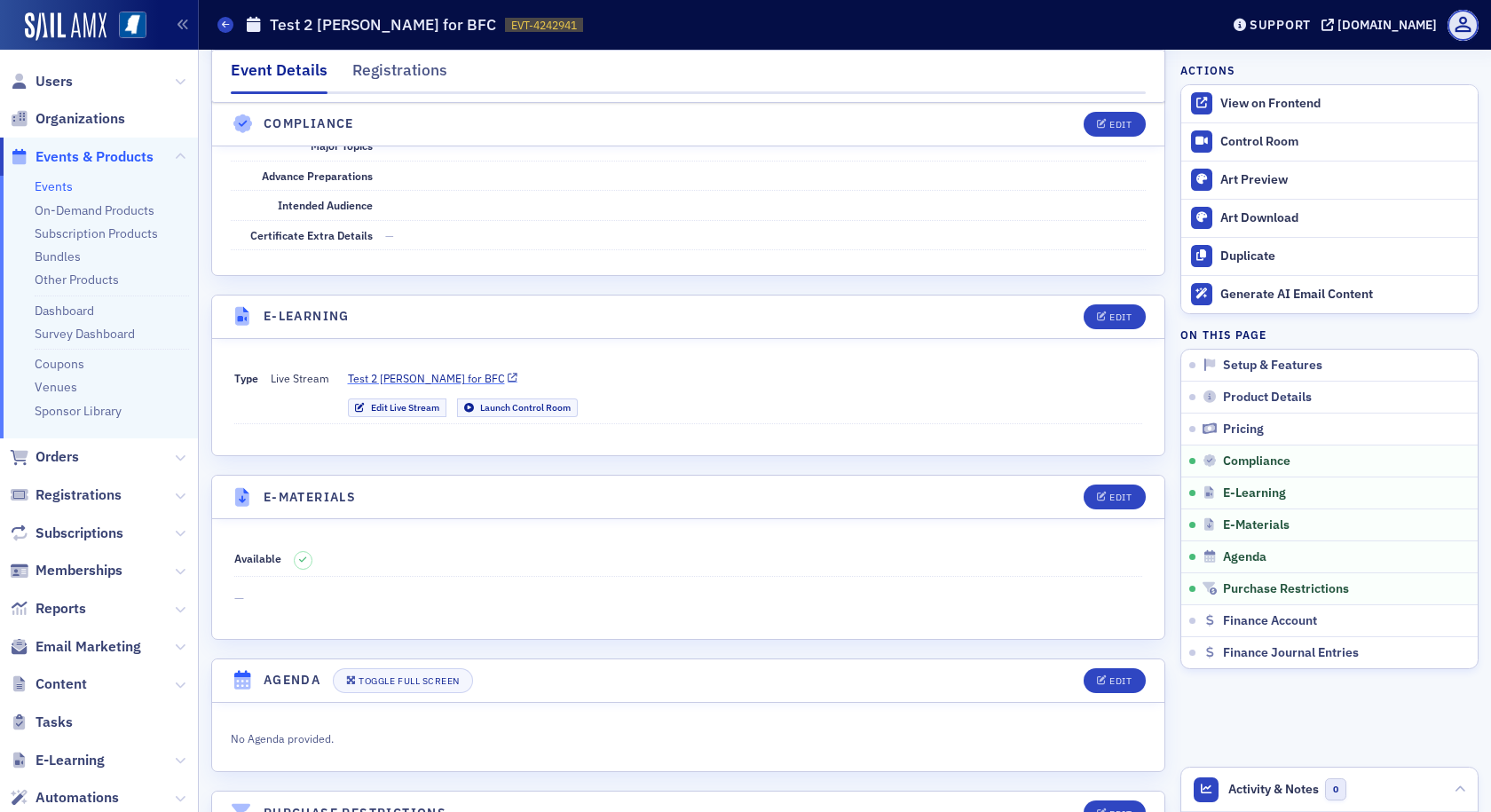
click at [434, 379] on span "Test 2 [PERSON_NAME] for BFC" at bounding box center [426, 378] width 157 height 16
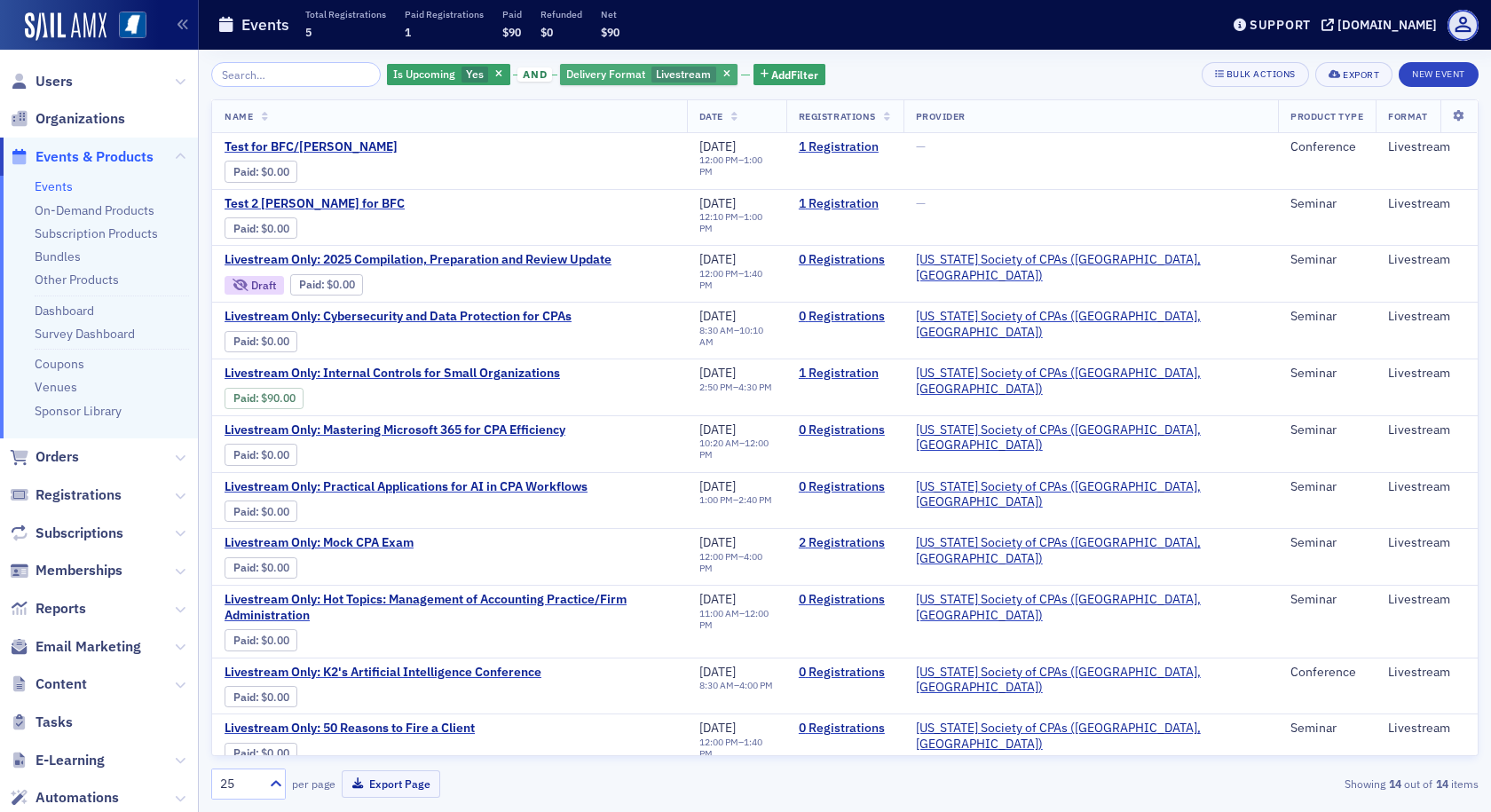
click at [651, 68] on span "Livestream" at bounding box center [684, 75] width 65 height 17
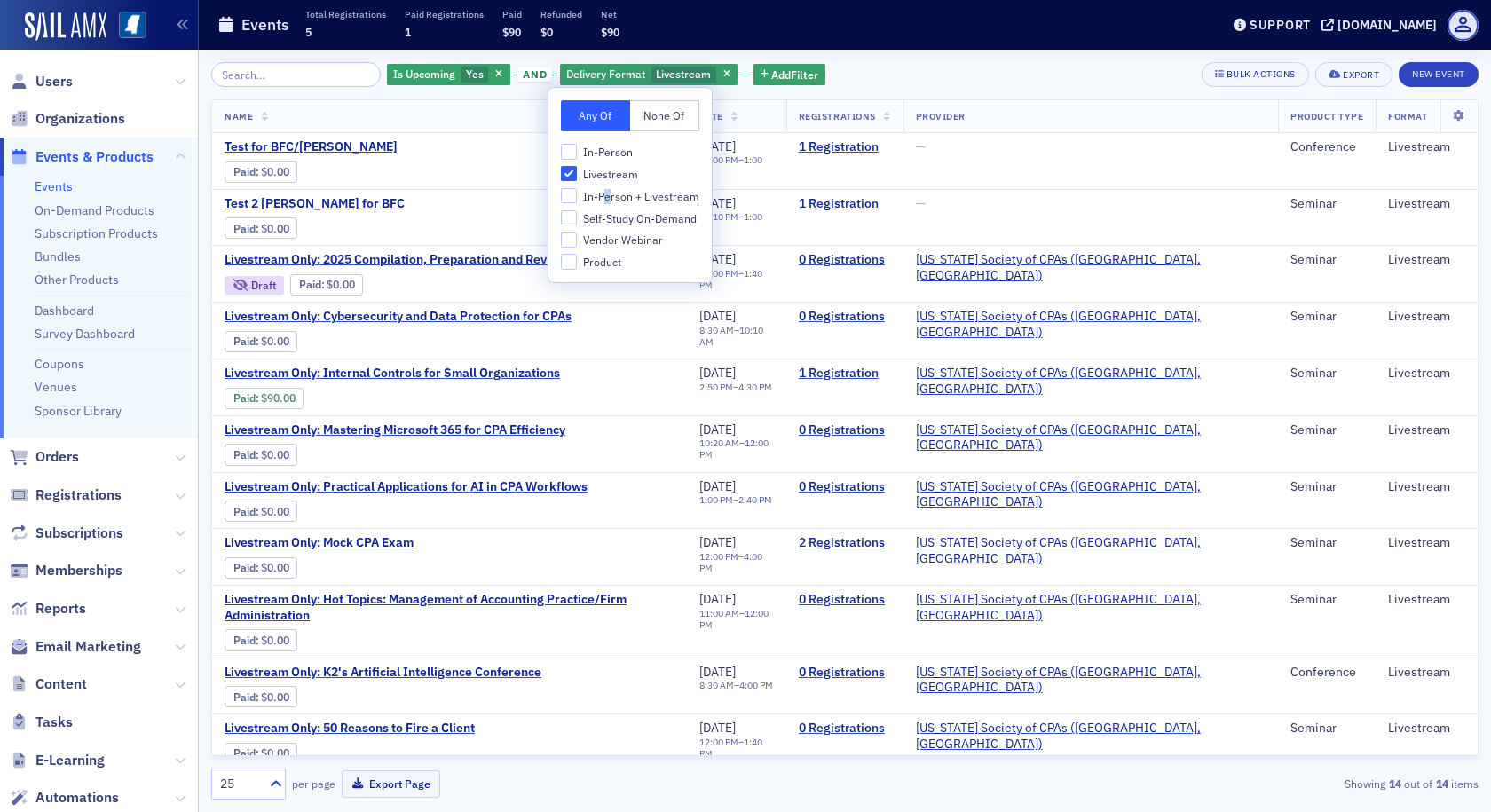
click at [608, 199] on span "In-Person + Livestream" at bounding box center [640, 196] width 116 height 15
click at [577, 199] on input "In-Person + Livestream" at bounding box center [569, 197] width 16 height 16
checkbox input "true"
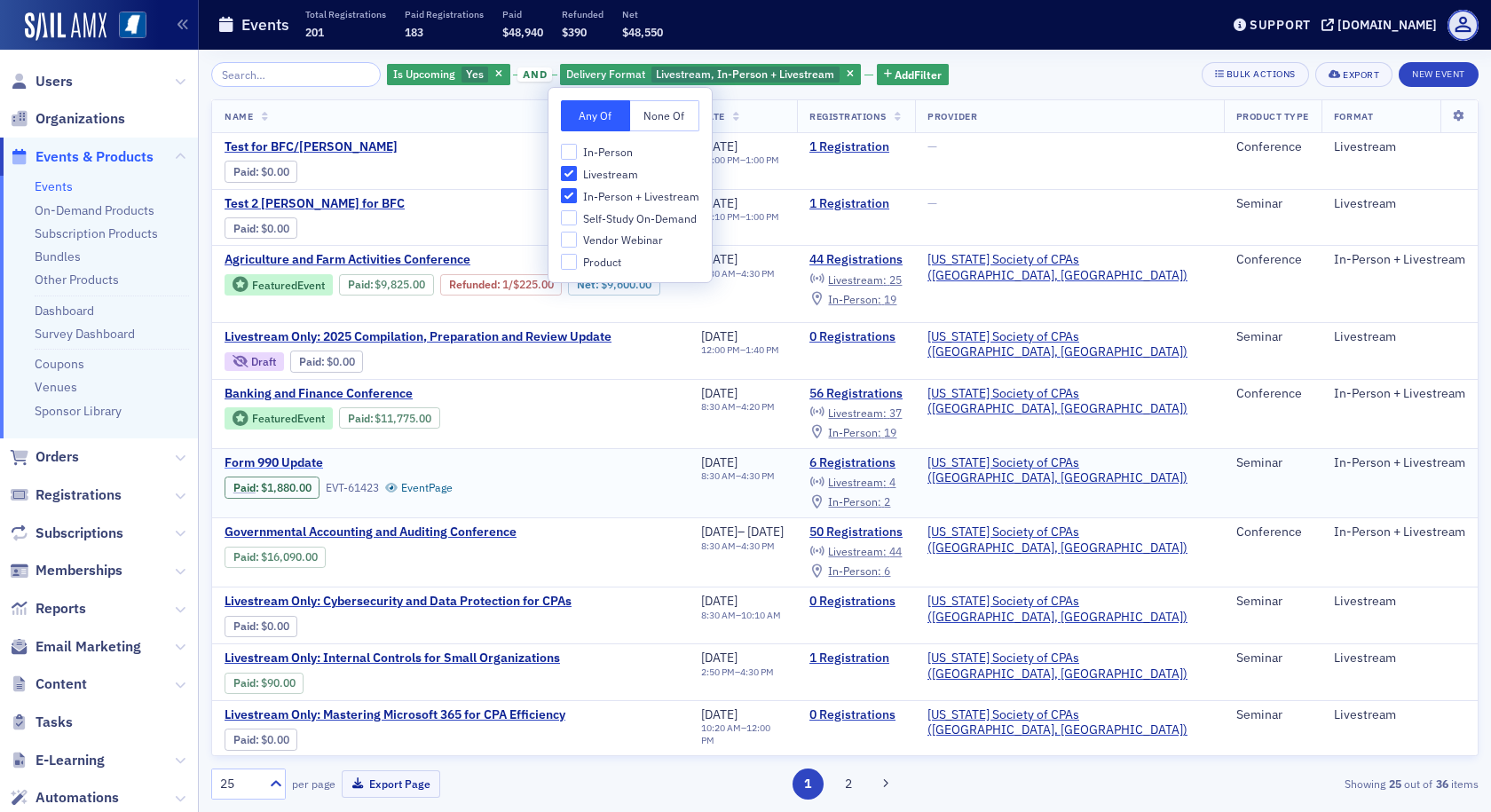
click at [312, 463] on span "Form 990 Update" at bounding box center [374, 463] width 298 height 16
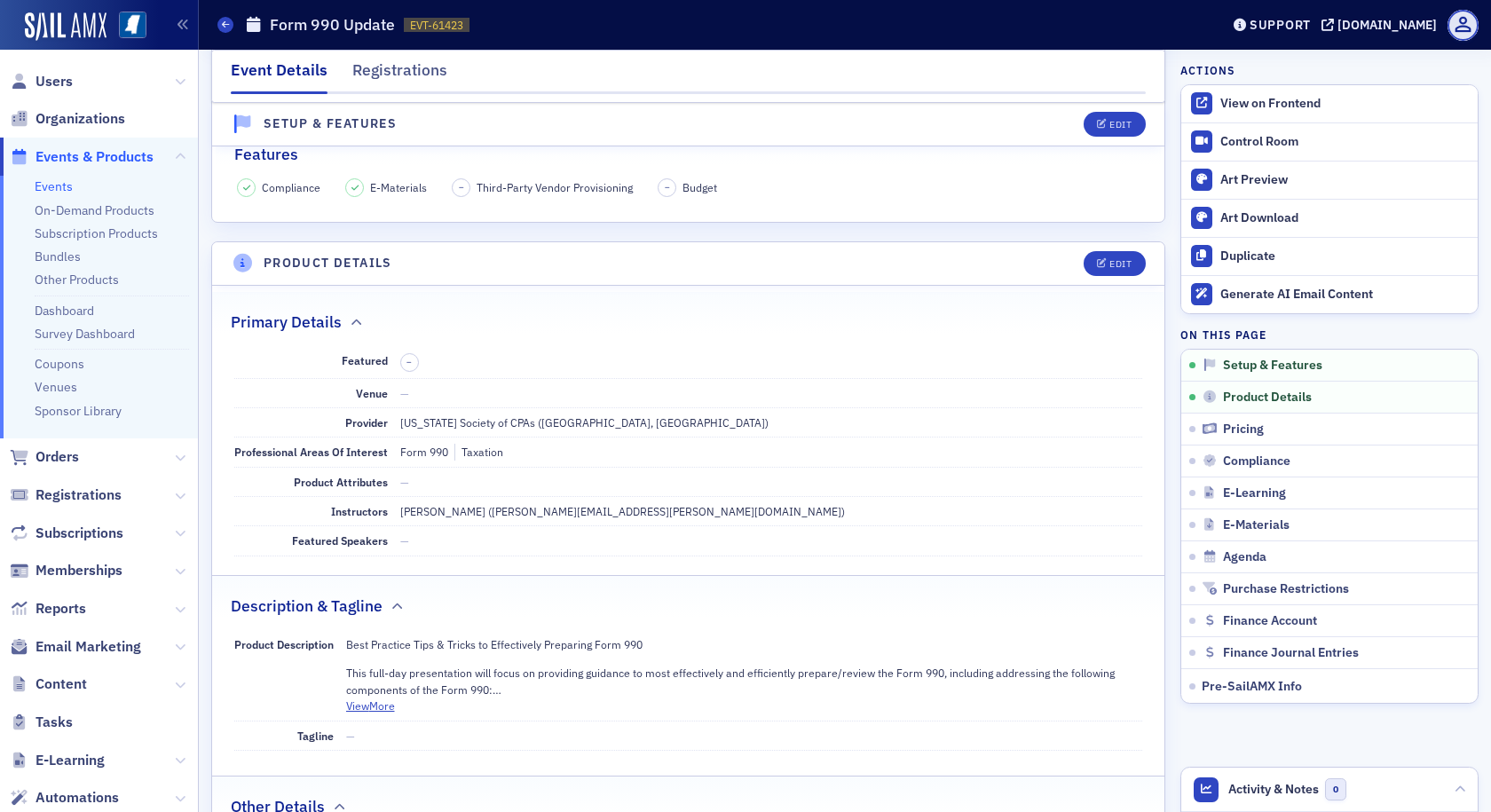
scroll to position [89, 0]
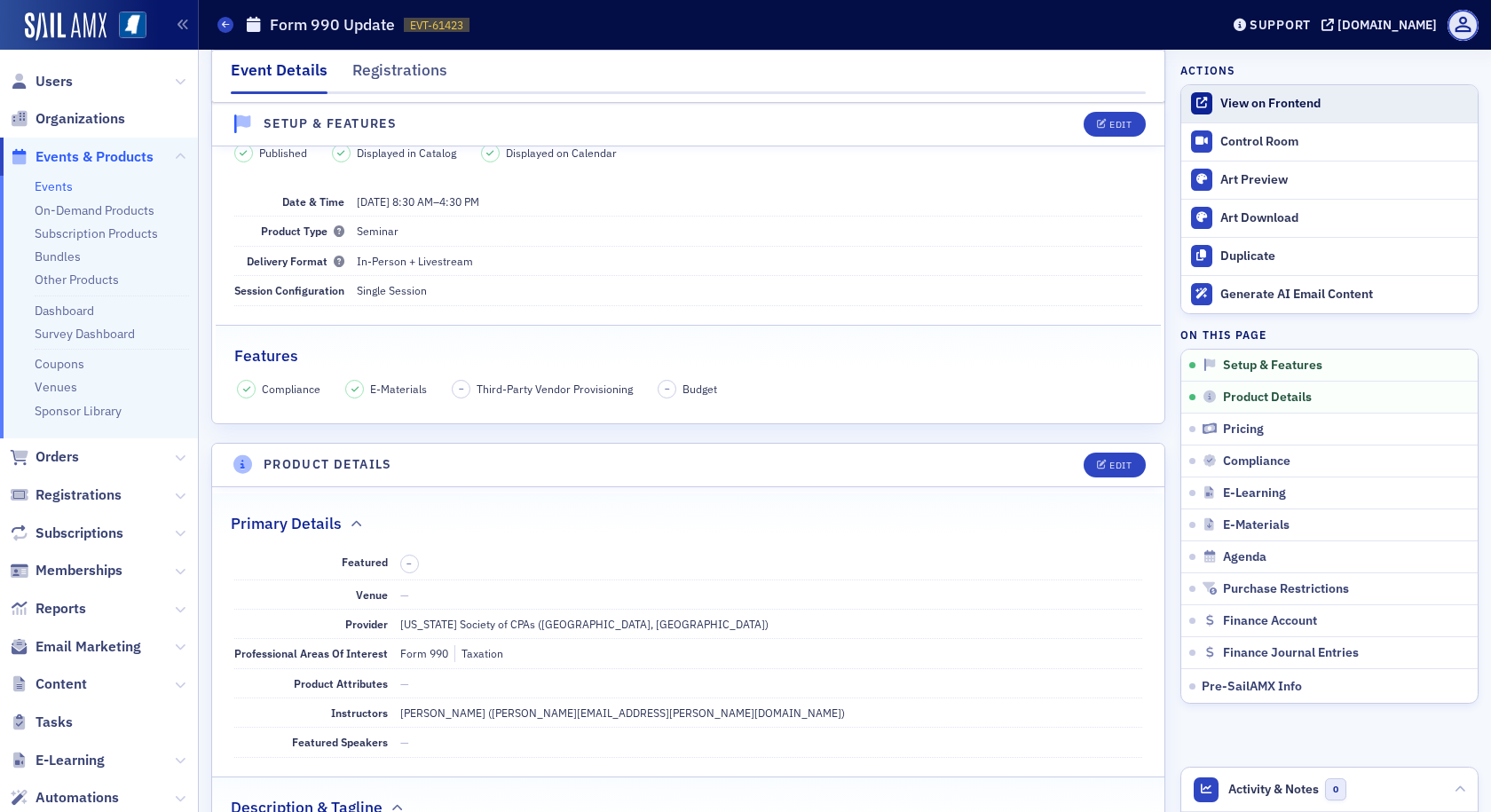
click at [1215, 94] on link "View on Frontend" at bounding box center [1329, 104] width 296 height 38
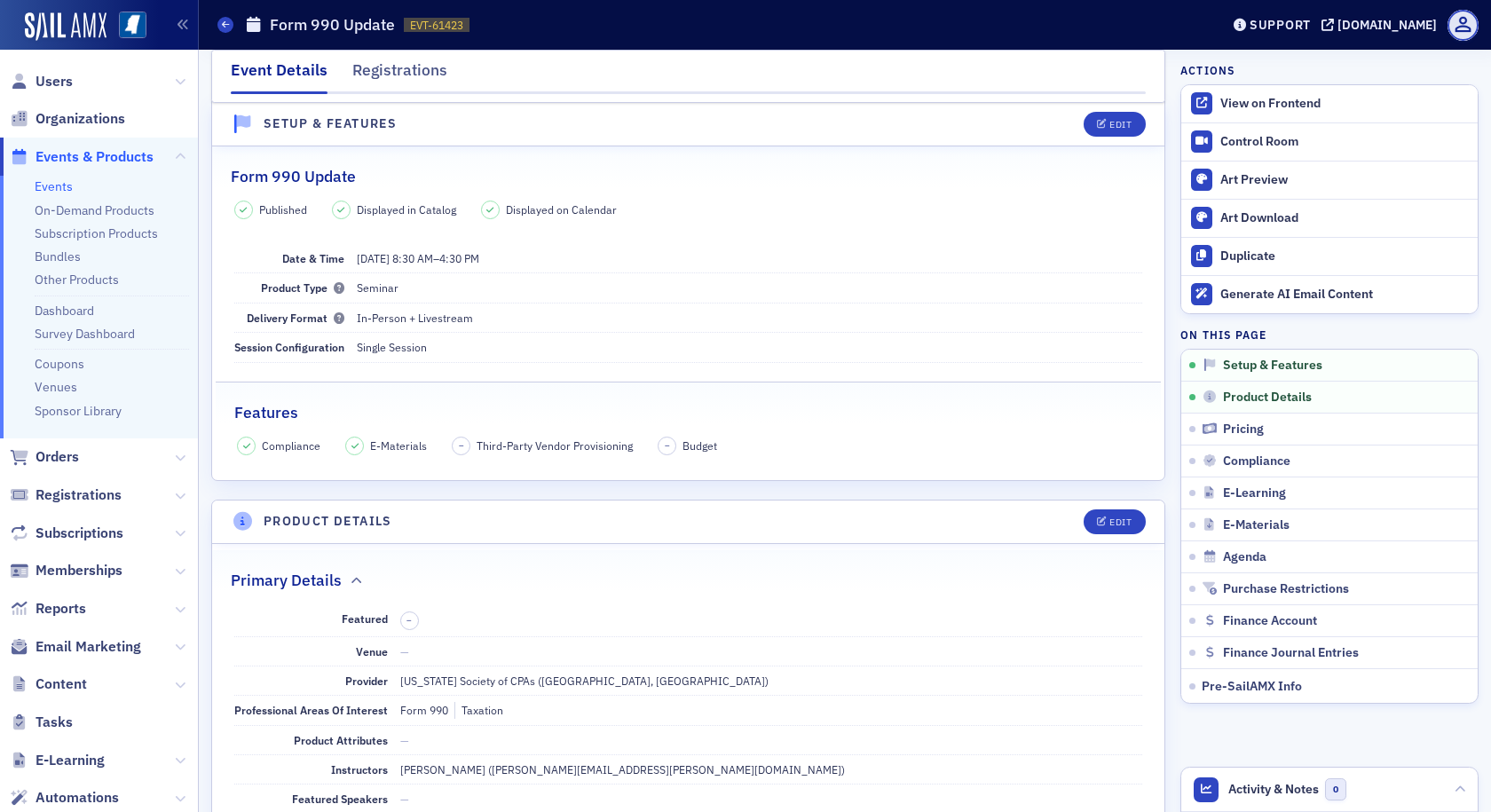
scroll to position [0, 0]
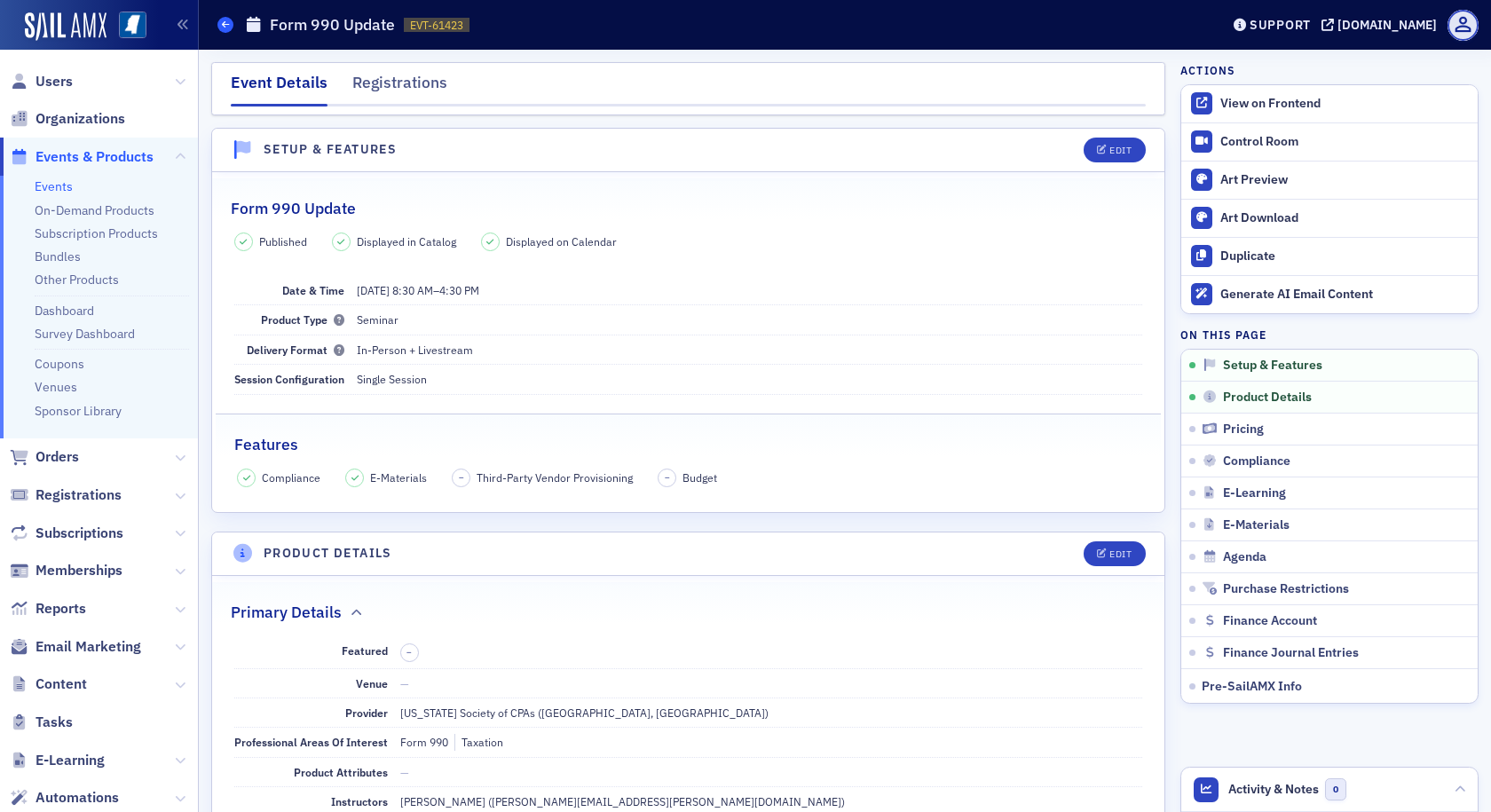
click at [225, 23] on icon at bounding box center [225, 24] width 7 height 8
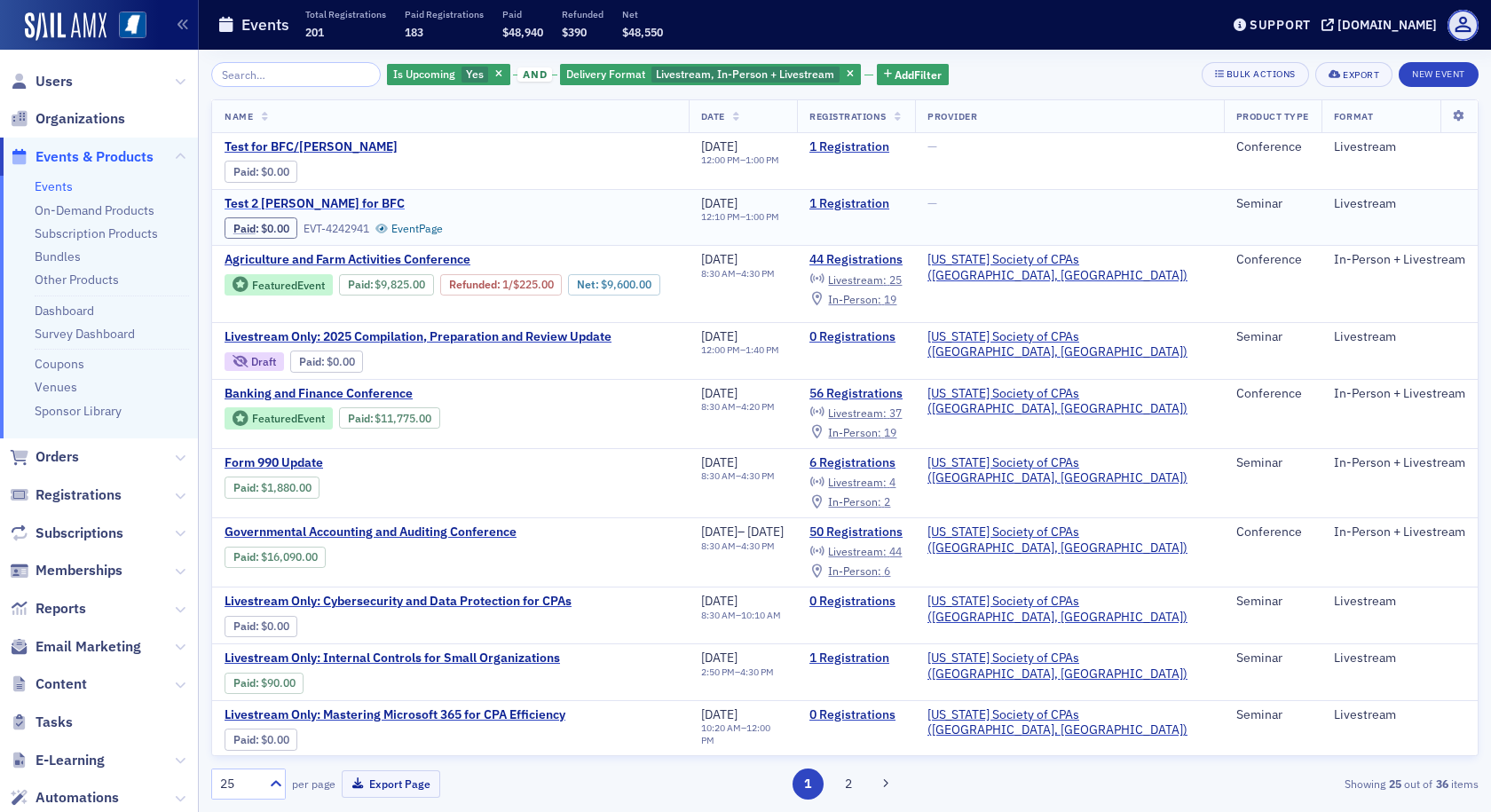
click at [321, 200] on span "Test 2 [PERSON_NAME] for BFC" at bounding box center [374, 204] width 298 height 16
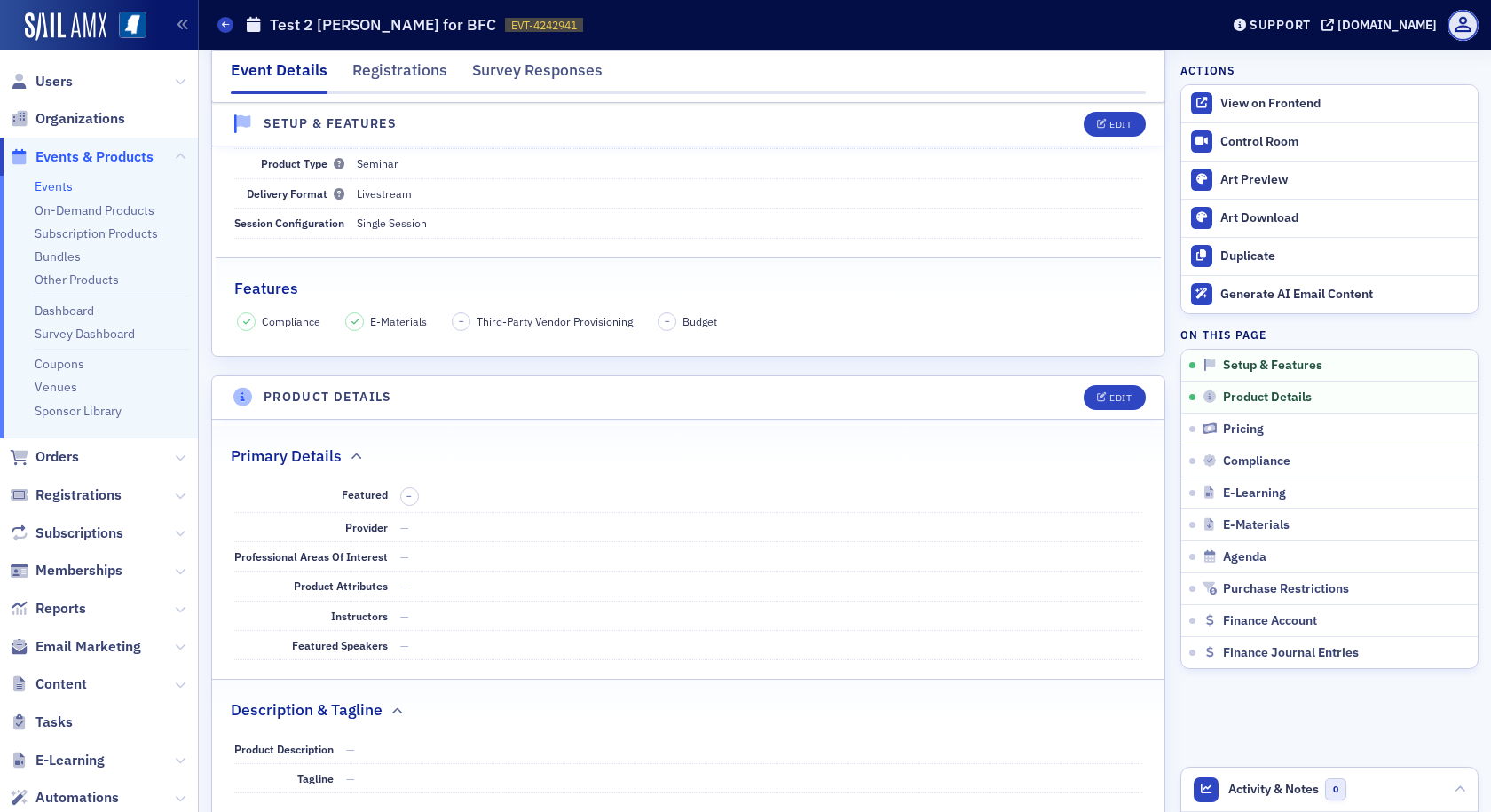
scroll to position [266, 0]
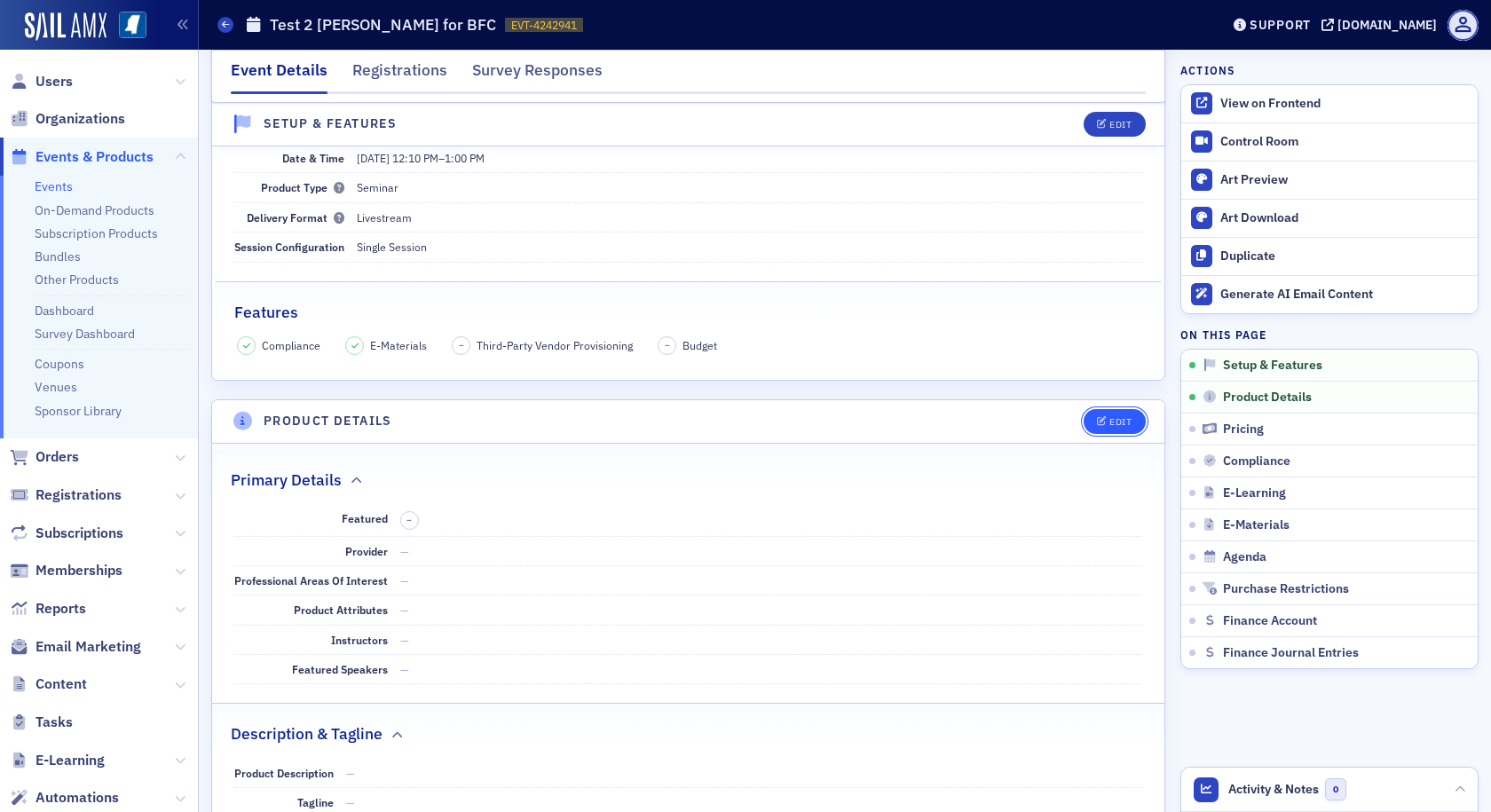
click at [1097, 426] on icon "button" at bounding box center [1102, 421] width 11 height 10
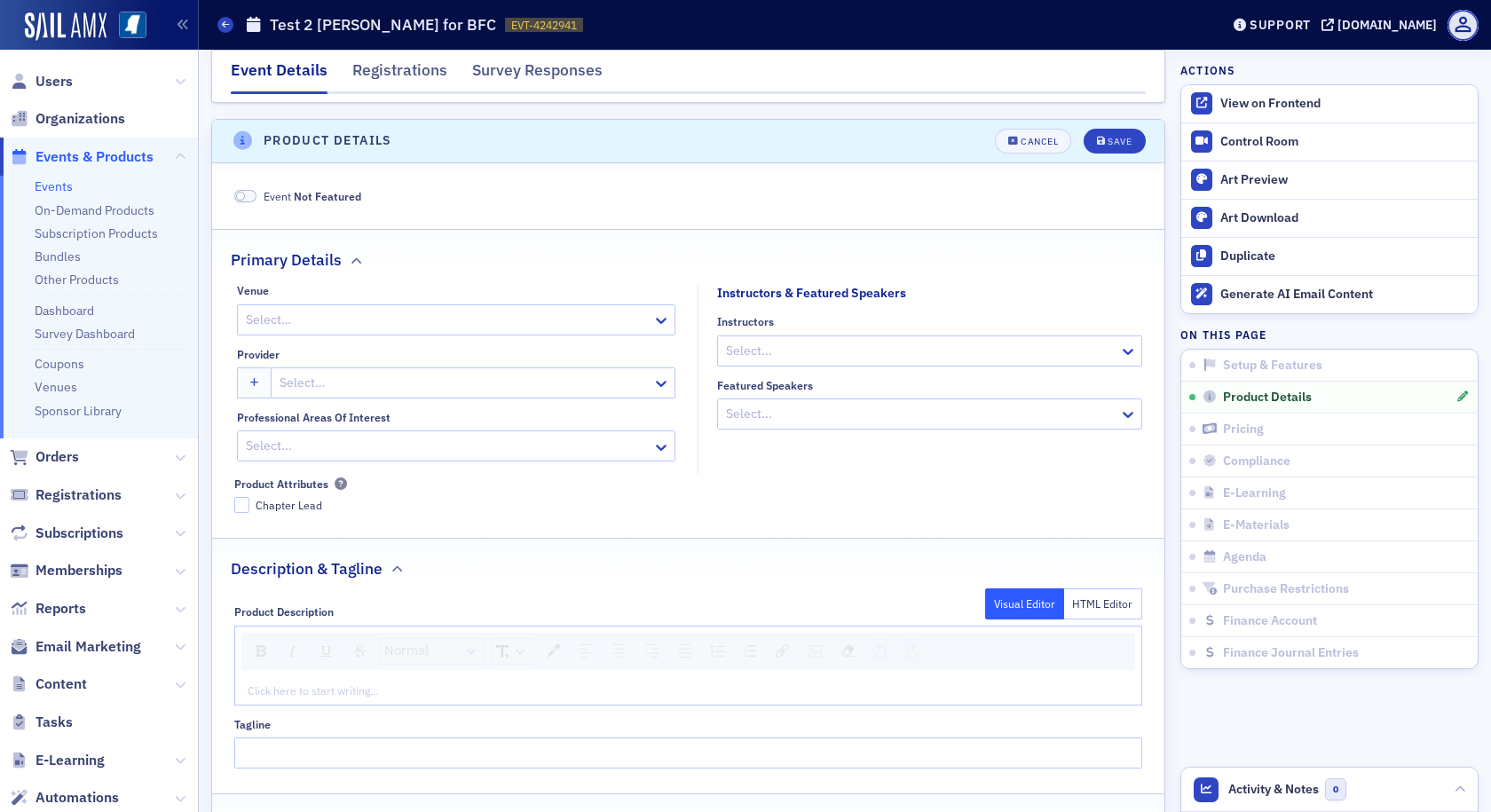
scroll to position [563, 0]
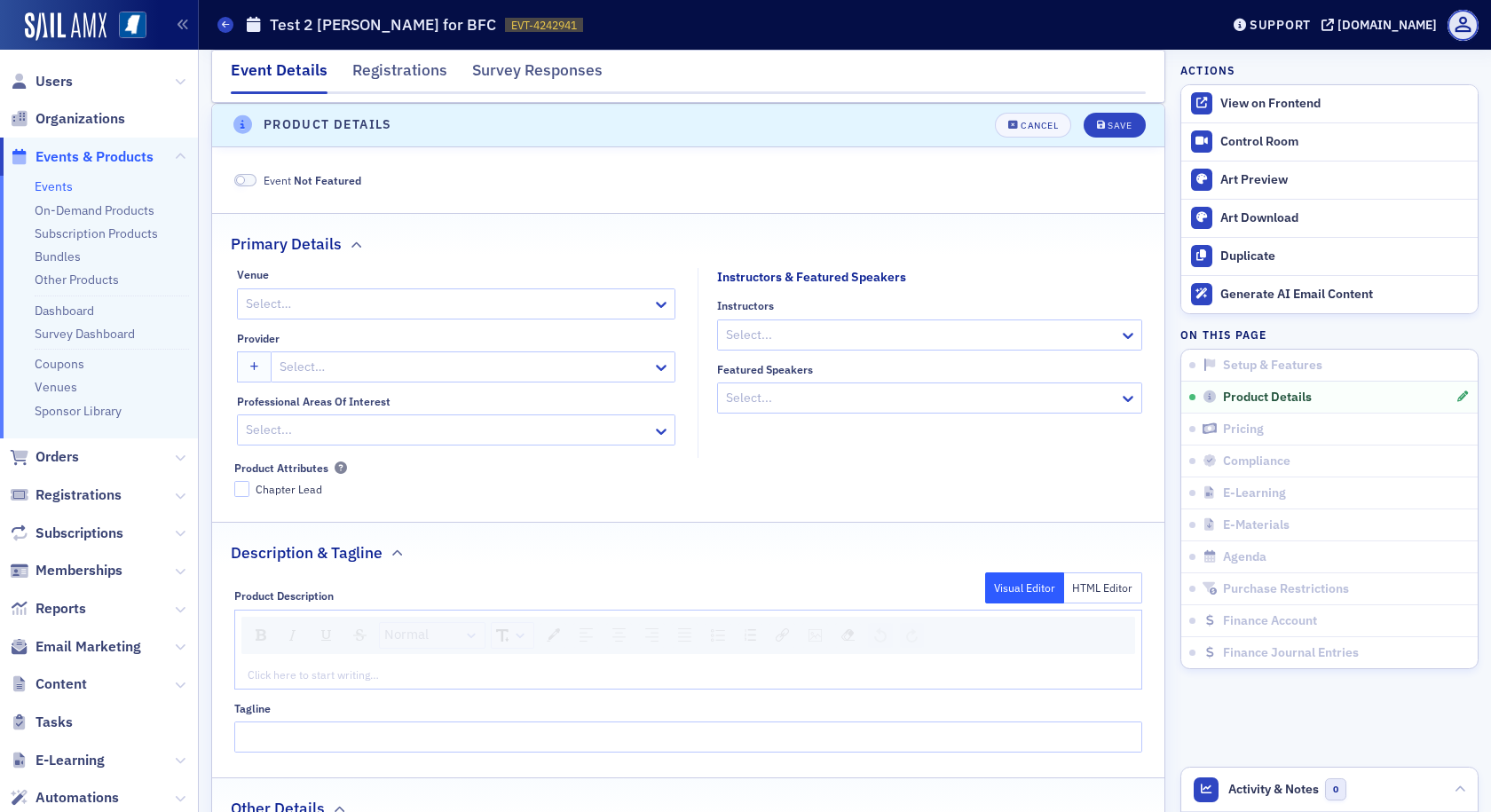
click at [752, 334] on div at bounding box center [921, 335] width 393 height 22
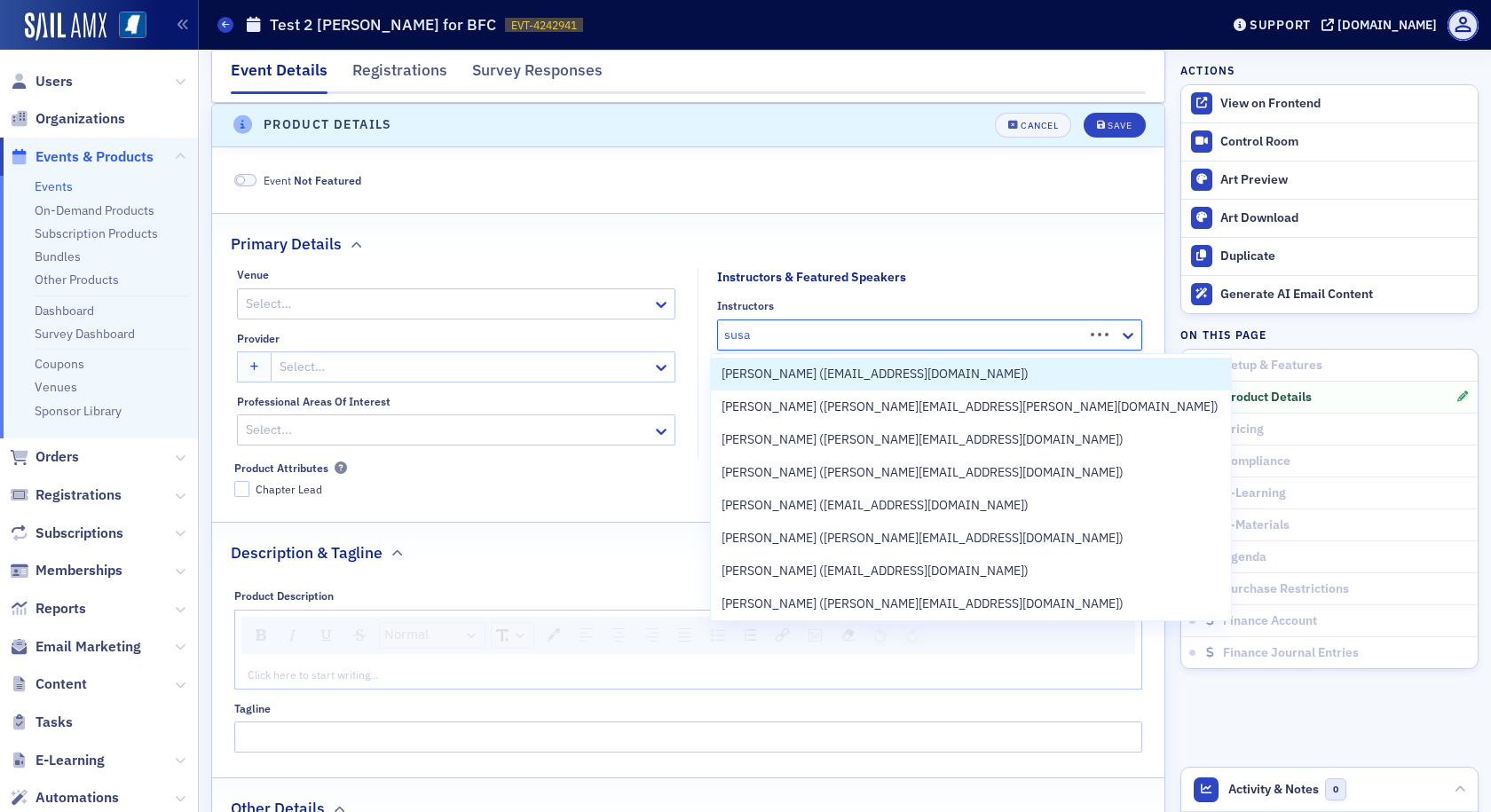
type input "susan"
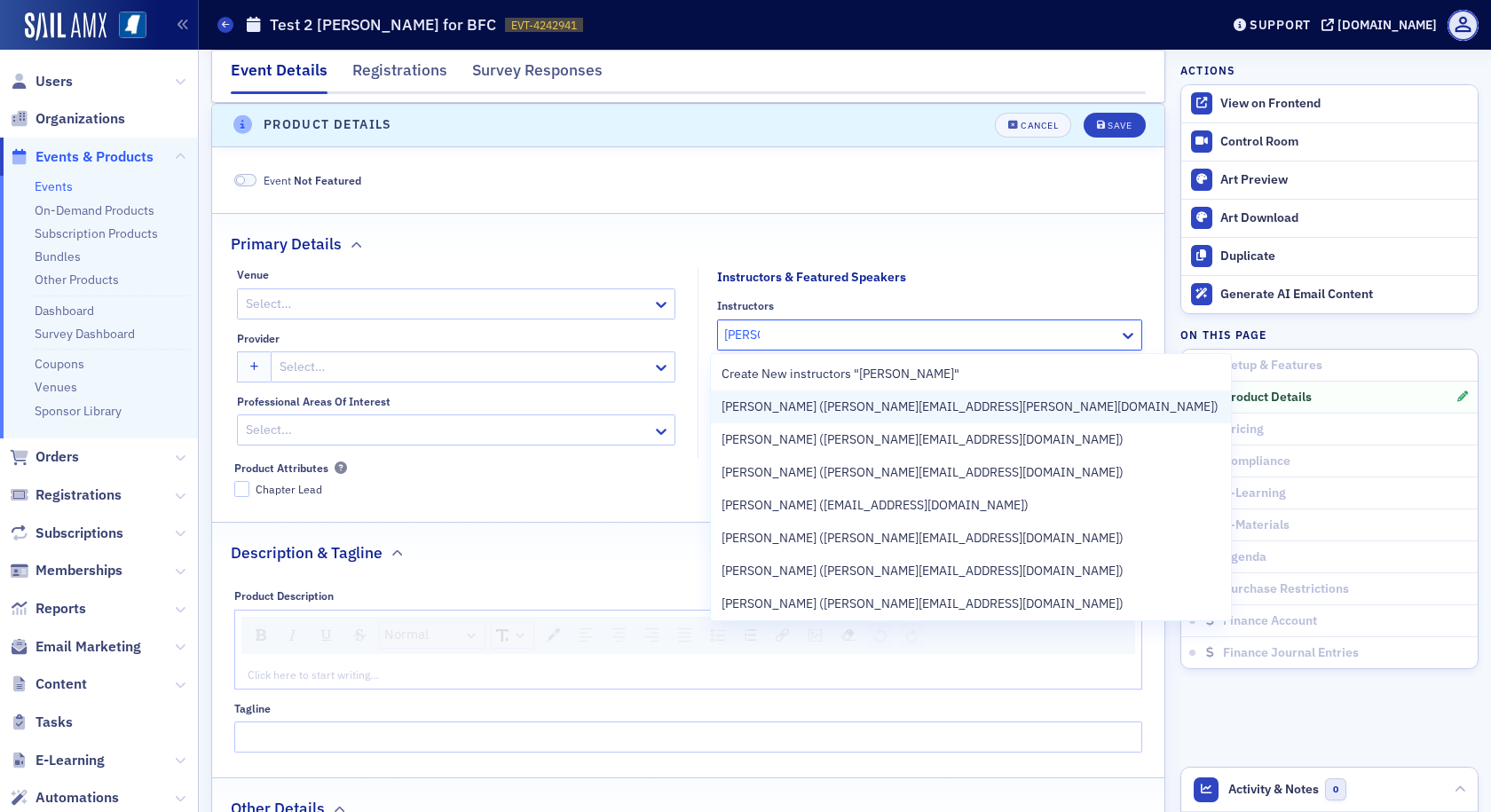
click at [771, 407] on span "Susan Sullivan (susan.sullivan@icba.org)" at bounding box center [969, 407] width 497 height 19
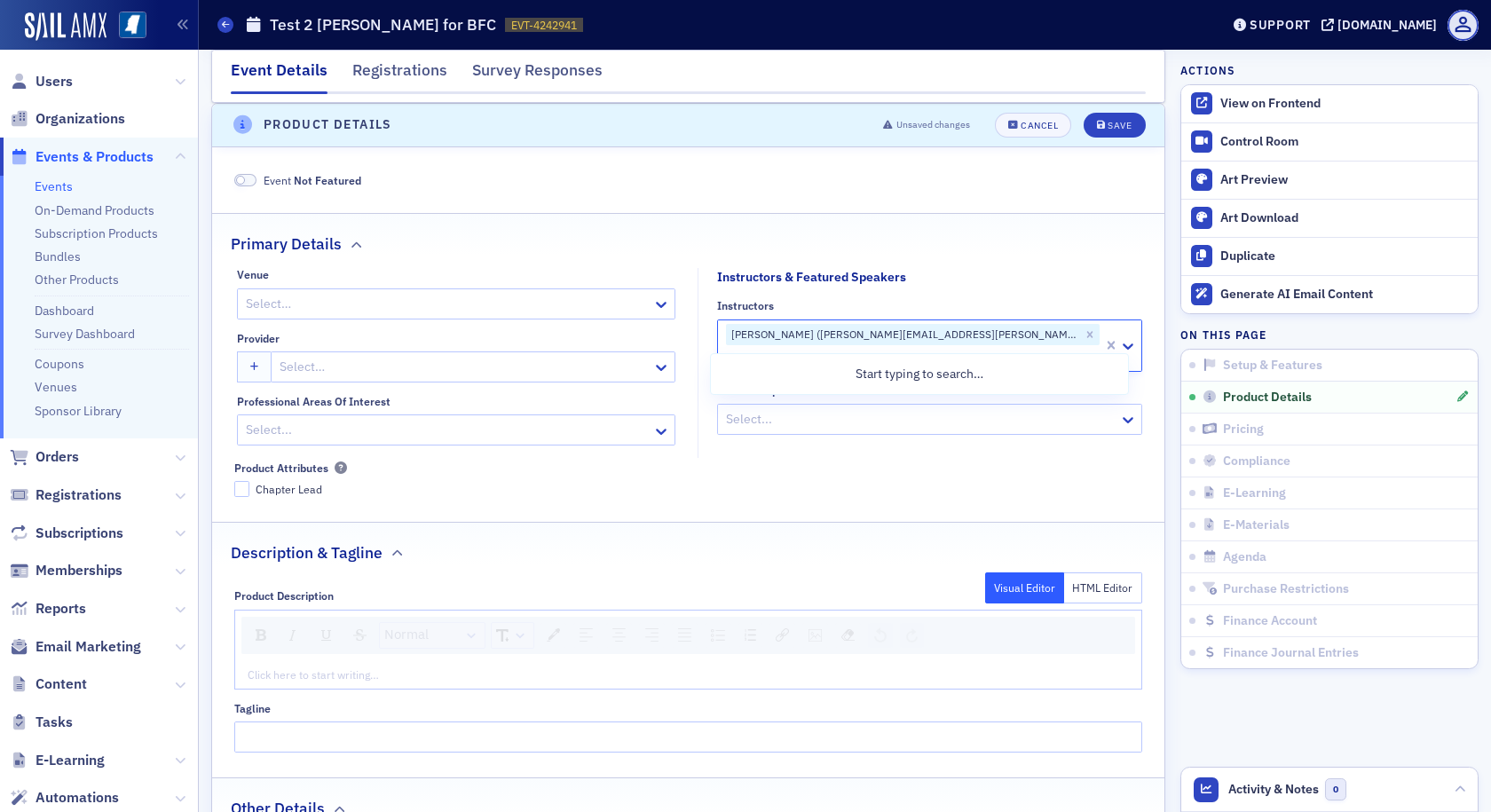
click at [460, 304] on div at bounding box center [447, 304] width 407 height 22
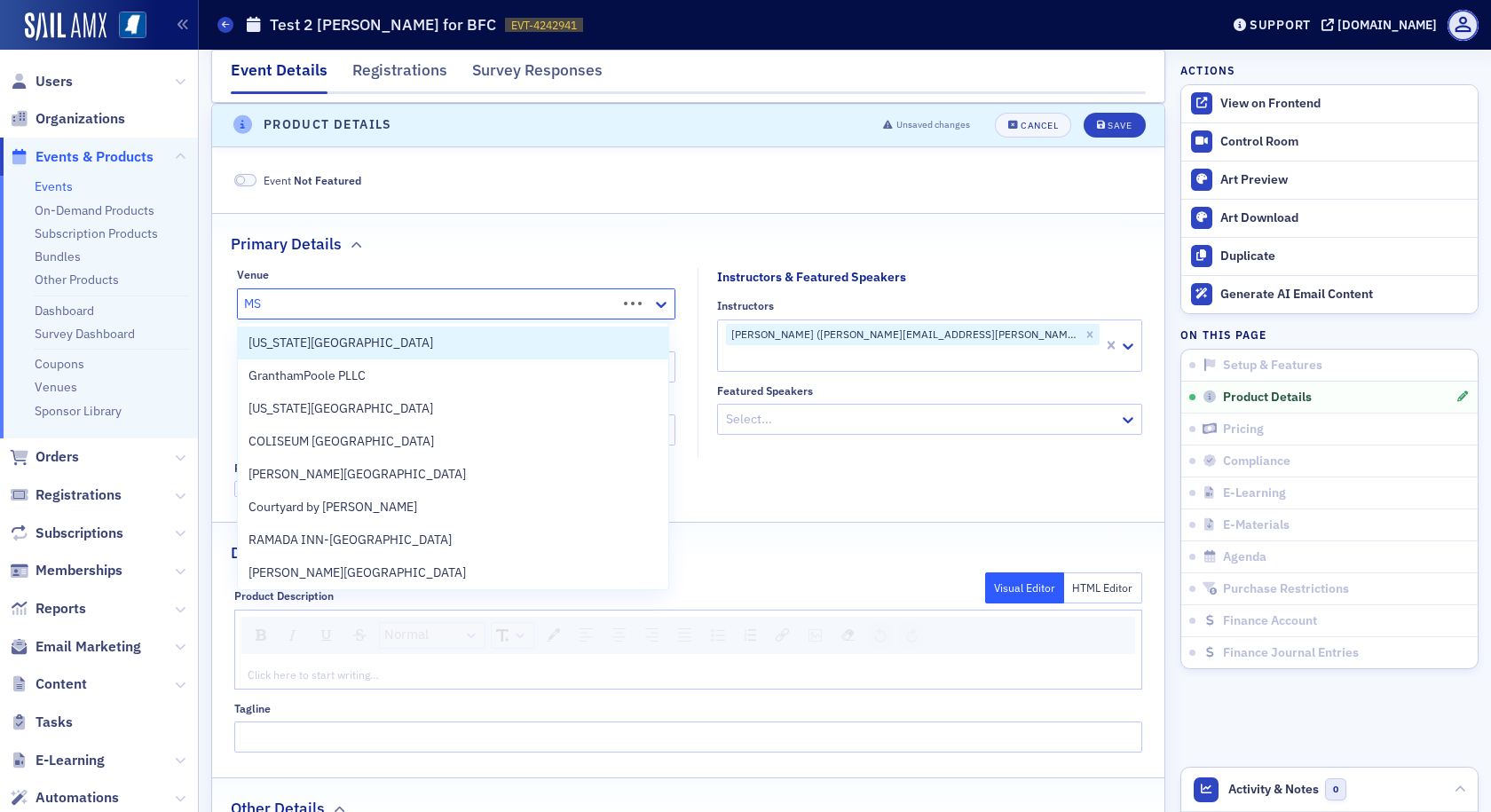
type input "MSC"
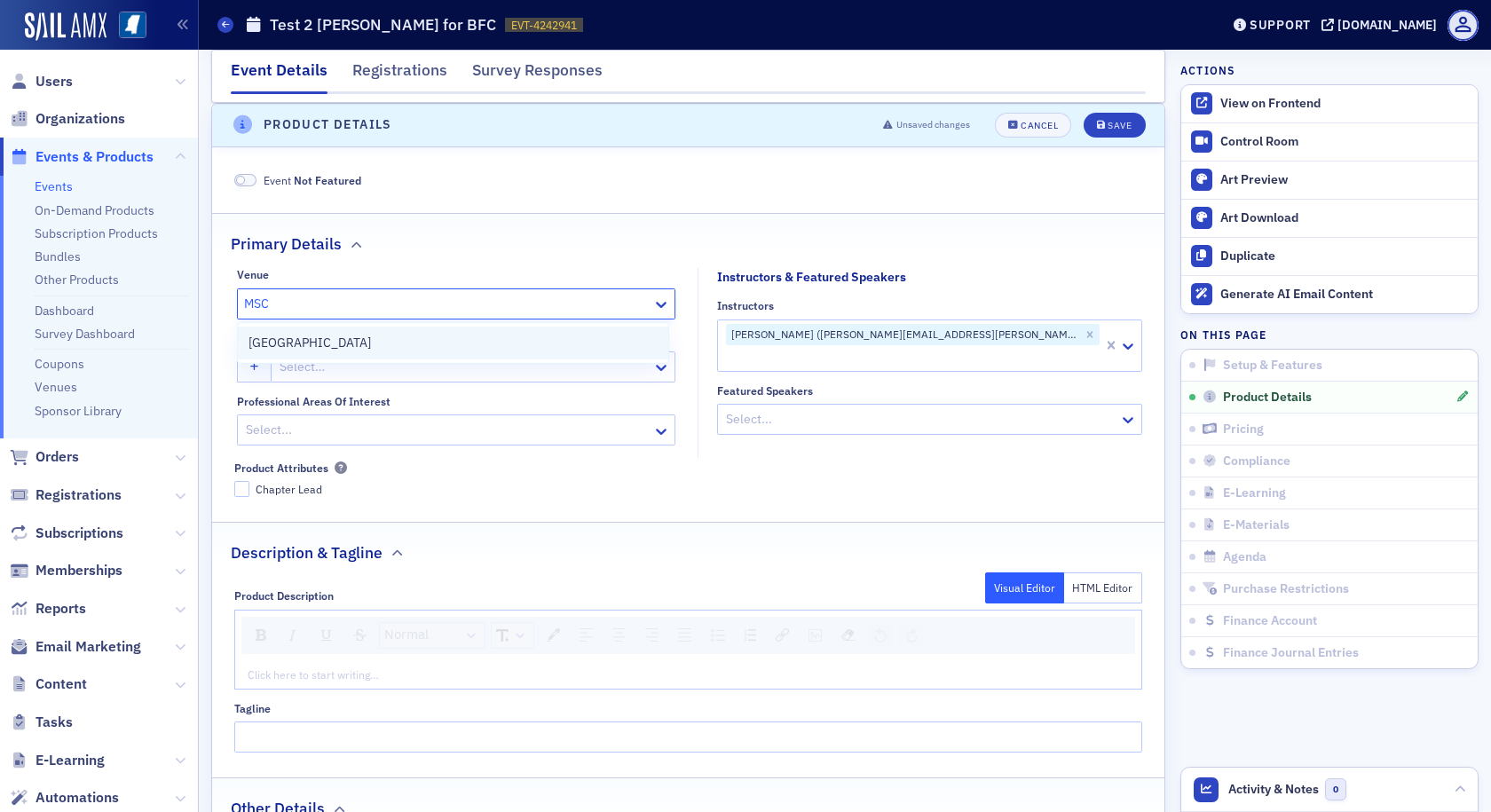
click at [430, 345] on div "MSCPA Center" at bounding box center [454, 343] width 410 height 19
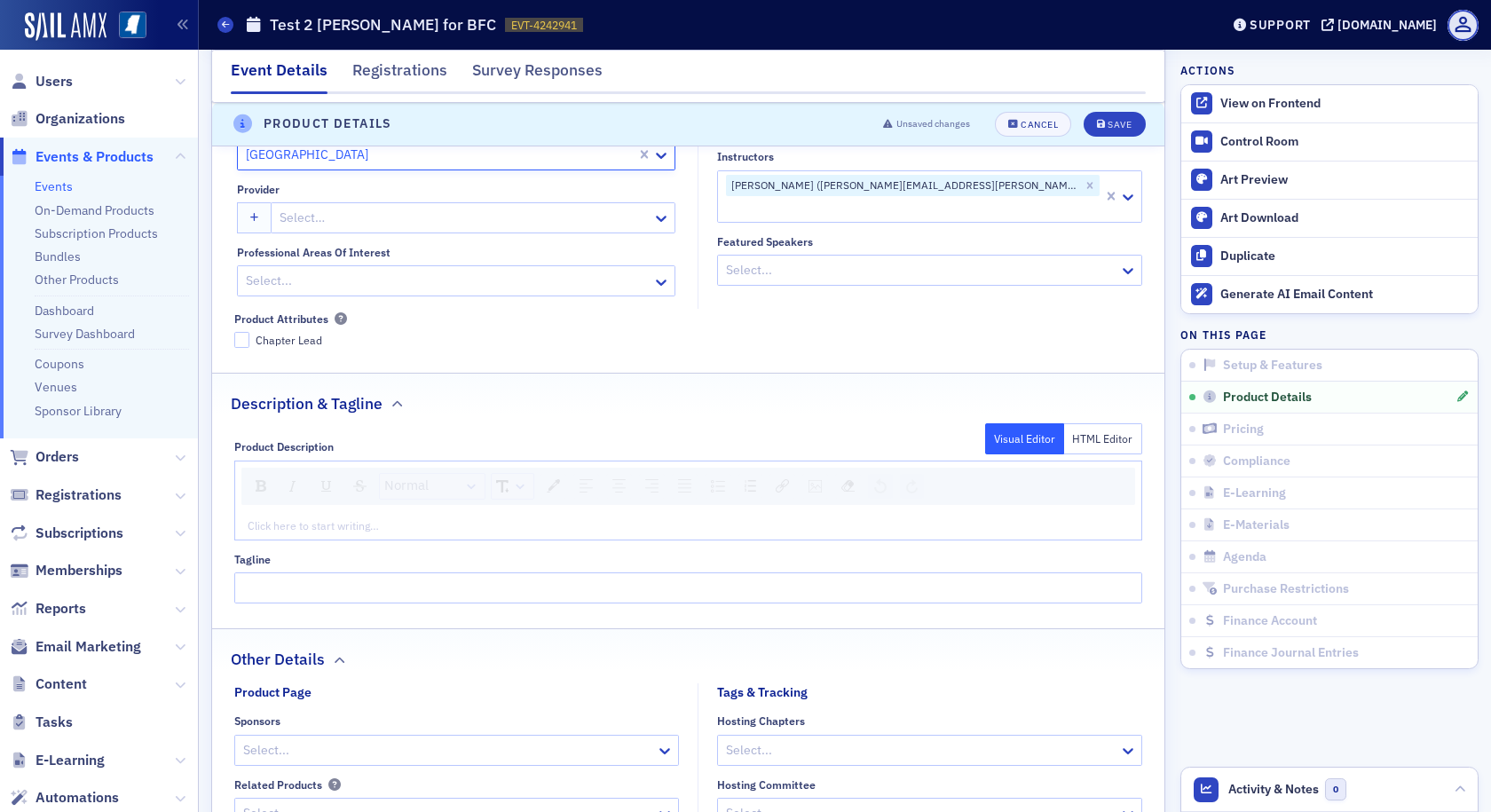
scroll to position [740, 0]
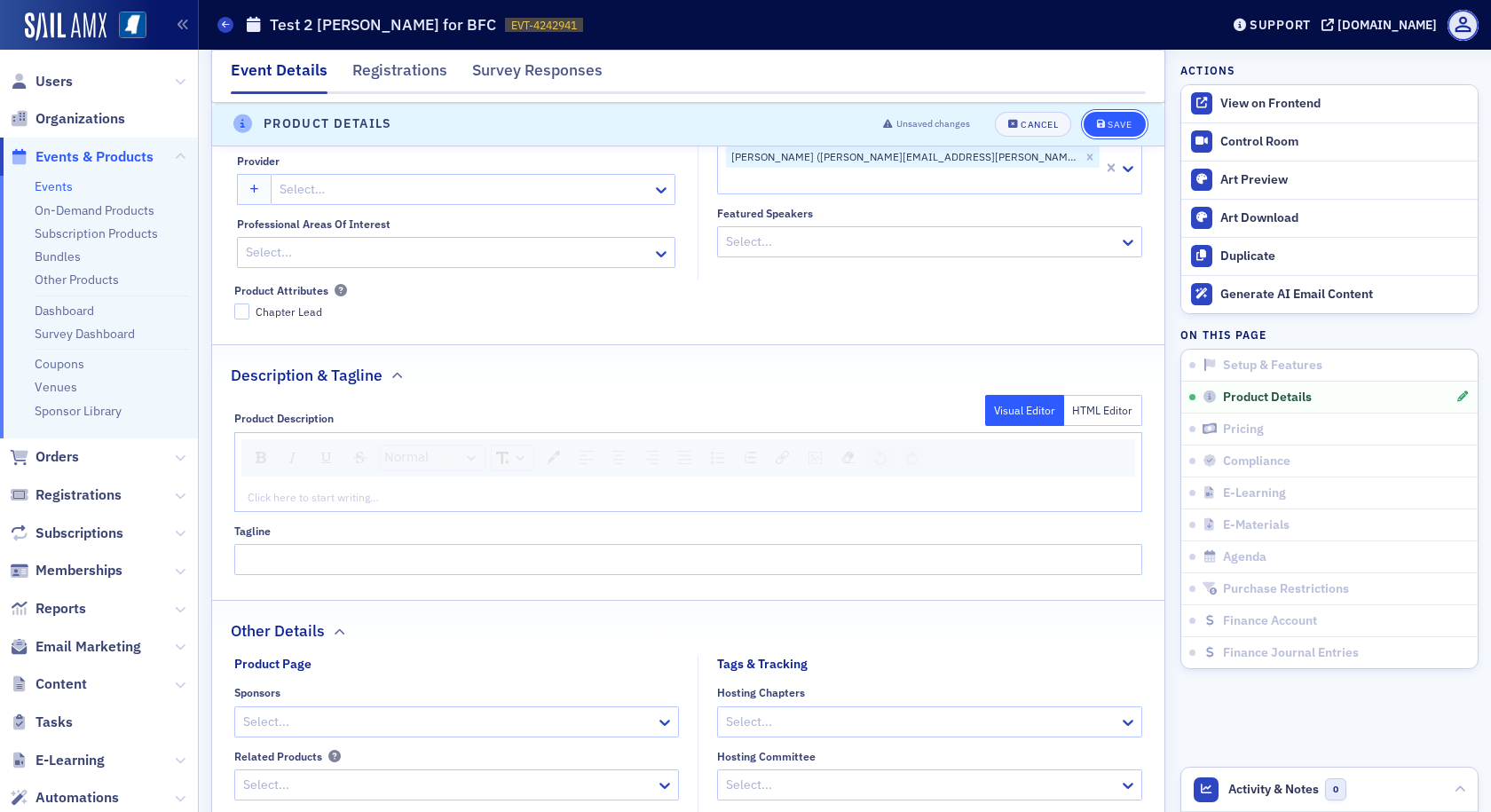
click at [1095, 117] on button "Save" at bounding box center [1115, 125] width 61 height 25
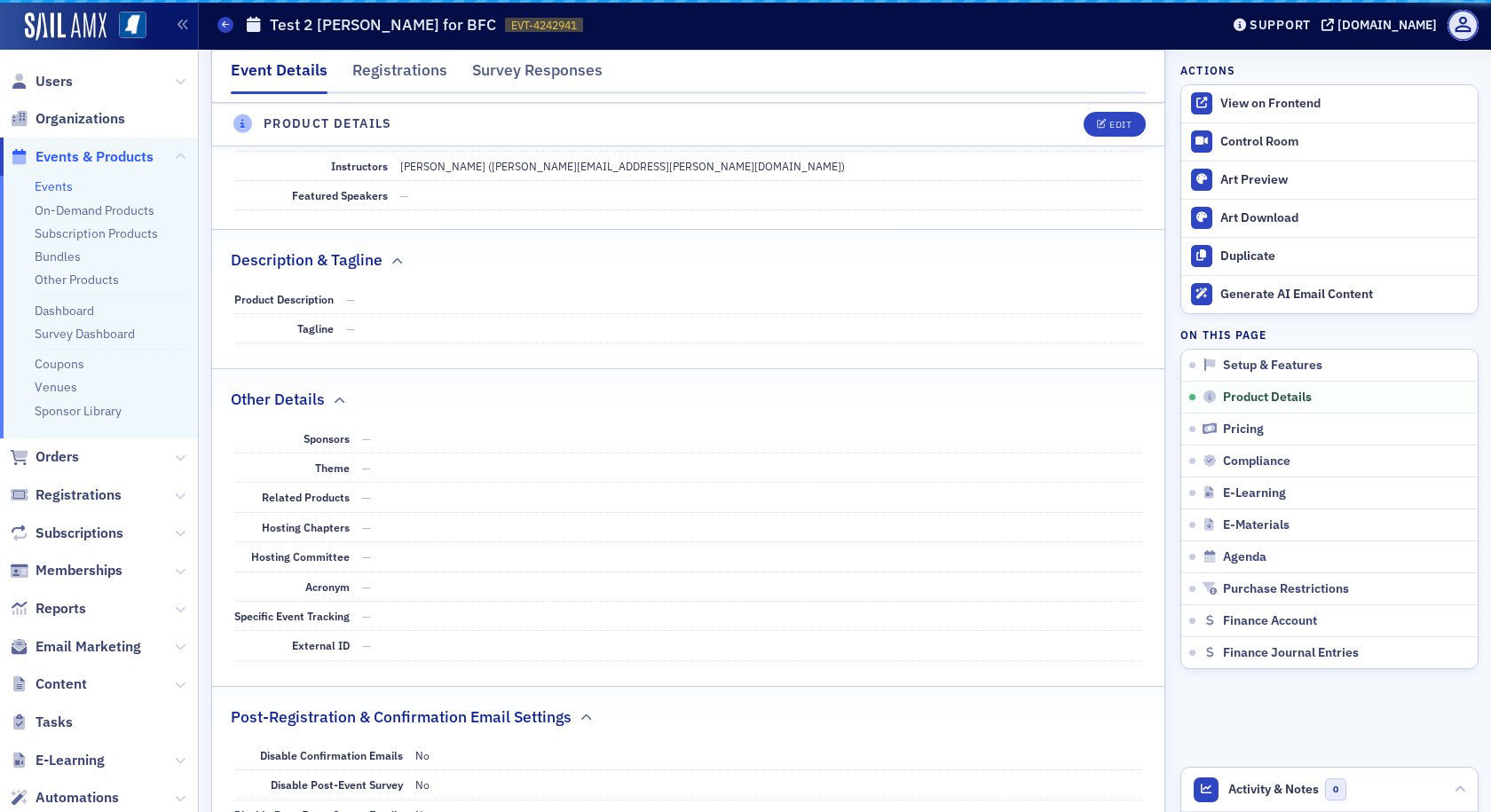
scroll to position [563, 0]
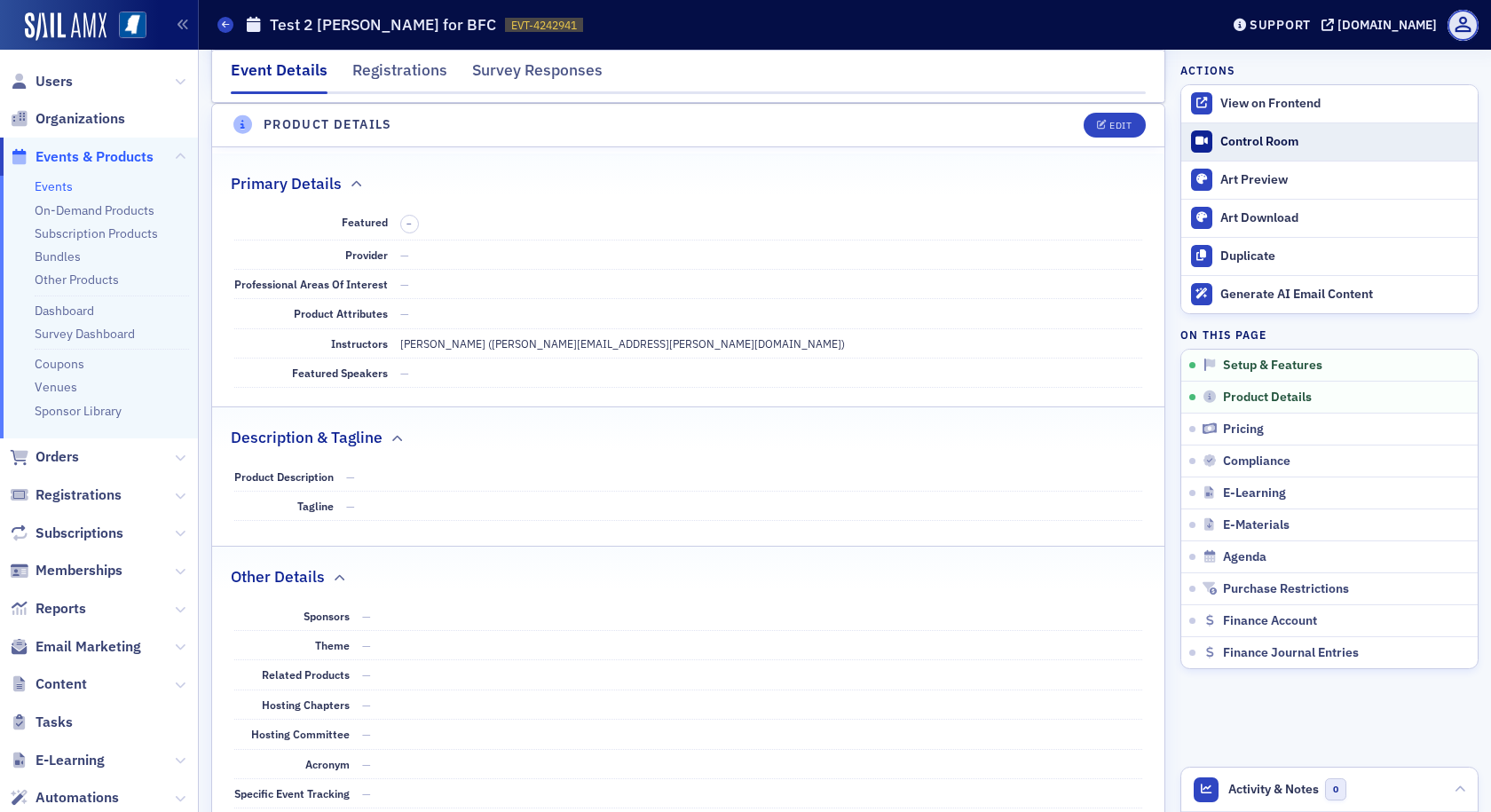
click at [1221, 142] on div "Control Room" at bounding box center [1345, 142] width 249 height 16
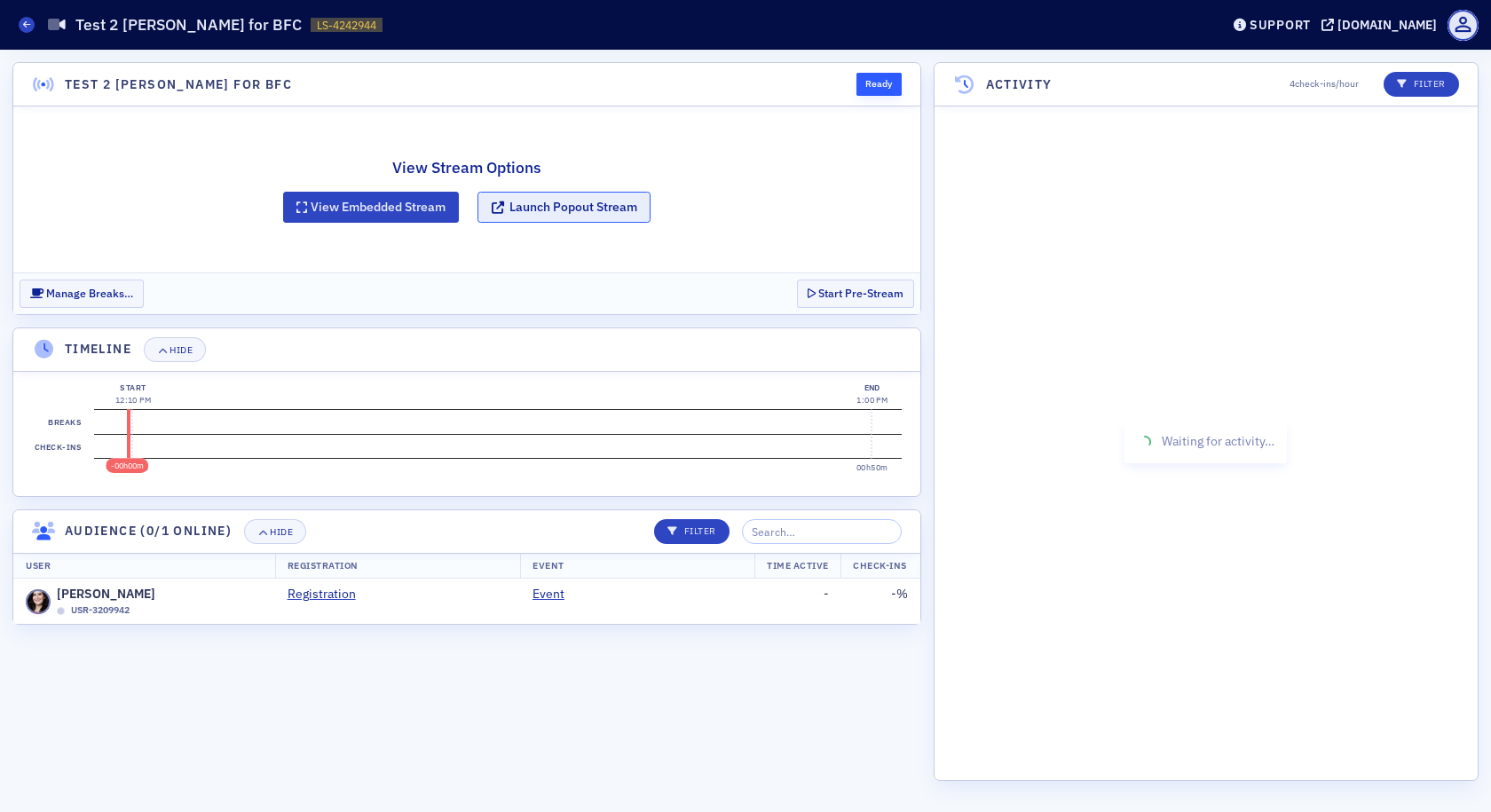
click at [566, 209] on button "Launch Popout Stream" at bounding box center [564, 207] width 173 height 31
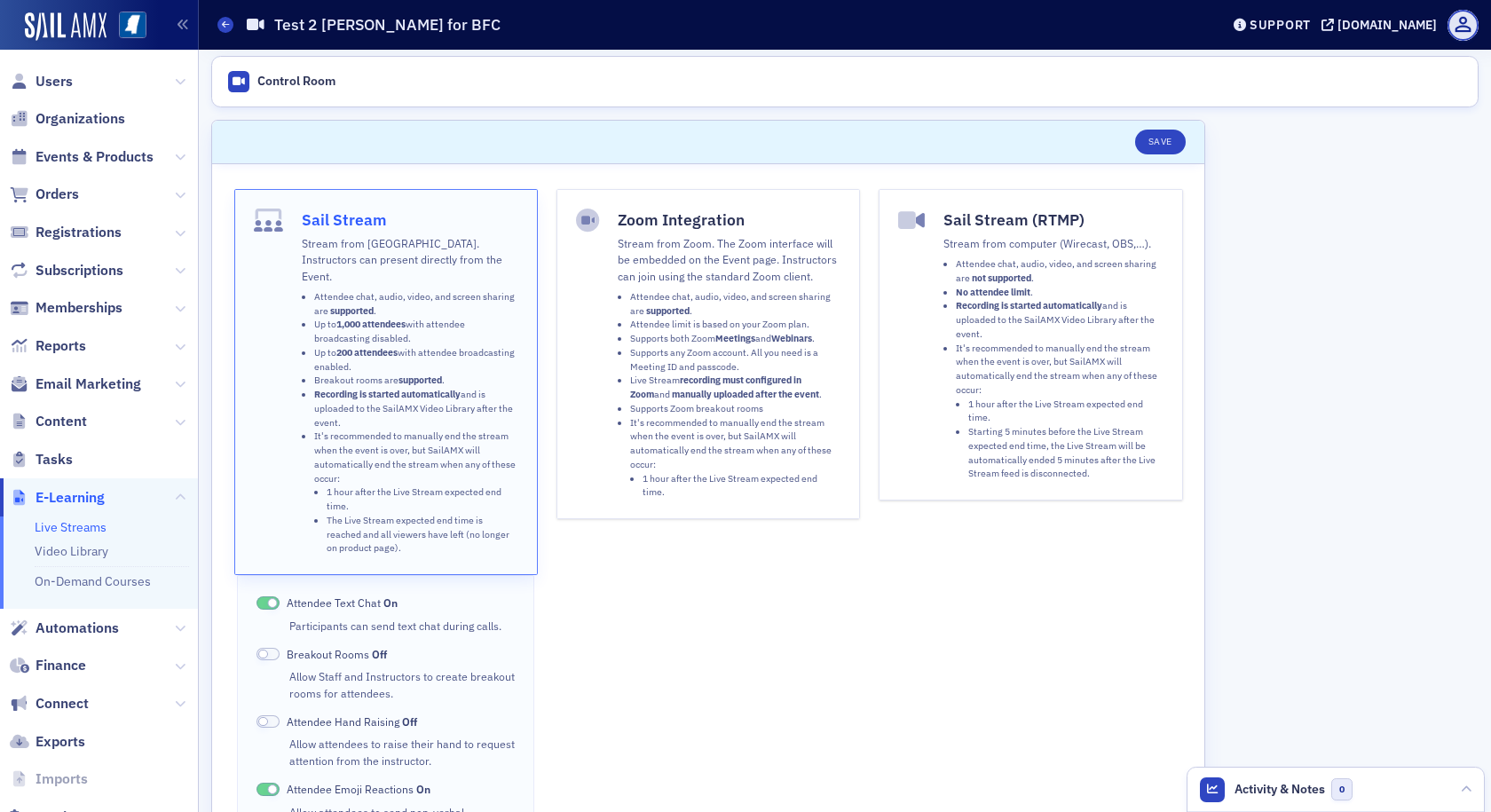
click at [434, 388] on strong "Recording is started automatically" at bounding box center [387, 394] width 146 height 13
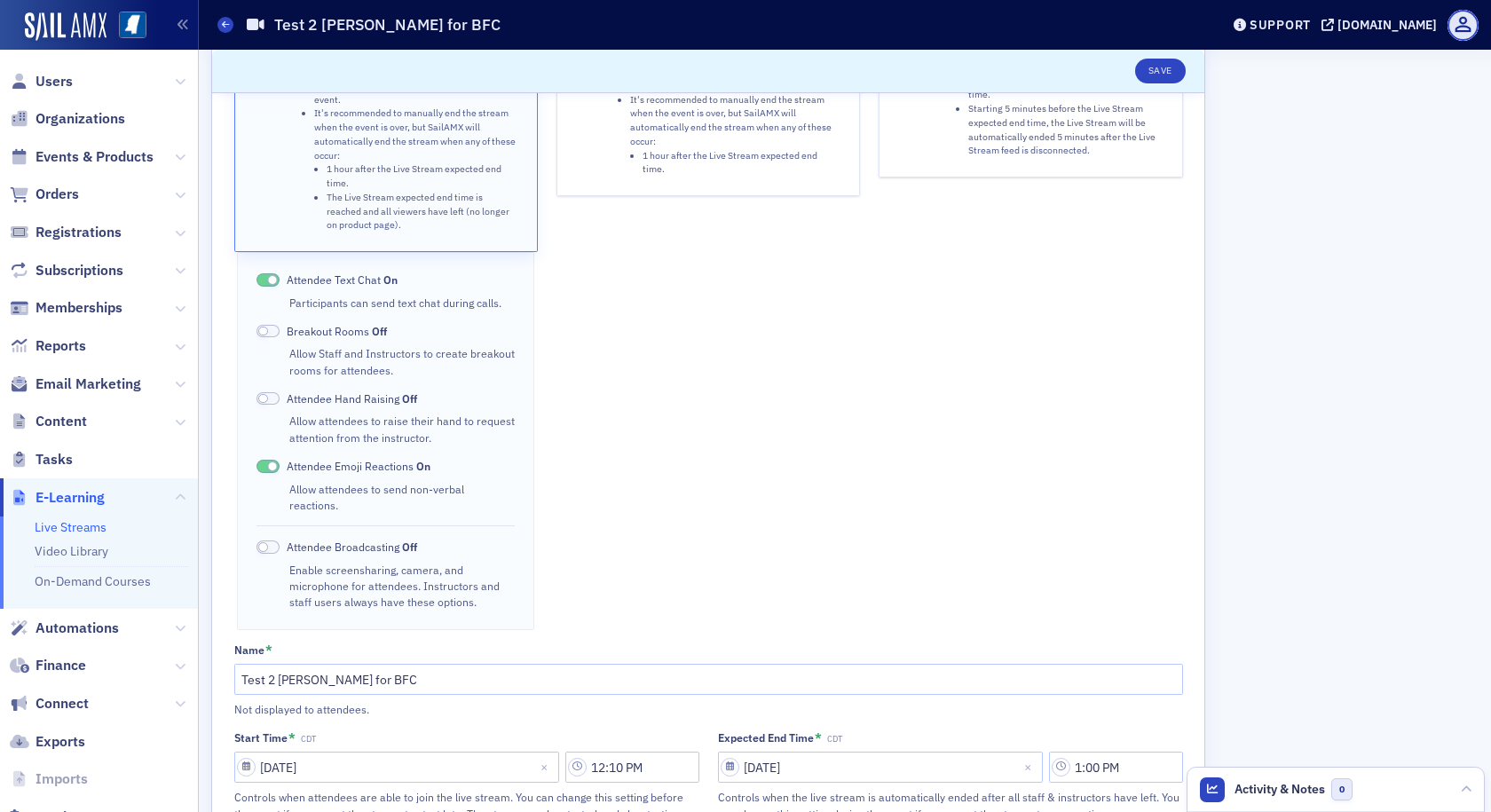
scroll to position [355, 0]
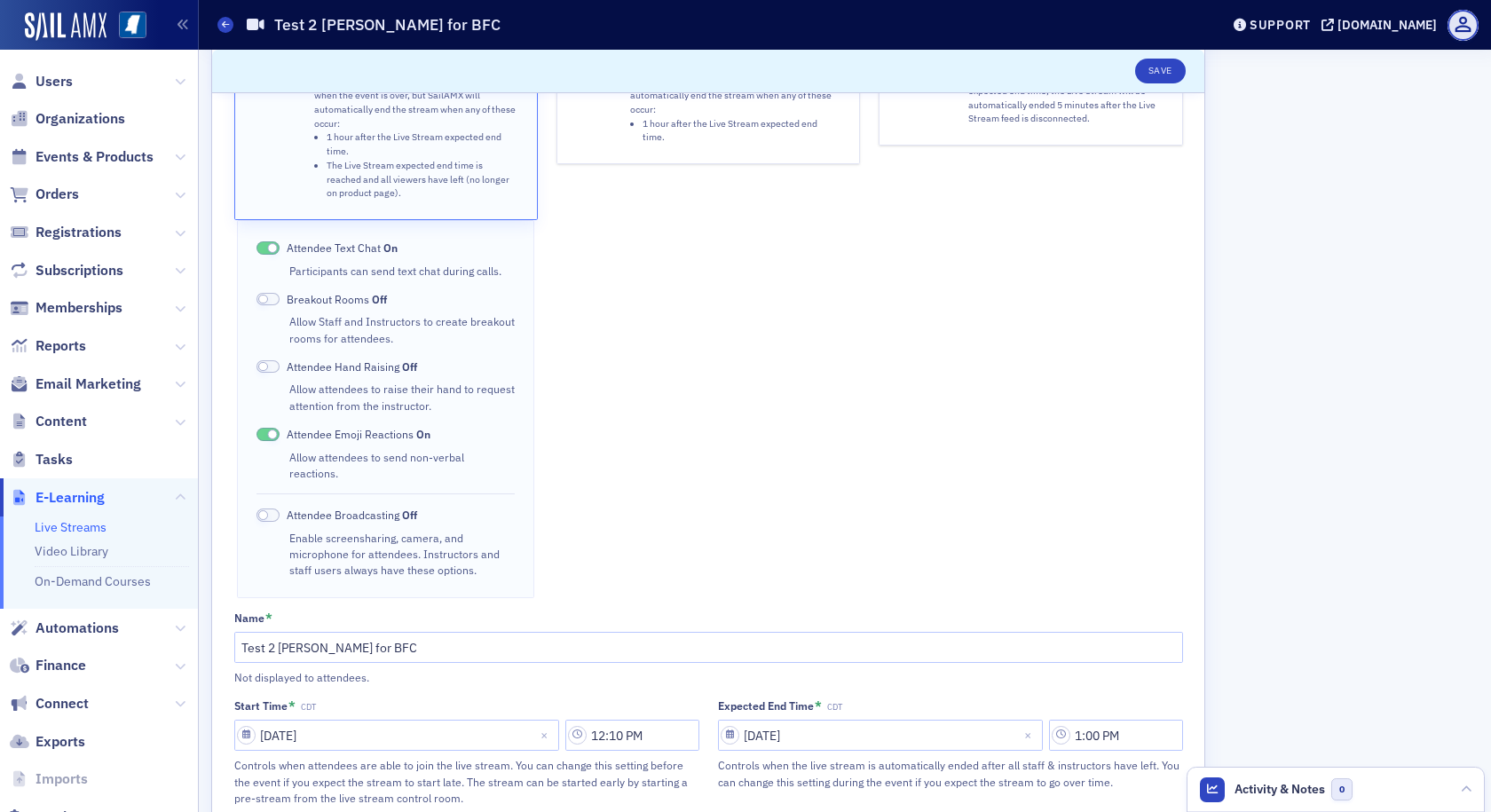
click at [277, 508] on span at bounding box center [269, 515] width 23 height 13
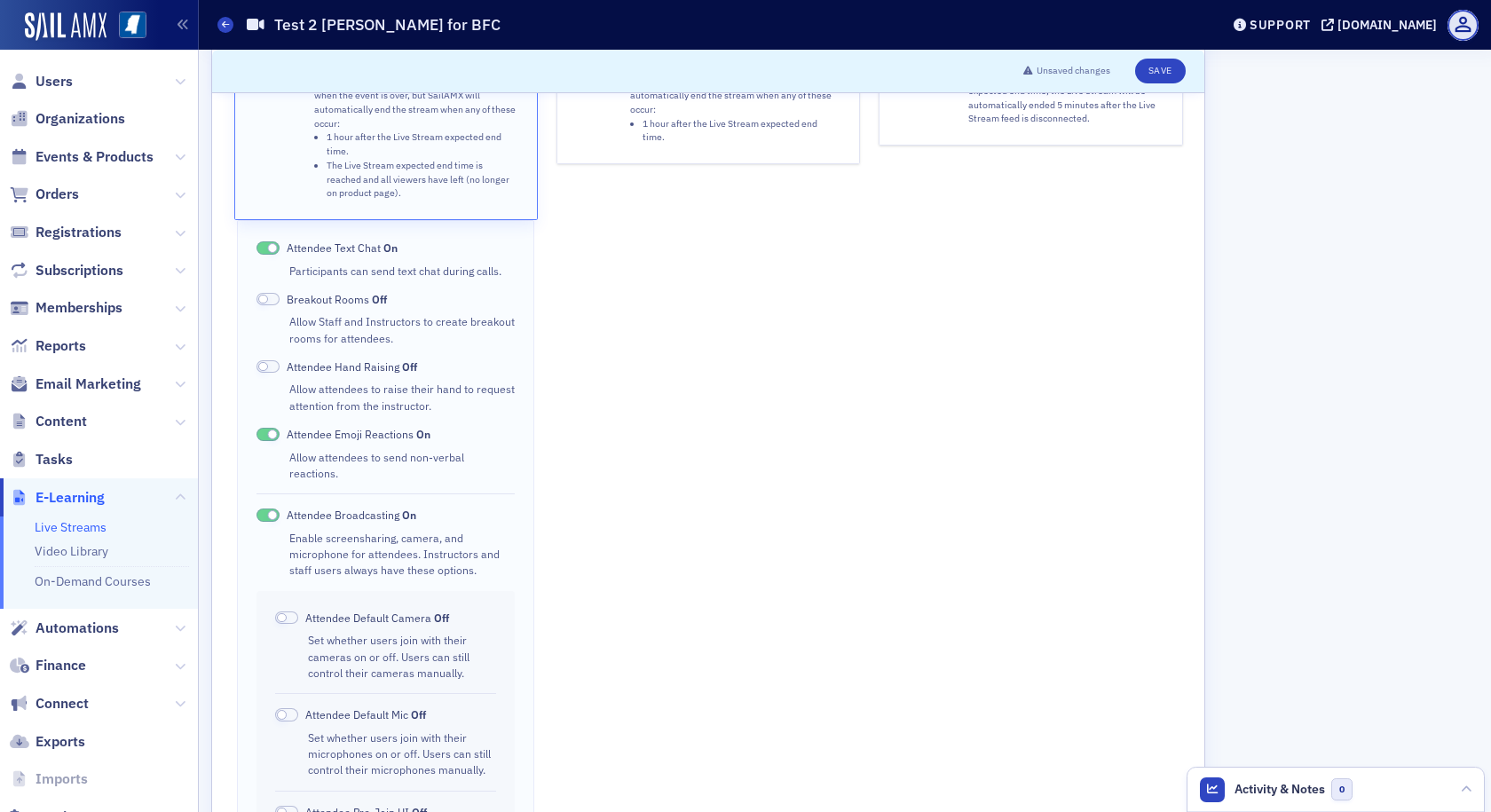
click at [297, 612] on span at bounding box center [287, 618] width 23 height 13
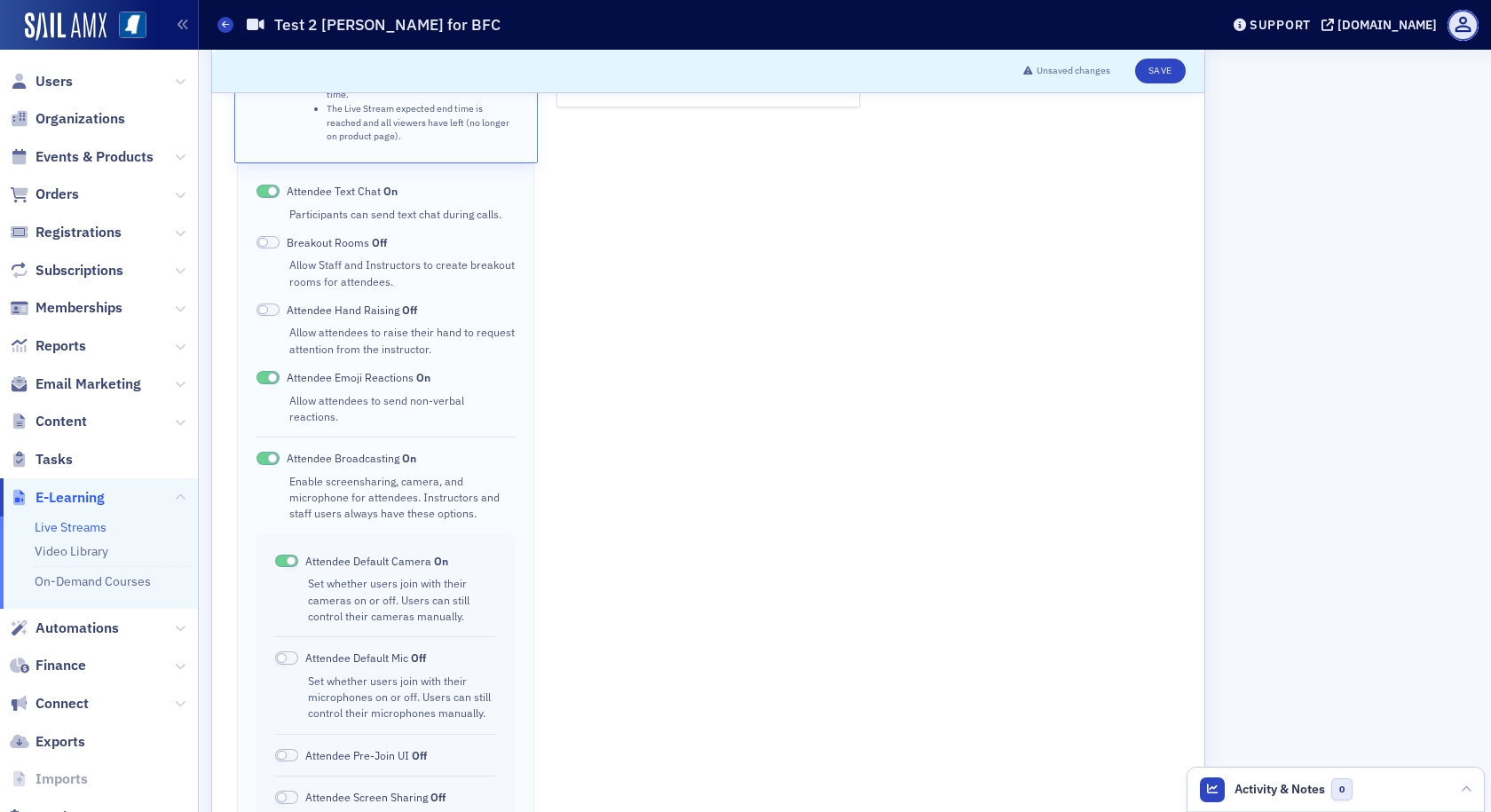
scroll to position [444, 0]
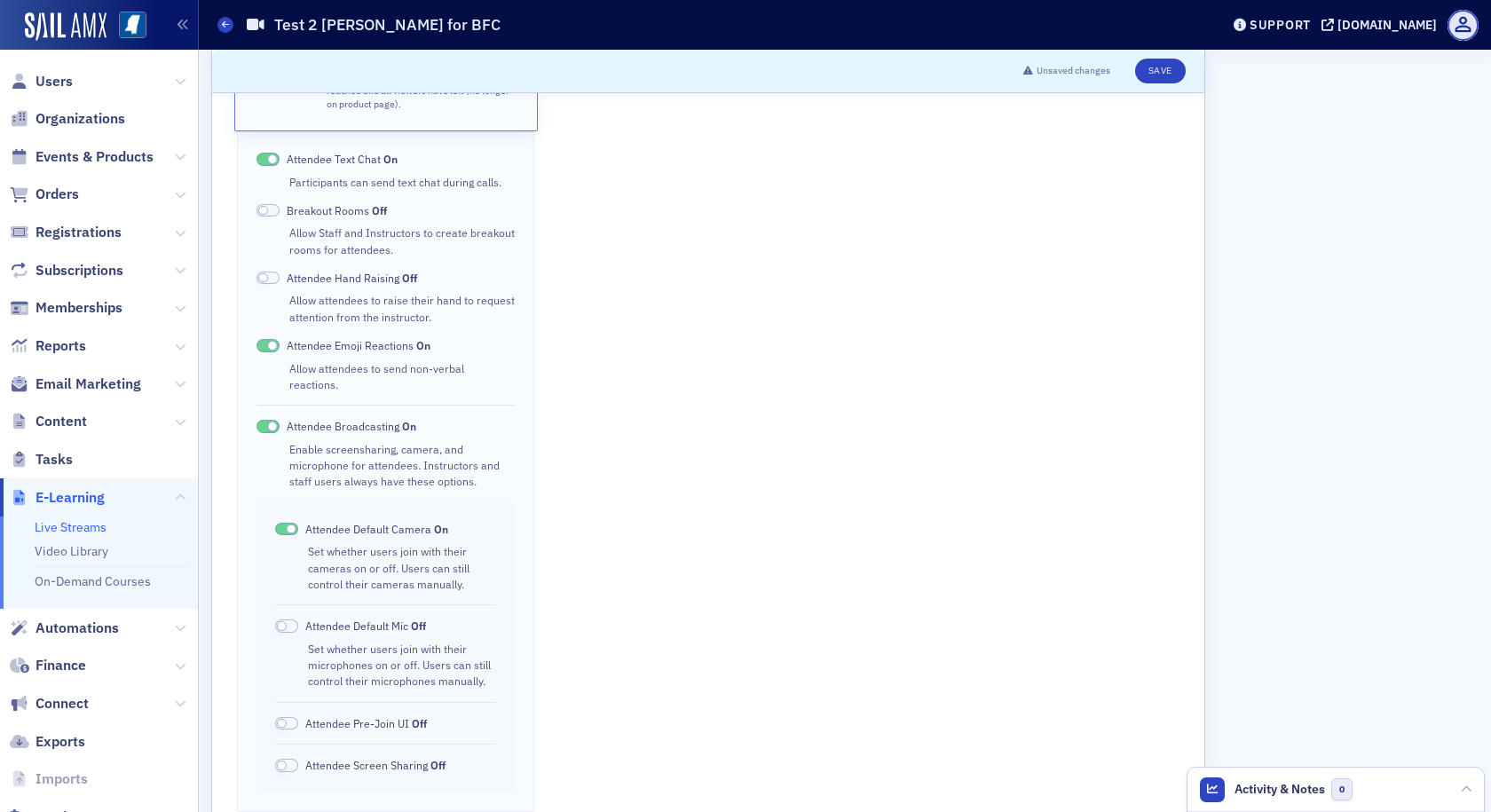
click at [289, 620] on span at bounding box center [287, 626] width 23 height 13
click at [1160, 74] on button "Save" at bounding box center [1160, 71] width 50 height 25
click at [1162, 69] on button "Save" at bounding box center [1160, 71] width 50 height 25
click at [274, 271] on span at bounding box center [269, 278] width 23 height 13
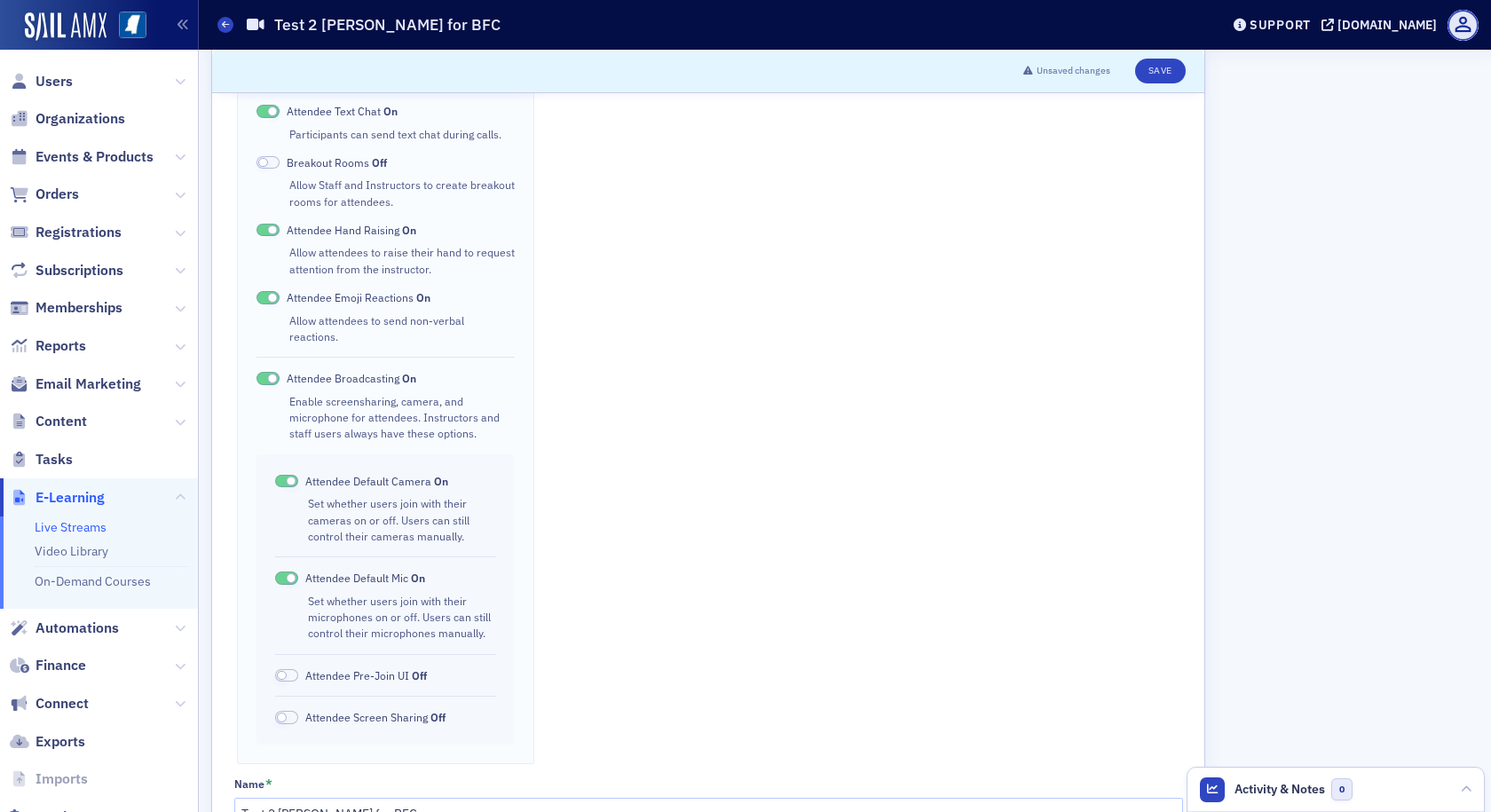
scroll to position [533, 0]
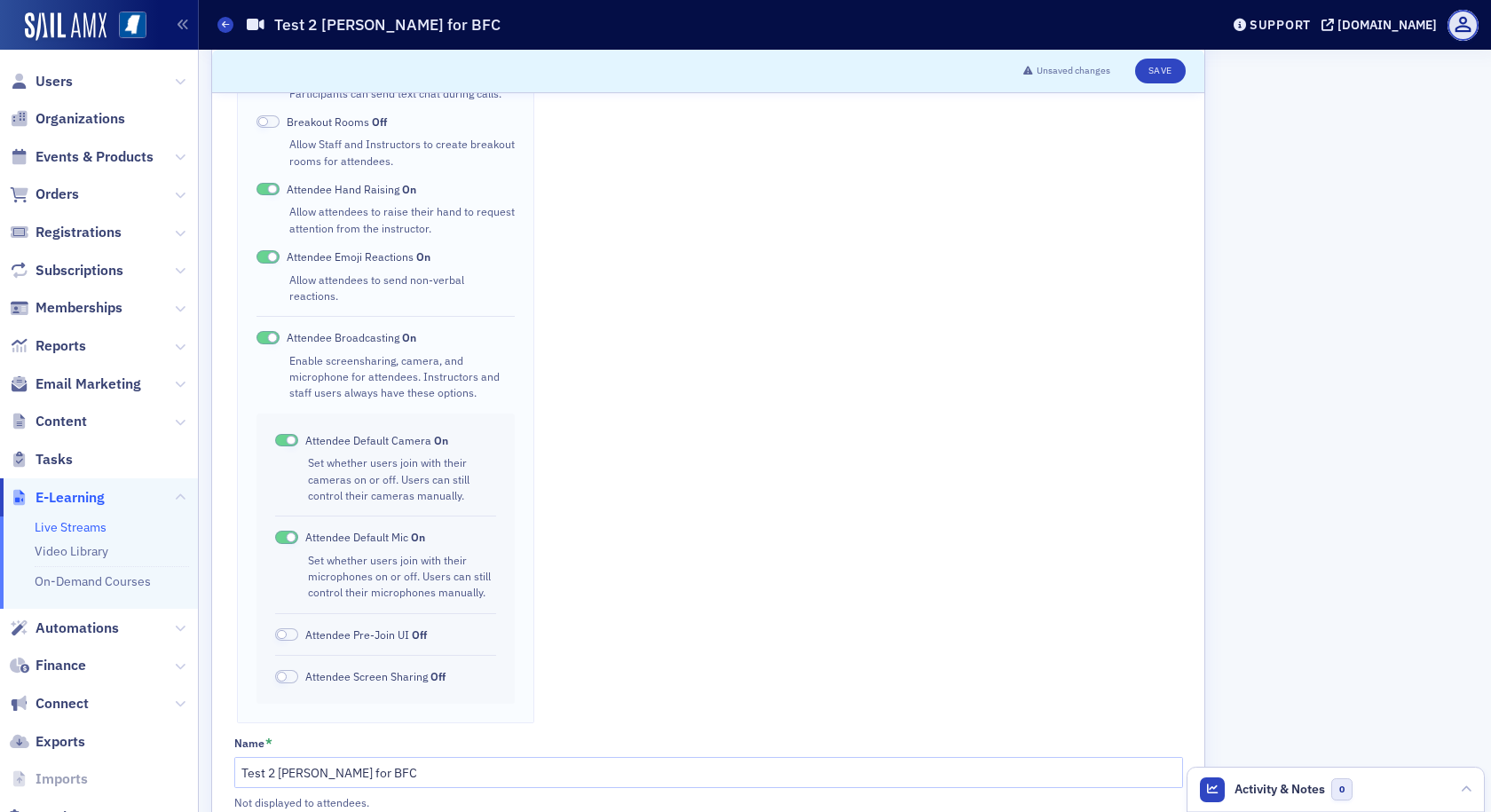
click at [287, 629] on span at bounding box center [287, 635] width 23 height 13
click at [290, 670] on span at bounding box center [287, 676] width 23 height 13
click at [1160, 72] on button "Save" at bounding box center [1160, 71] width 50 height 25
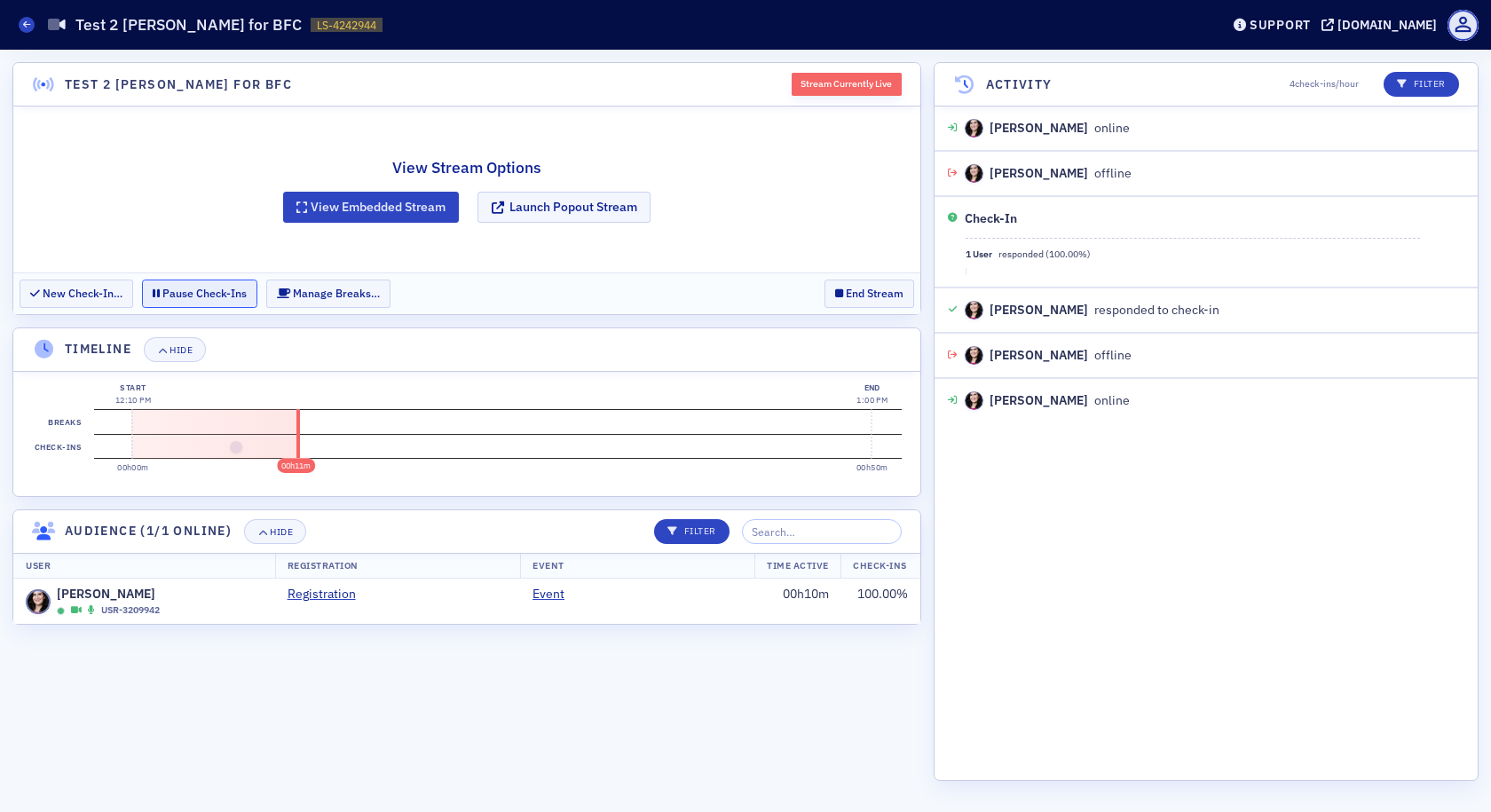
click at [182, 286] on button "Pause Check-Ins" at bounding box center [199, 293] width 115 height 28
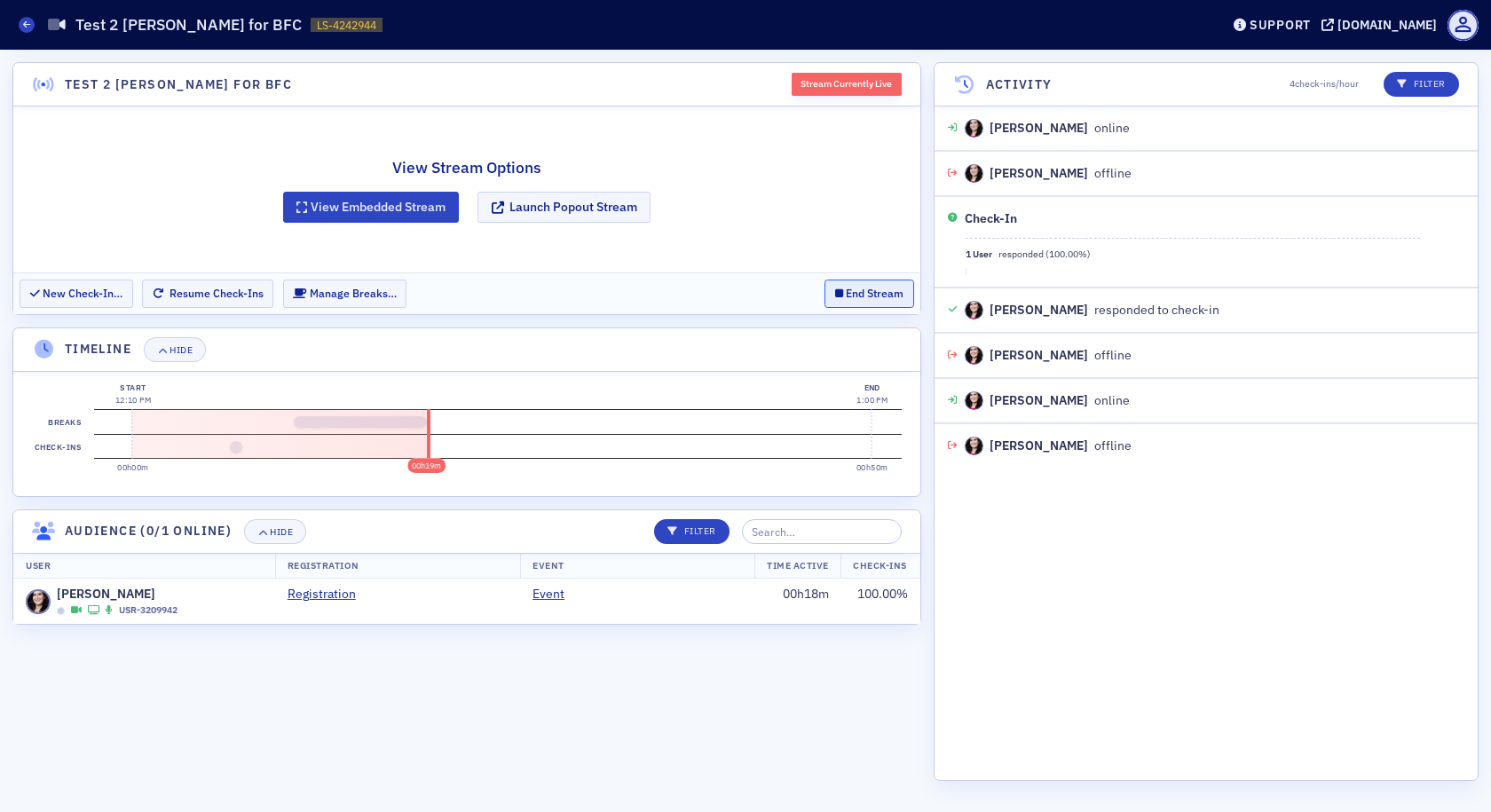
click at [851, 298] on button "End Stream" at bounding box center [869, 293] width 90 height 28
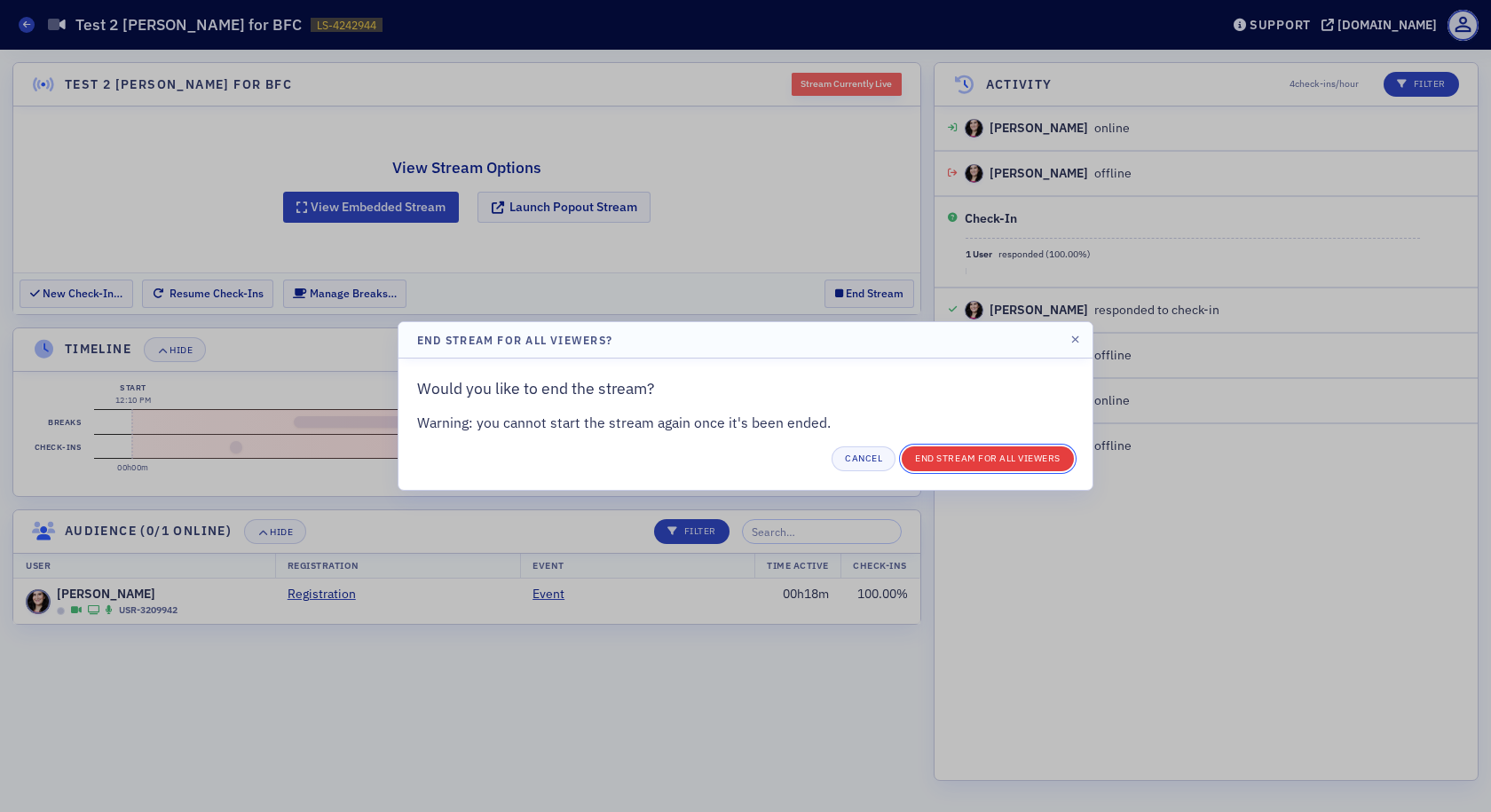
click at [939, 453] on button "End Stream for all Viewers" at bounding box center [988, 459] width 172 height 25
